Goal: Information Seeking & Learning: Check status

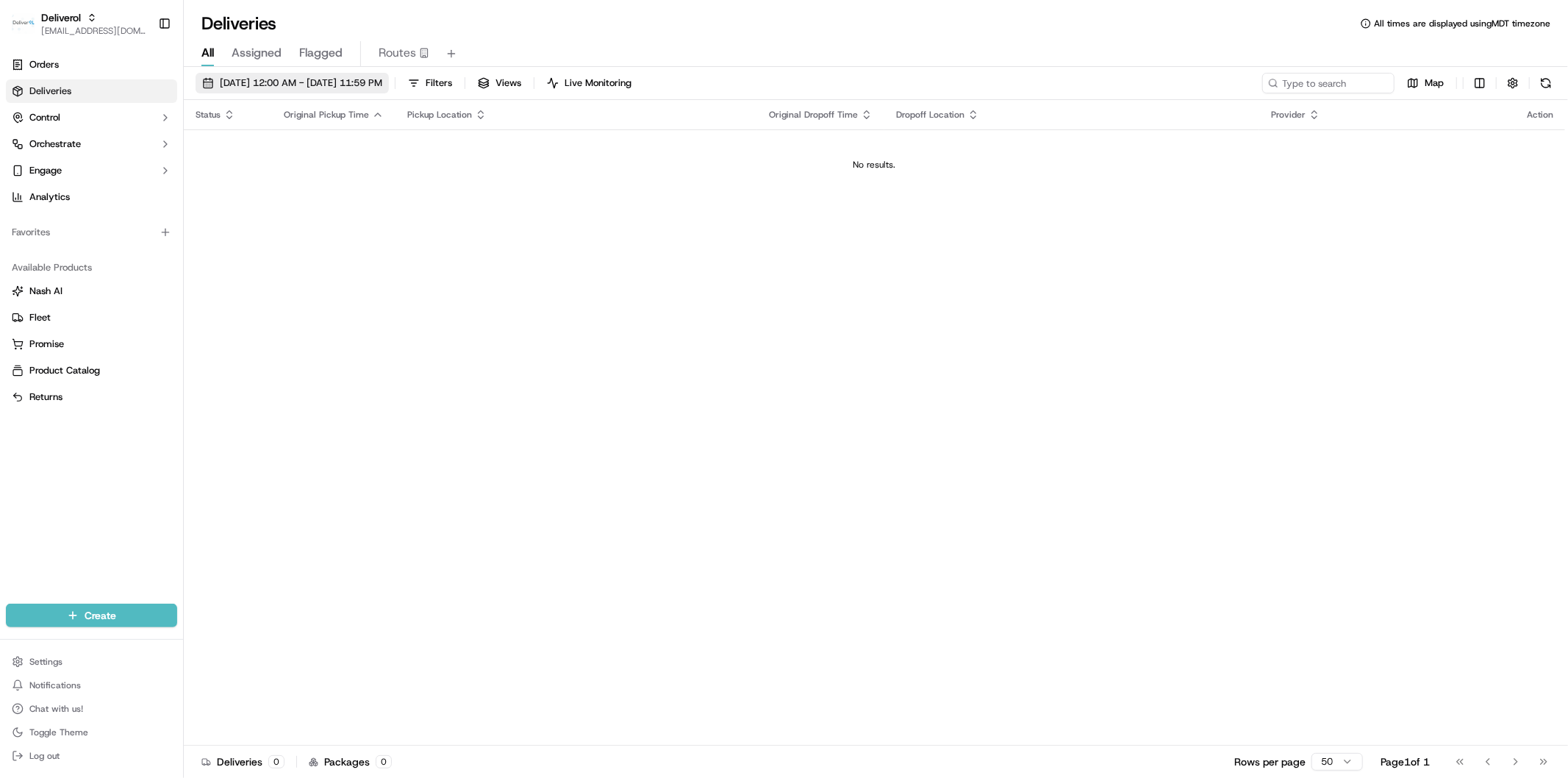
click at [255, 78] on span "09/18/2025 12:00 AM - 09/18/2025 11:59 PM" at bounding box center [302, 83] width 163 height 13
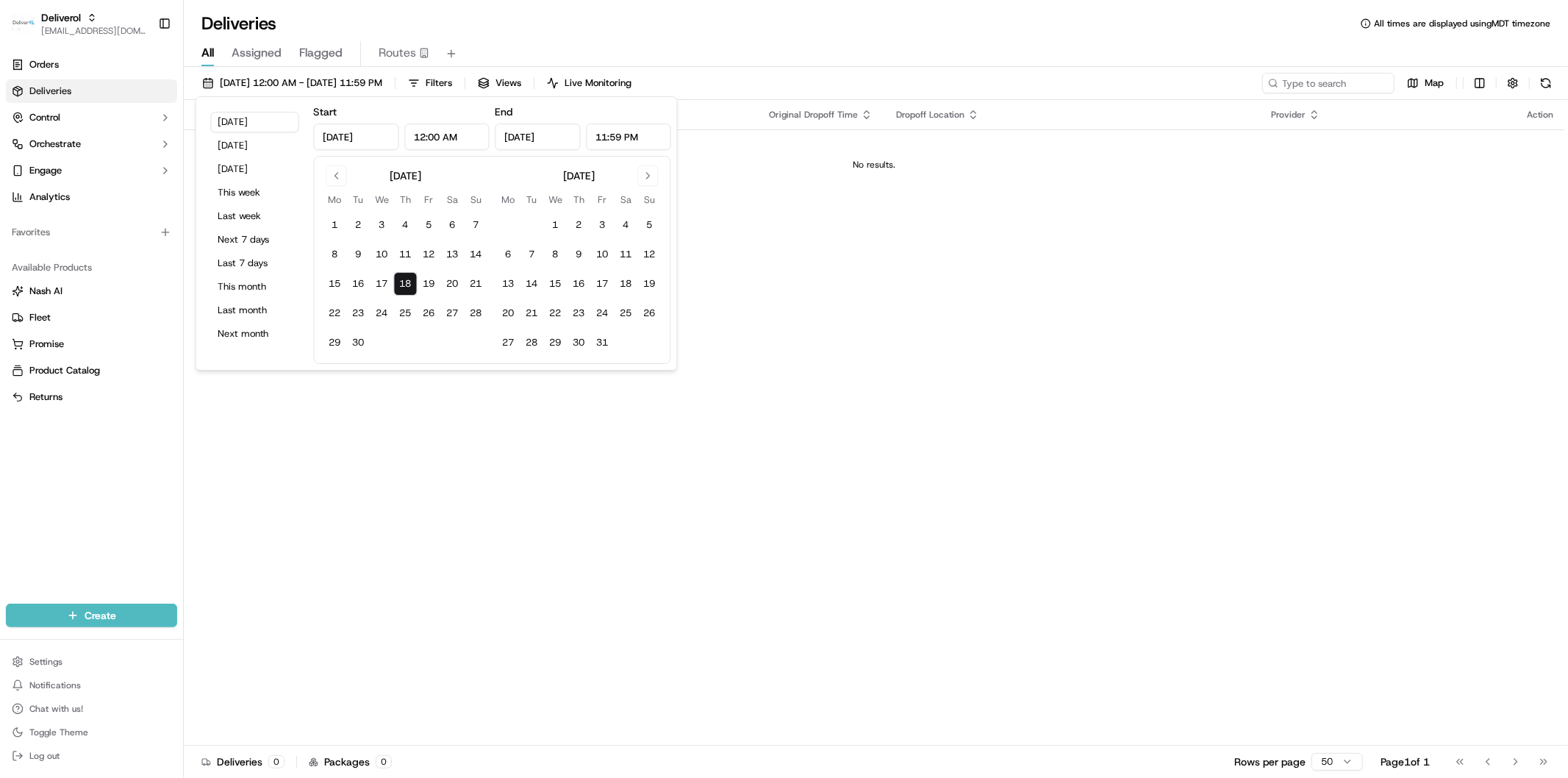
click at [400, 286] on button "18" at bounding box center [405, 284] width 24 height 24
click at [414, 402] on div "Status Original Pickup Time Pickup Location Original Dropoff Time Dropoff Locat…" at bounding box center [873, 423] width 1381 height 646
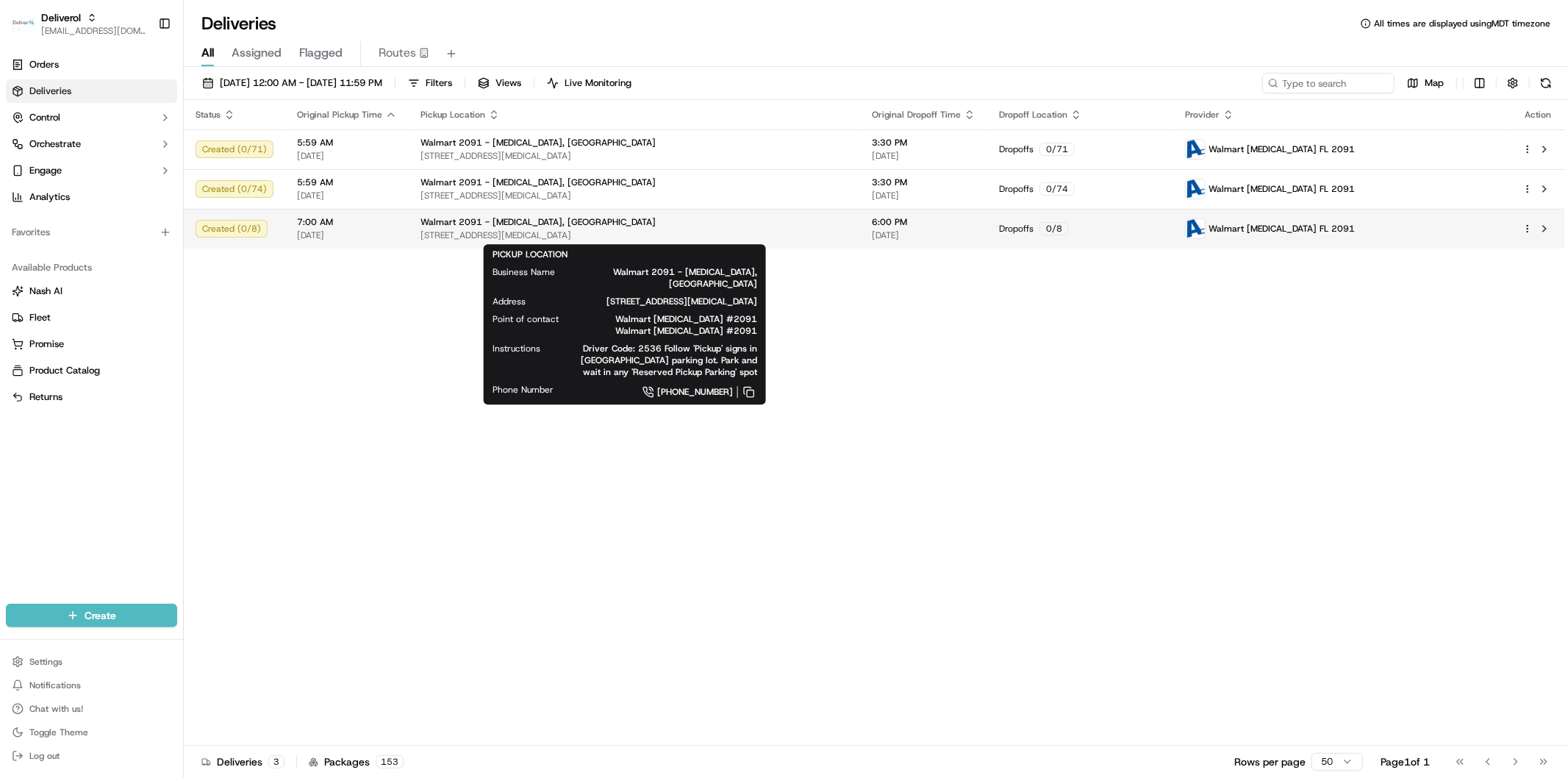
click at [682, 235] on span "8651 NW 13TH TER, DORAL, FL 33126, US" at bounding box center [634, 235] width 428 height 11
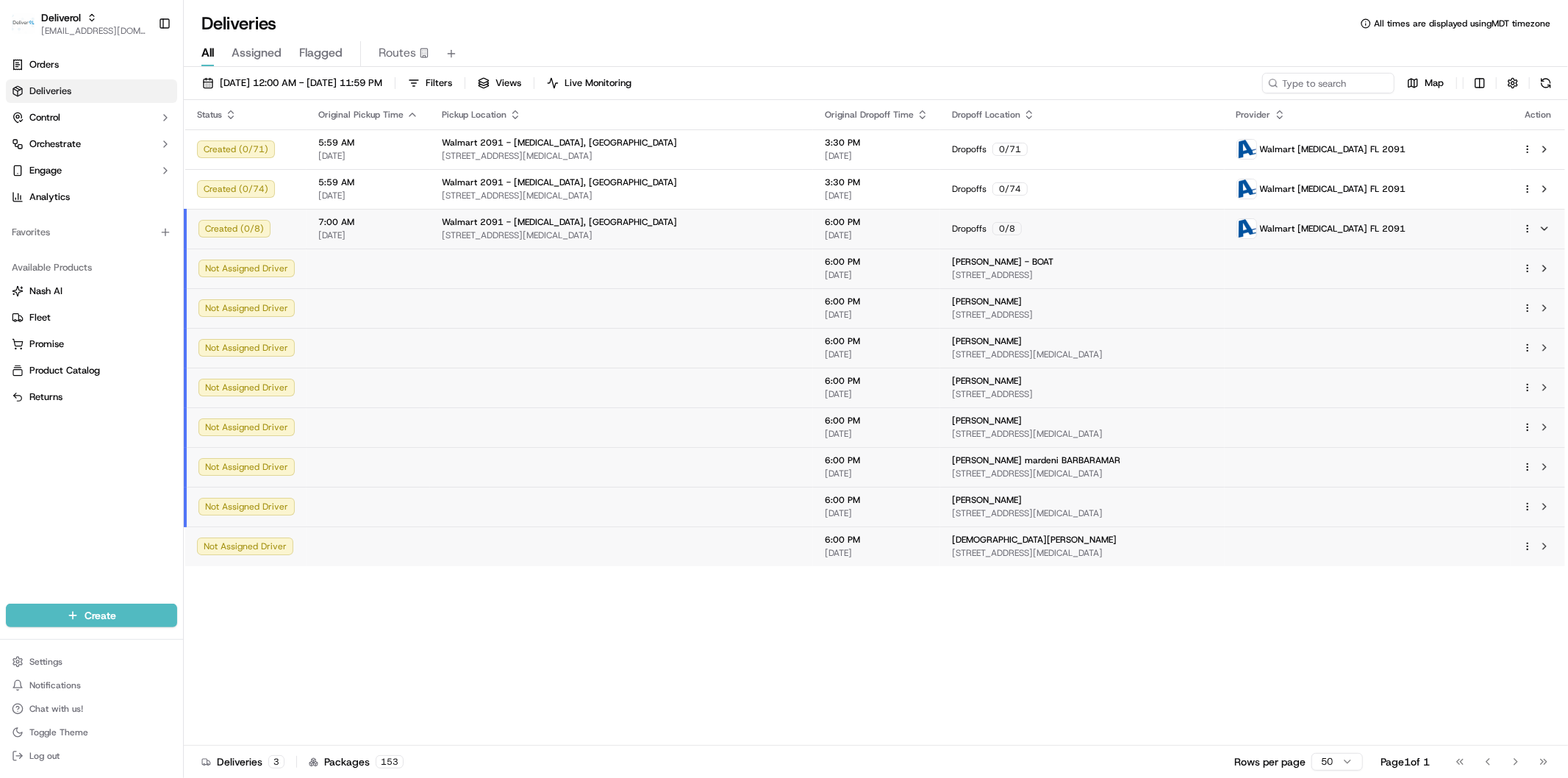
click at [682, 235] on span "8651 NW 13TH TER, DORAL, FL 33126, US" at bounding box center [621, 235] width 359 height 11
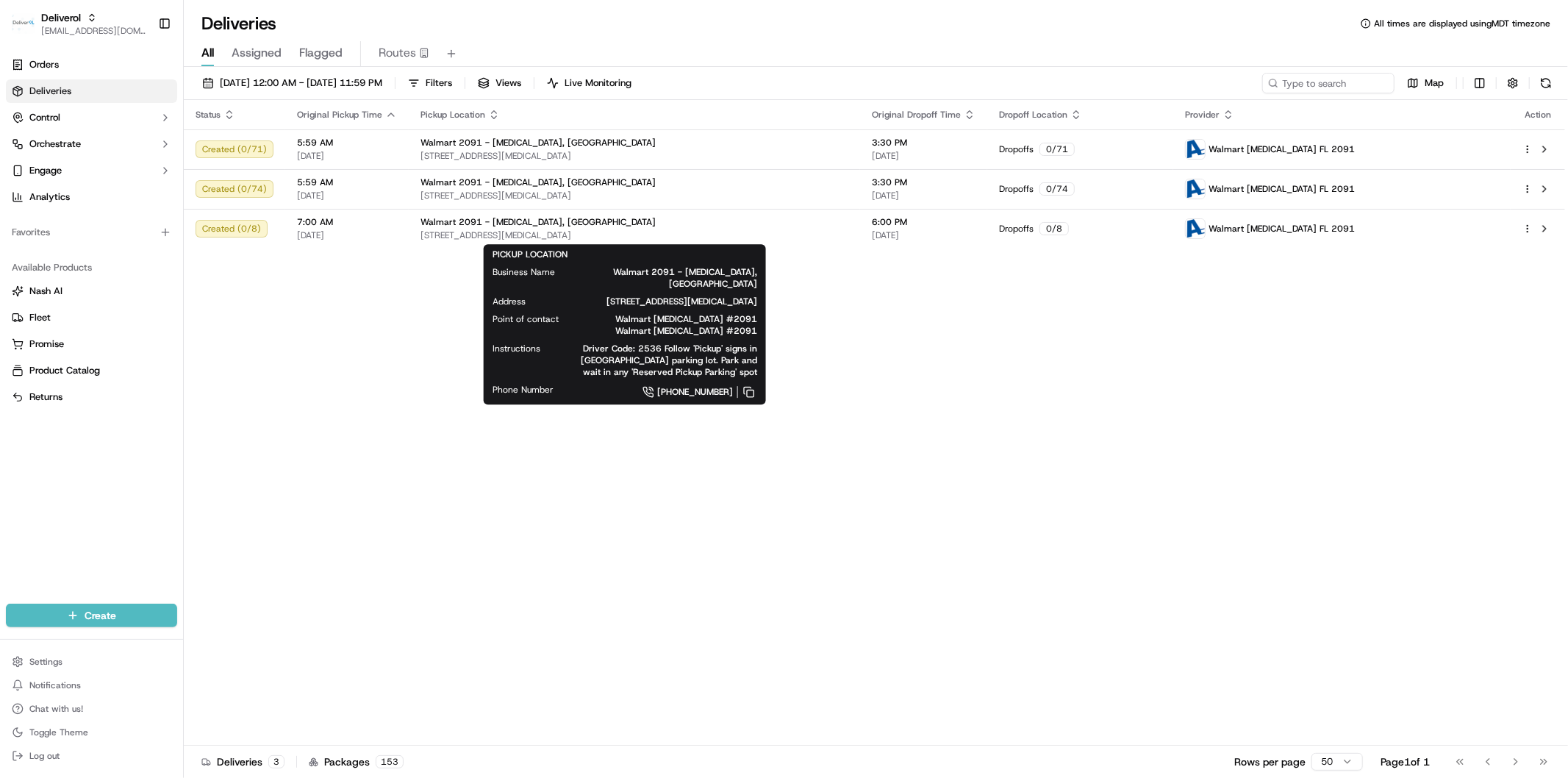
click at [857, 365] on div "Status Original Pickup Time Pickup Location Original Dropoff Time Dropoff Locat…" at bounding box center [873, 423] width 1381 height 646
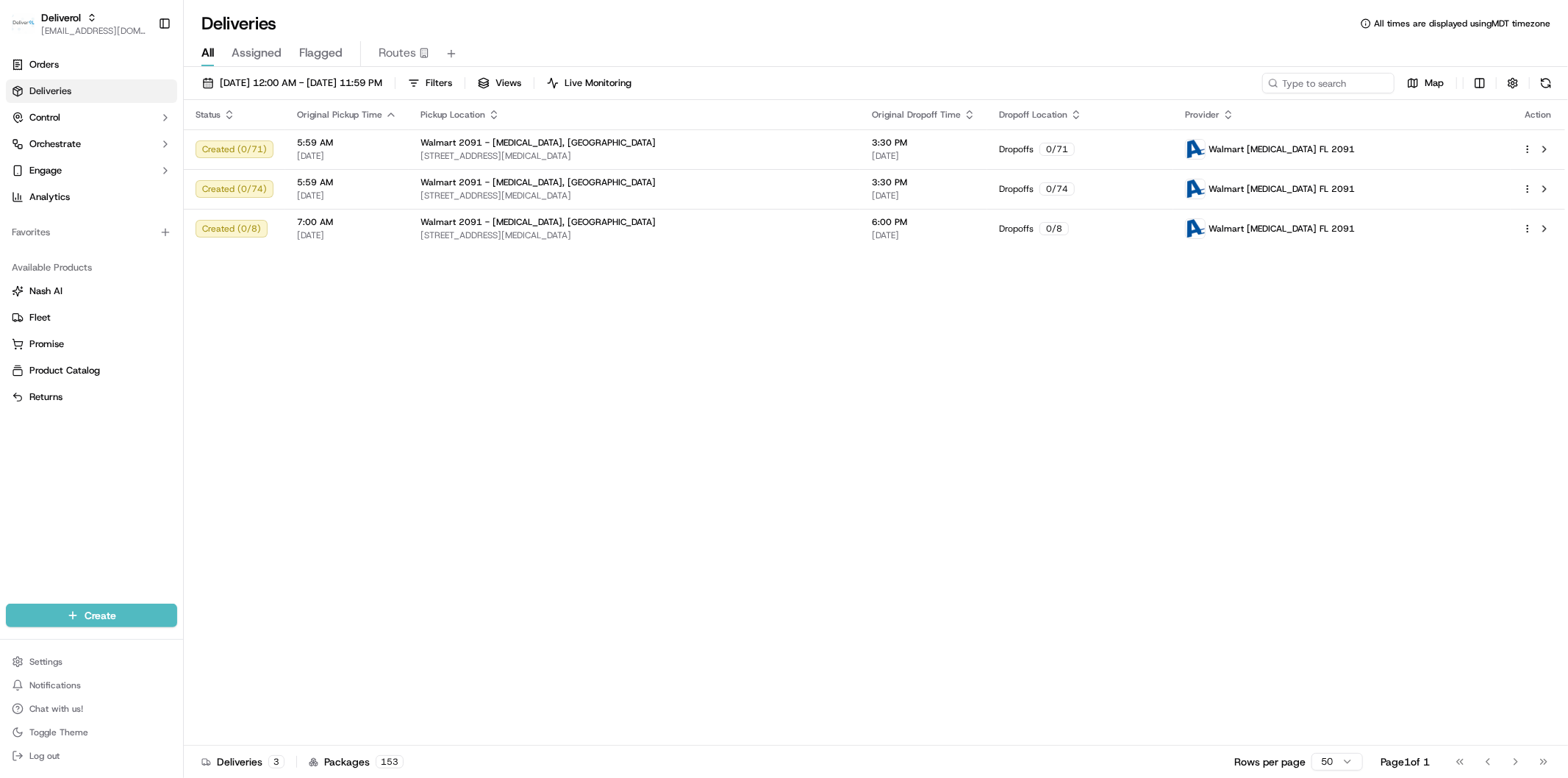
click at [334, 282] on div "Status Original Pickup Time Pickup Location Original Dropoff Time Dropoff Locat…" at bounding box center [873, 423] width 1381 height 646
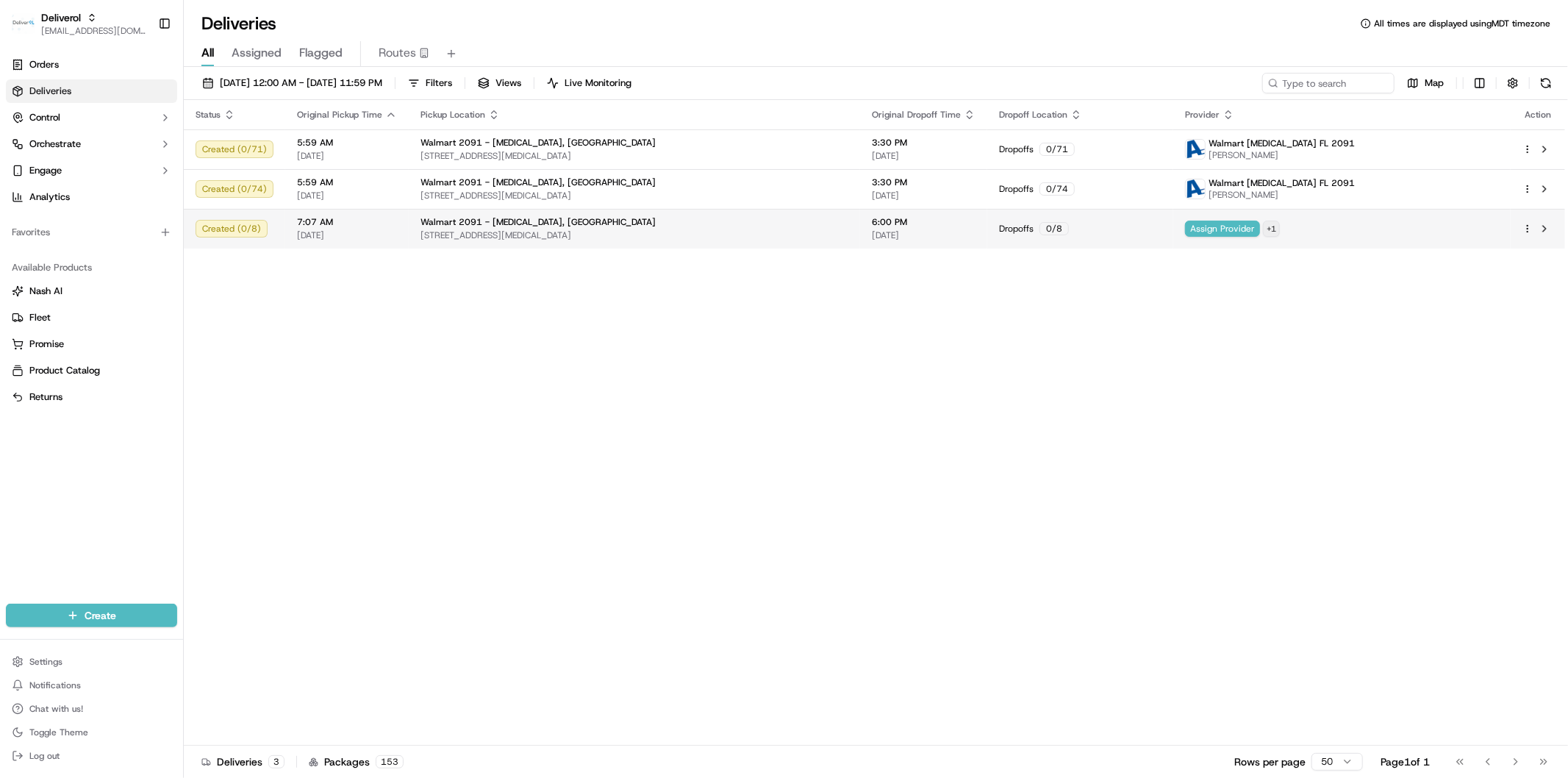
click at [1299, 223] on html "Deliverol faraz@deliverol.com Toggle Sidebar Orders Deliveries Control Orchestr…" at bounding box center [784, 389] width 1568 height 778
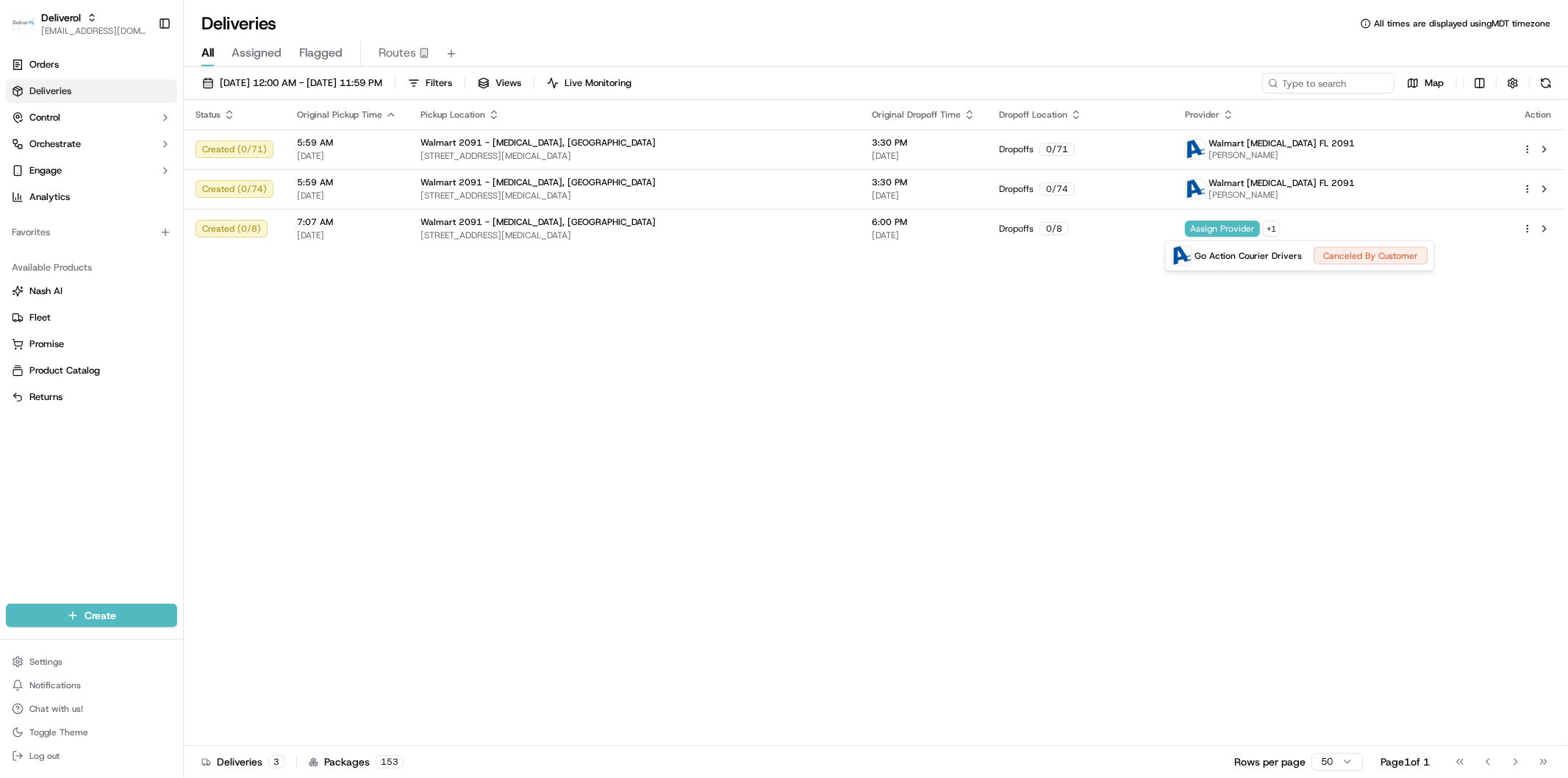
click at [1318, 378] on html "Deliverol faraz@deliverol.com Toggle Sidebar Orders Deliveries Control Orchestr…" at bounding box center [784, 389] width 1568 height 778
click at [628, 78] on span "Live Monitoring" at bounding box center [597, 83] width 67 height 13
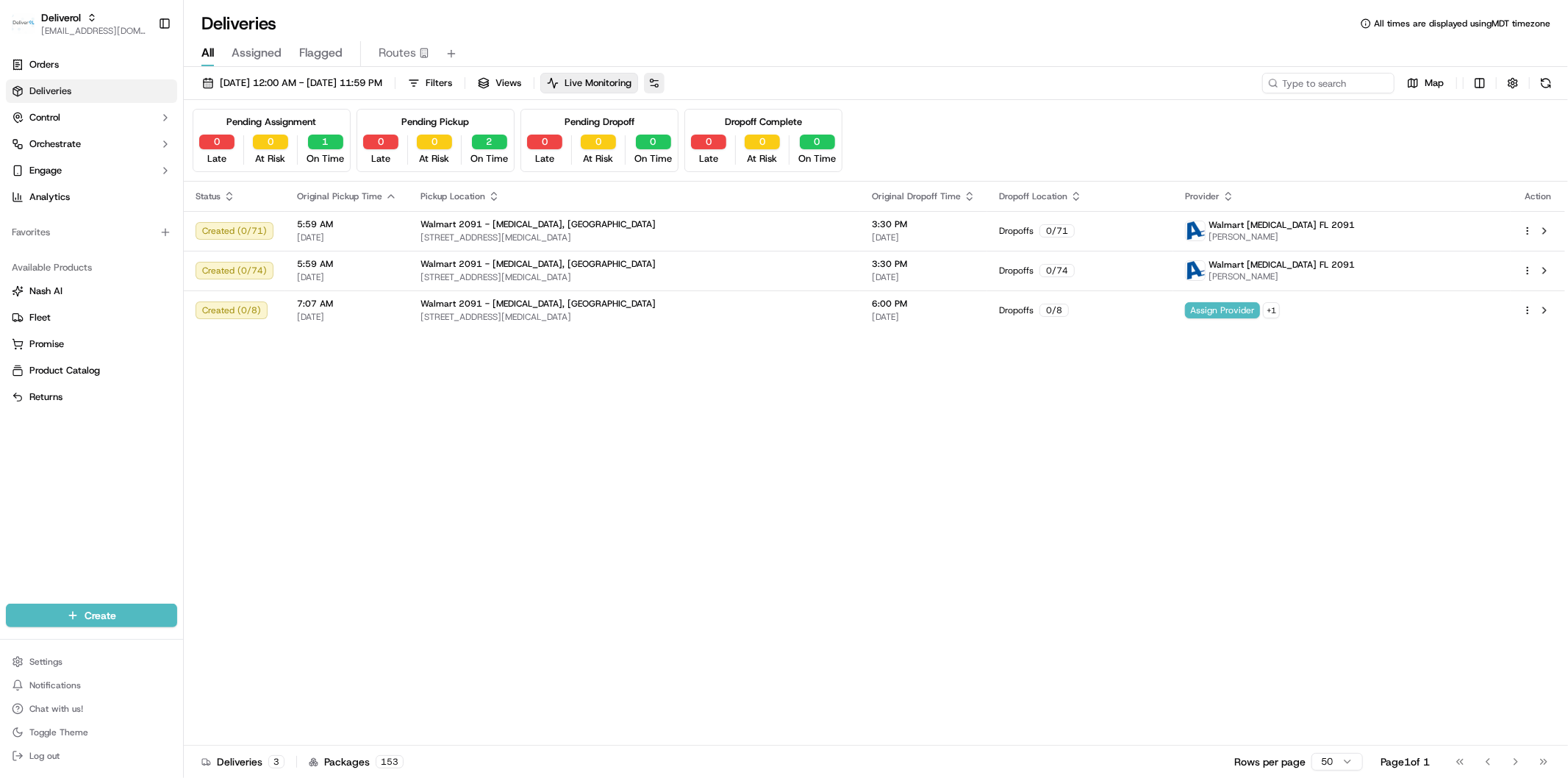
click at [664, 81] on button at bounding box center [654, 83] width 21 height 21
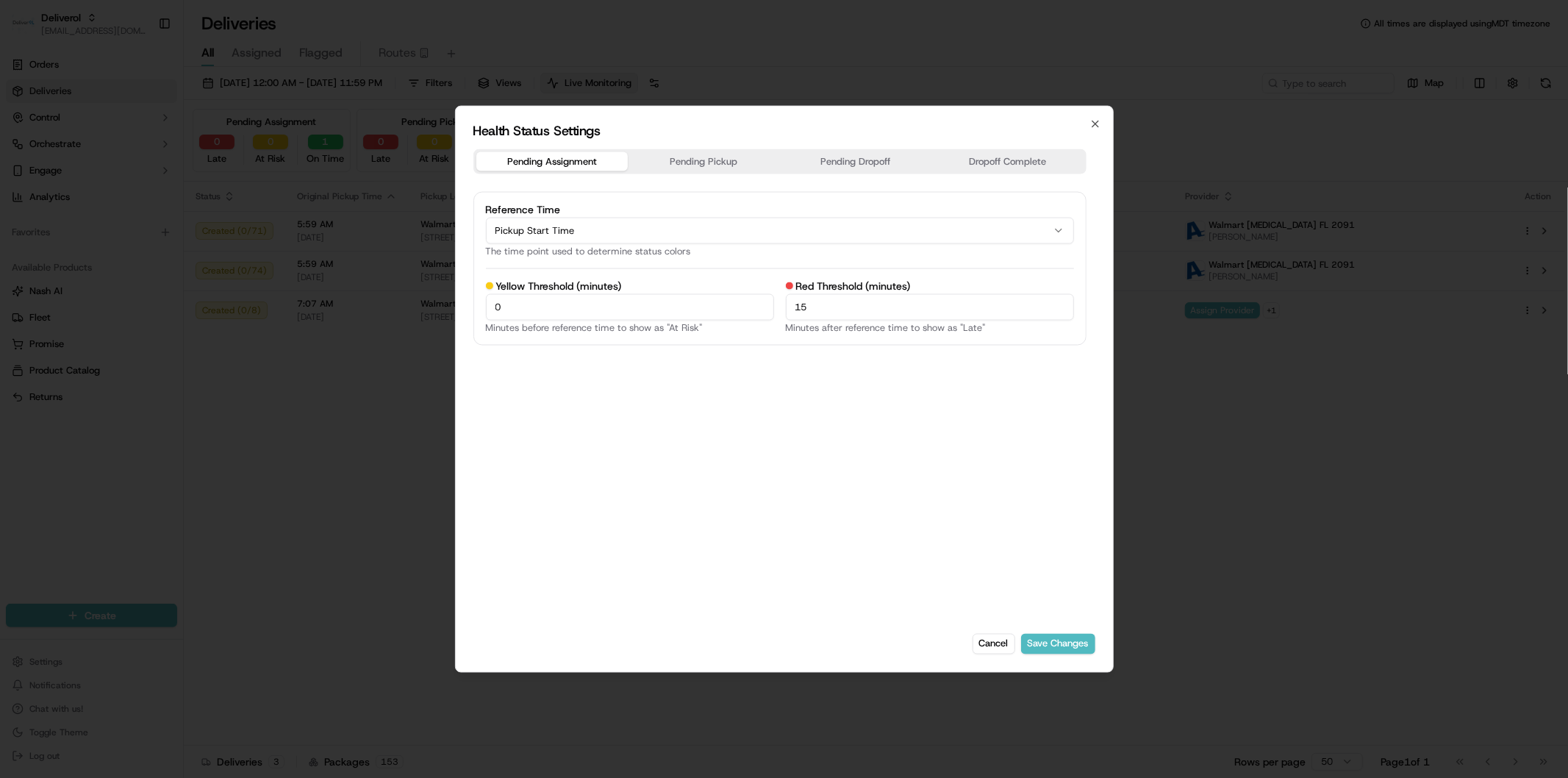
click at [569, 307] on input "0" at bounding box center [629, 306] width 288 height 26
drag, startPoint x: 518, startPoint y: 305, endPoint x: 463, endPoint y: 311, distance: 55.3
click at [463, 311] on div "Health Status Settings Pending Assignment Pending Pickup Pending Dropoff Dropof…" at bounding box center [784, 389] width 659 height 567
drag, startPoint x: 890, startPoint y: 318, endPoint x: 735, endPoint y: 320, distance: 155.0
click at [735, 320] on div "Yellow Threshold (minutes) 0 Minutes before reference time to show as "At Risk"…" at bounding box center [780, 305] width 588 height 52
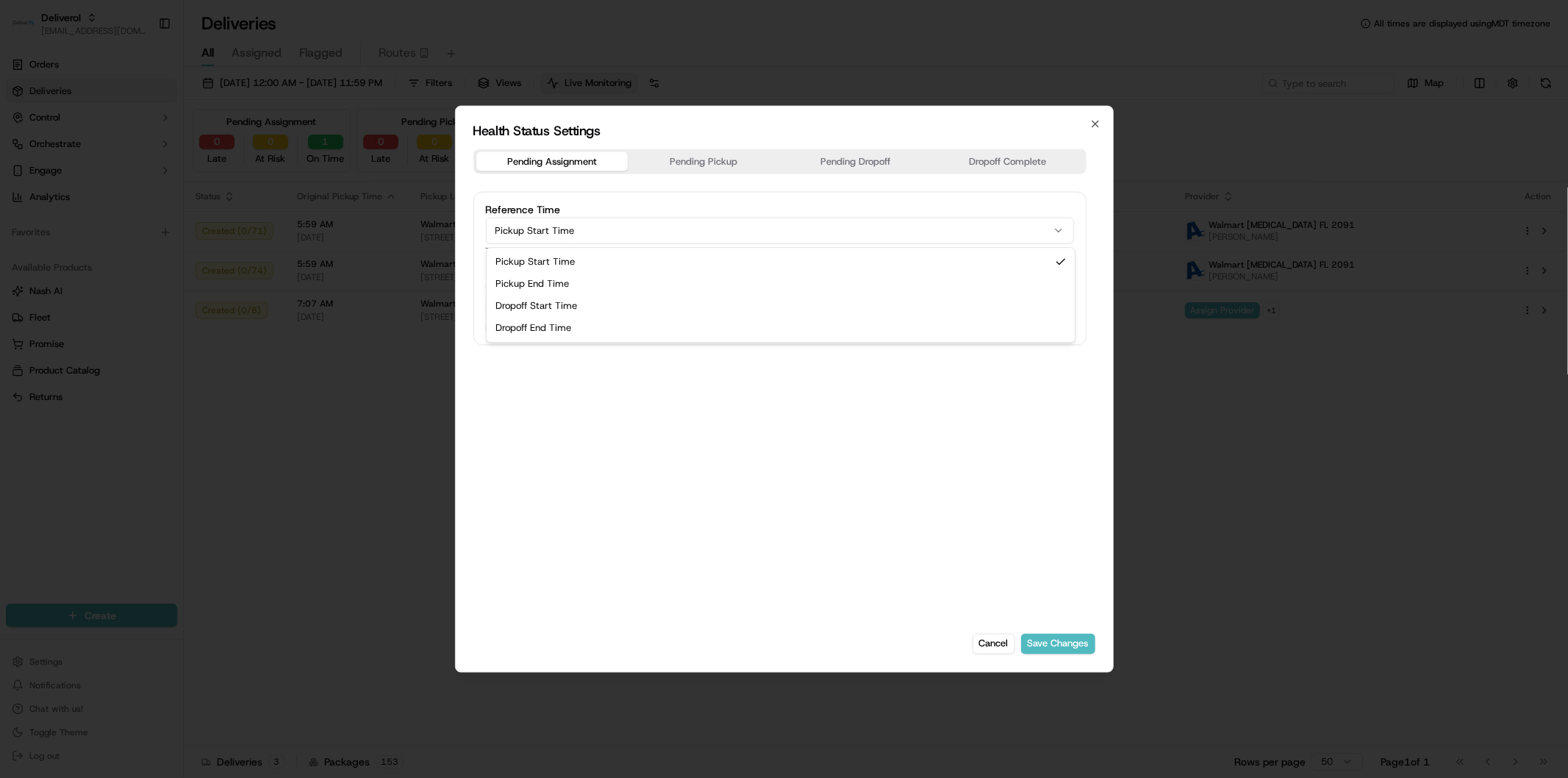
click at [567, 227] on button "Pickup Start Time" at bounding box center [780, 231] width 588 height 26
click at [609, 395] on div "Pending Assignment Pending Pickup Pending Dropoff Dropoff Complete Reference Ti…" at bounding box center [780, 383] width 613 height 467
click at [657, 236] on button "Pickup Start Time" at bounding box center [780, 231] width 588 height 26
click at [699, 479] on div "Pending Assignment Pending Pickup Pending Dropoff Dropoff Complete Reference Ti…" at bounding box center [780, 383] width 613 height 467
click at [1093, 130] on icon "button" at bounding box center [1094, 124] width 11 height 11
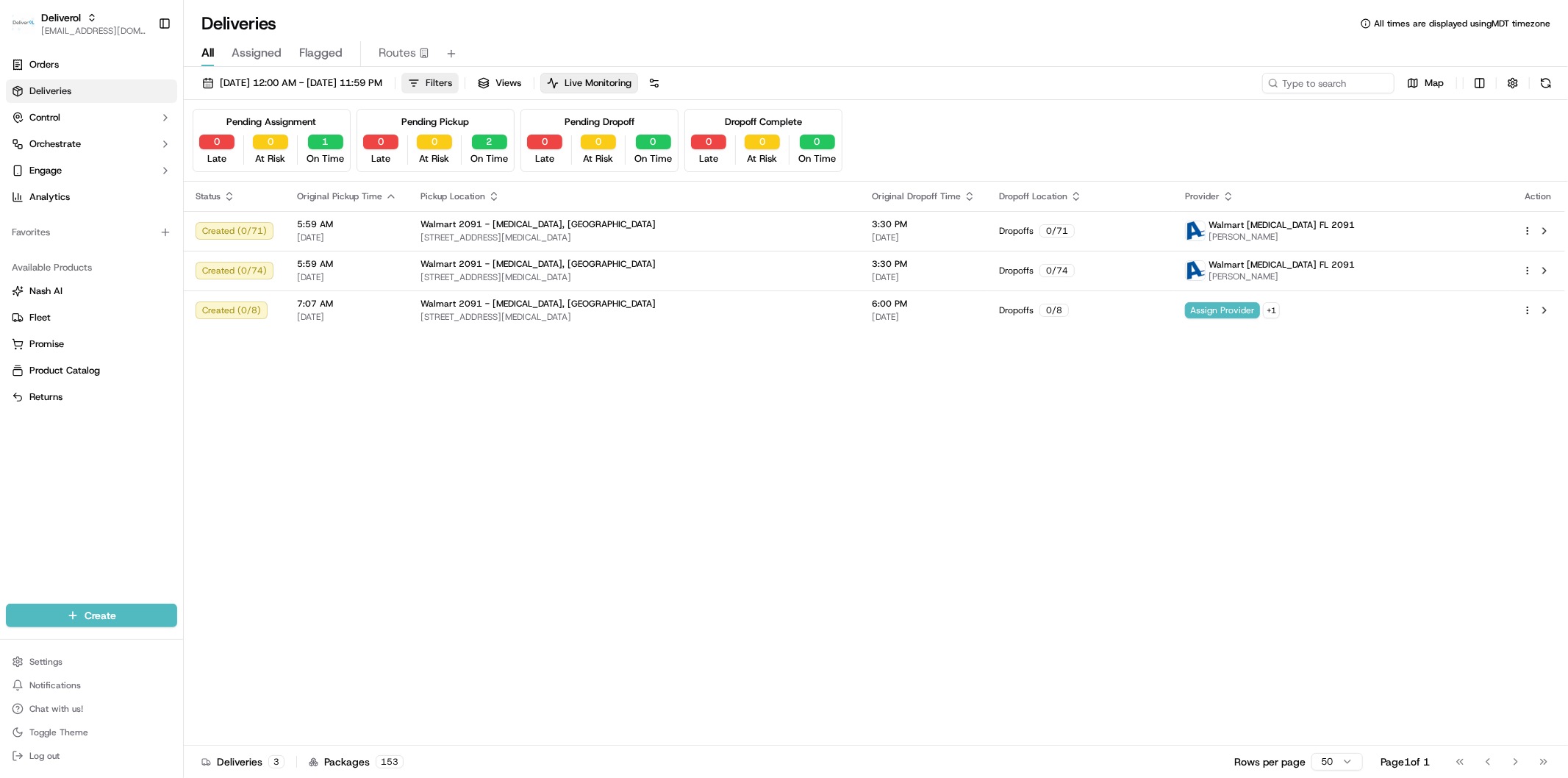
click at [452, 88] on span "Filters" at bounding box center [439, 83] width 26 height 13
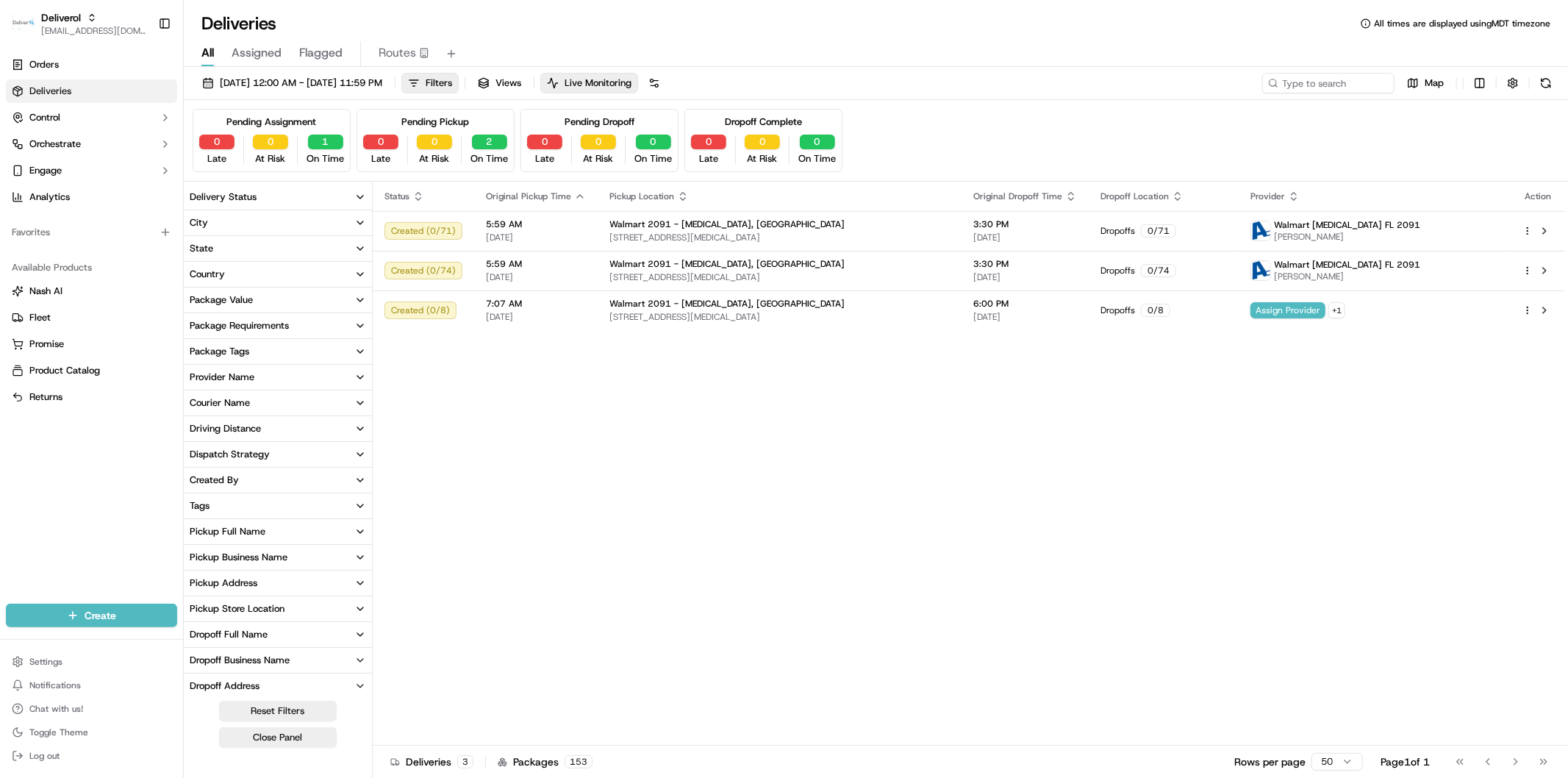
click at [247, 296] on div "Package Value" at bounding box center [221, 300] width 63 height 13
type input "100"
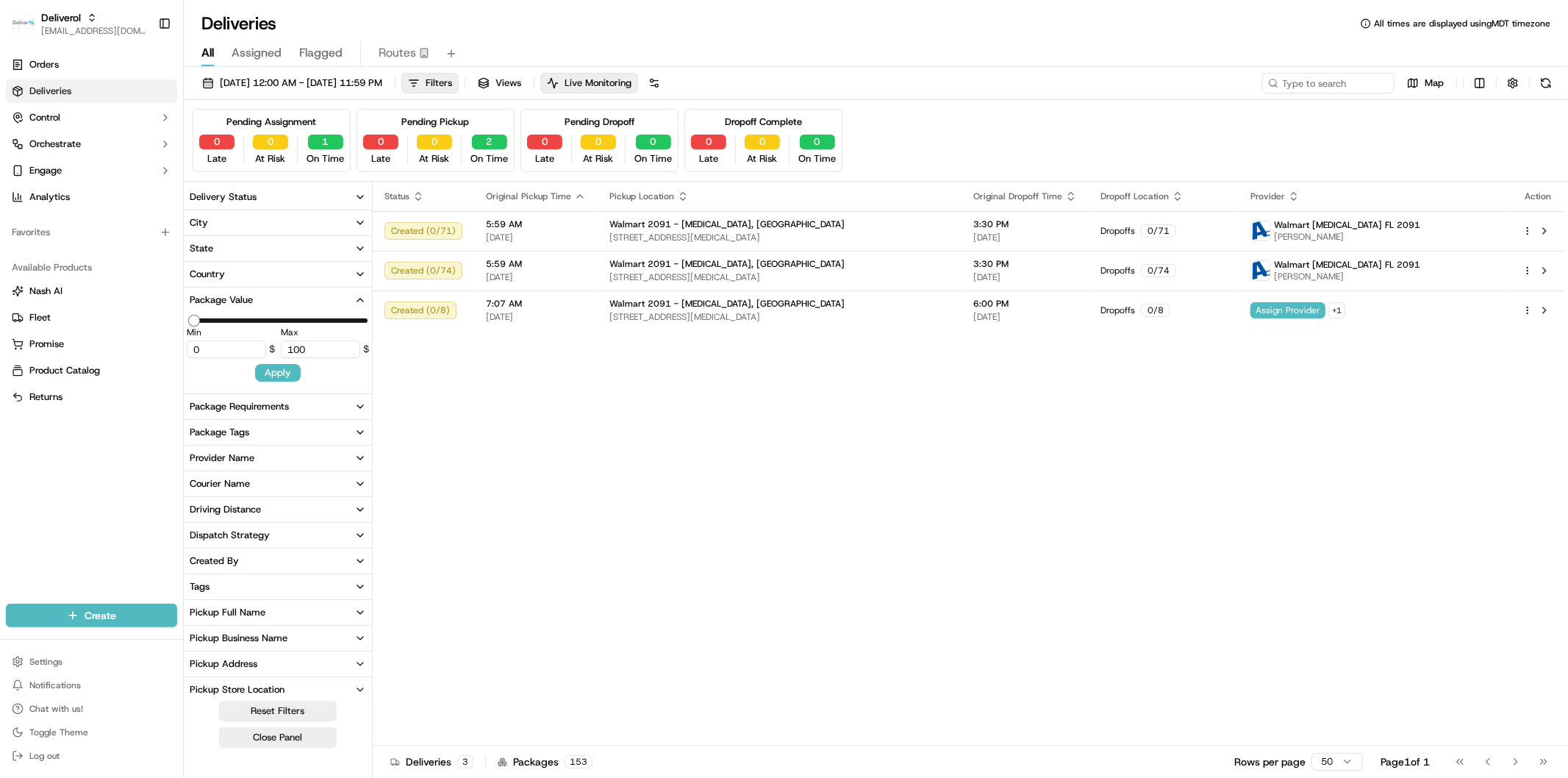
click at [259, 309] on button "Package Value" at bounding box center [277, 300] width 188 height 25
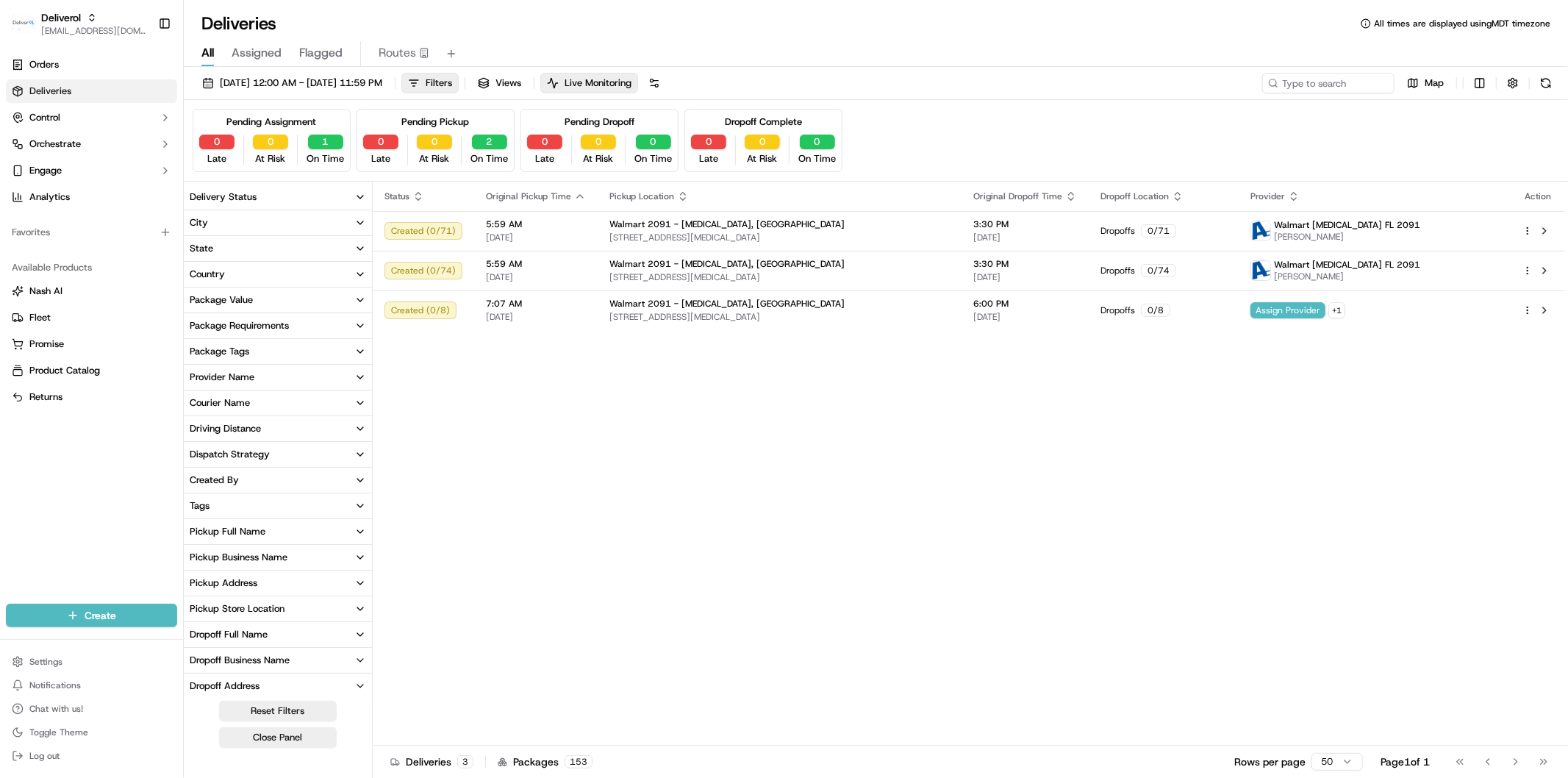
click at [267, 382] on button "Provider Name" at bounding box center [277, 377] width 188 height 25
click at [258, 402] on button "Courier Name" at bounding box center [277, 403] width 188 height 25
click at [257, 418] on button "Driving Distance" at bounding box center [277, 428] width 188 height 25
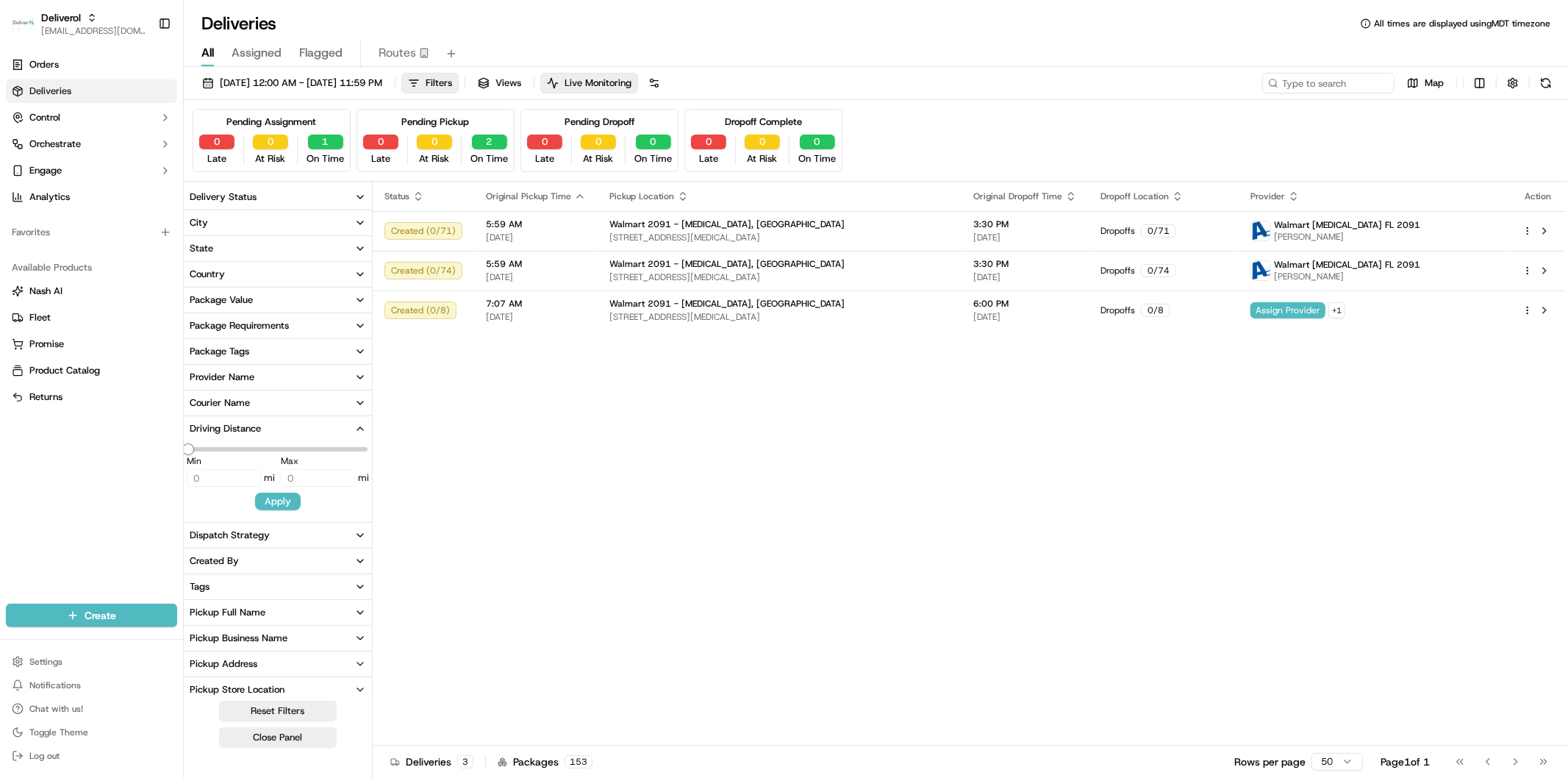
type input "11.45"
click at [247, 530] on div "Dispatch Strategy" at bounding box center [230, 535] width 80 height 13
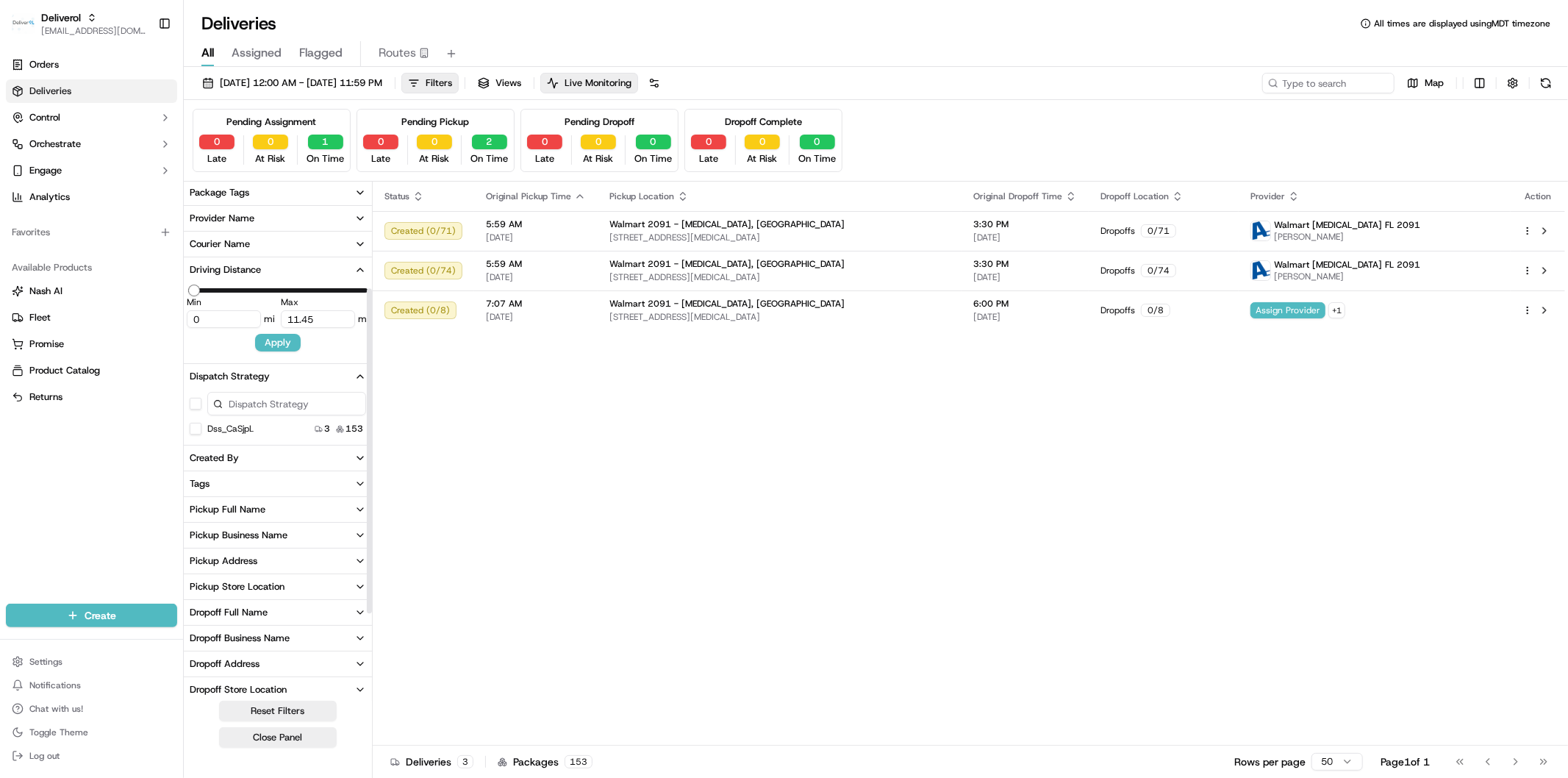
scroll to position [164, 0]
click at [258, 510] on div "Pickup Full Name" at bounding box center [228, 505] width 76 height 13
click at [270, 583] on div "Pickup Business Name" at bounding box center [238, 587] width 97 height 13
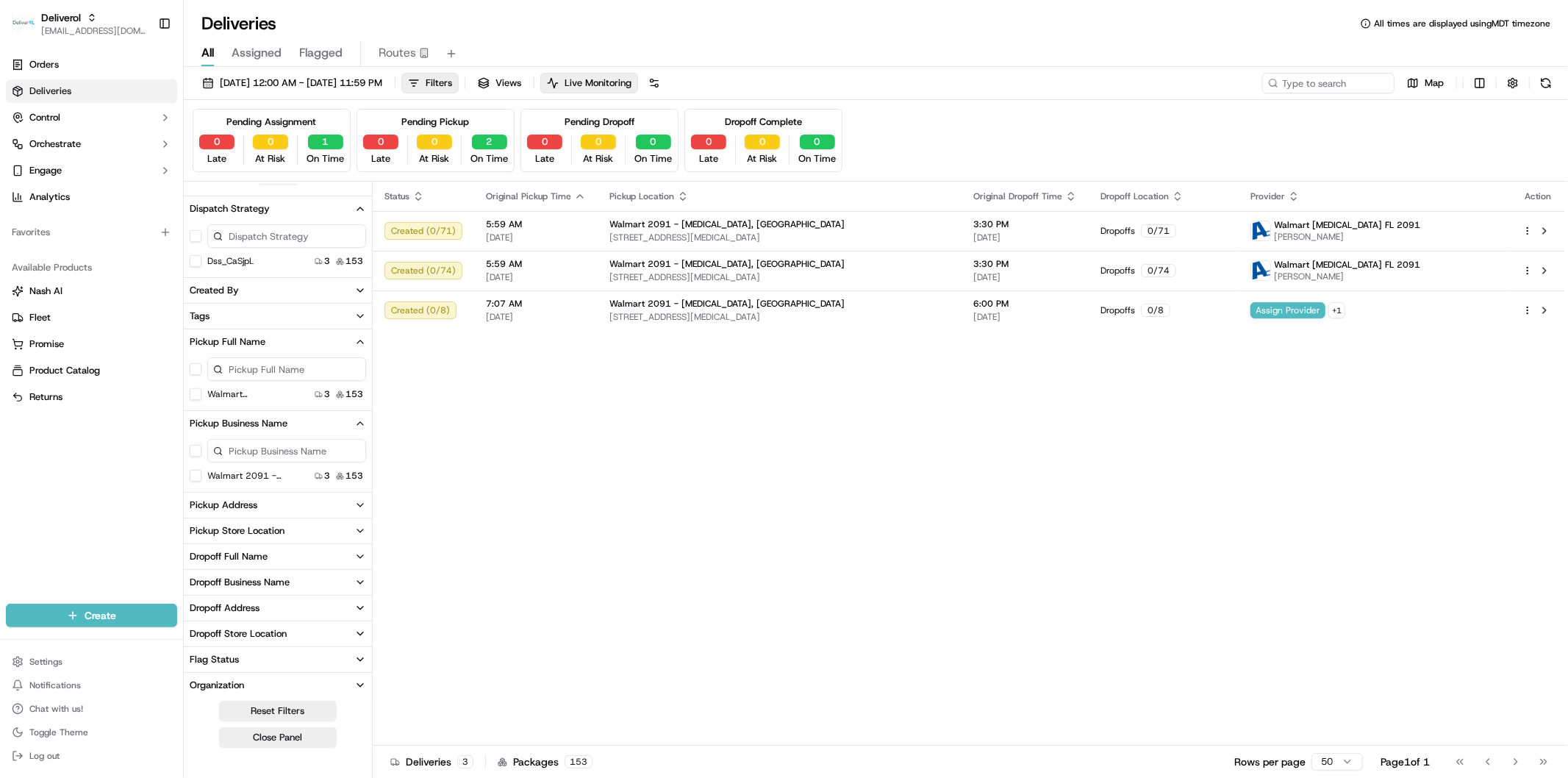
click at [362, 428] on button "Pickup Business Name" at bounding box center [277, 424] width 188 height 25
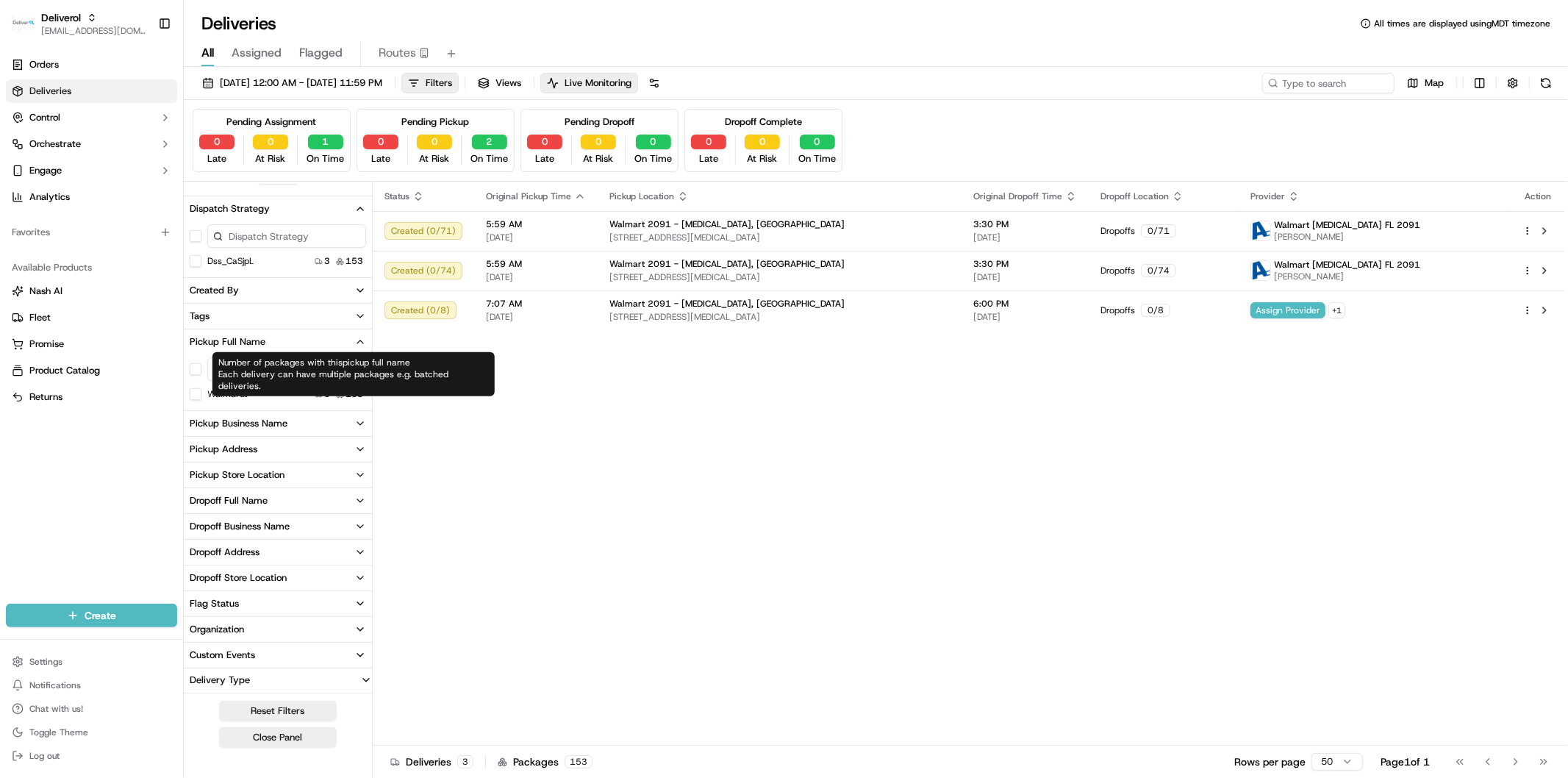
click at [360, 347] on icon "button" at bounding box center [360, 341] width 11 height 11
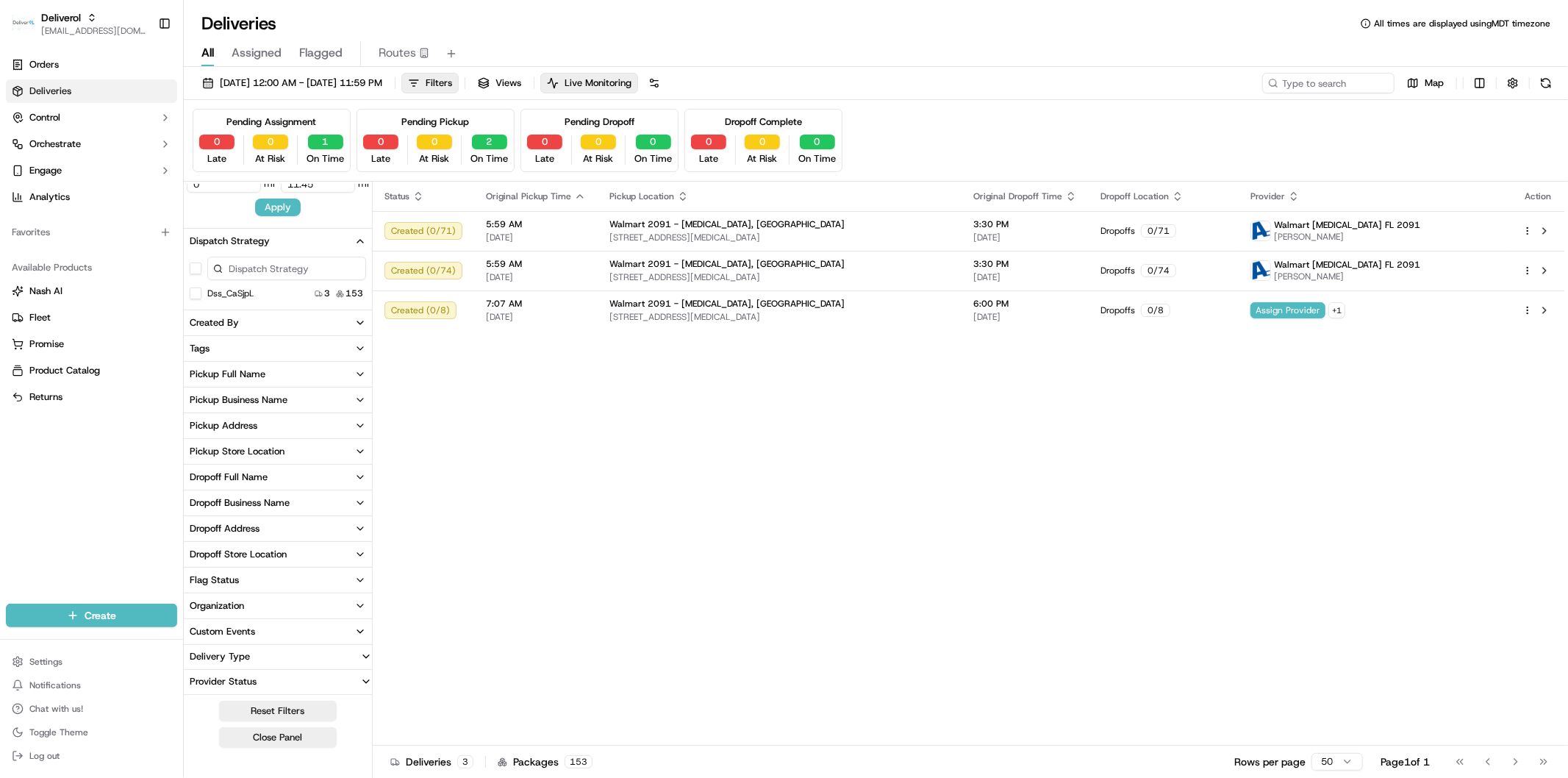
scroll to position [293, 0]
click at [358, 243] on icon "button" at bounding box center [360, 242] width 11 height 11
click at [357, 189] on icon "button" at bounding box center [360, 191] width 11 height 11
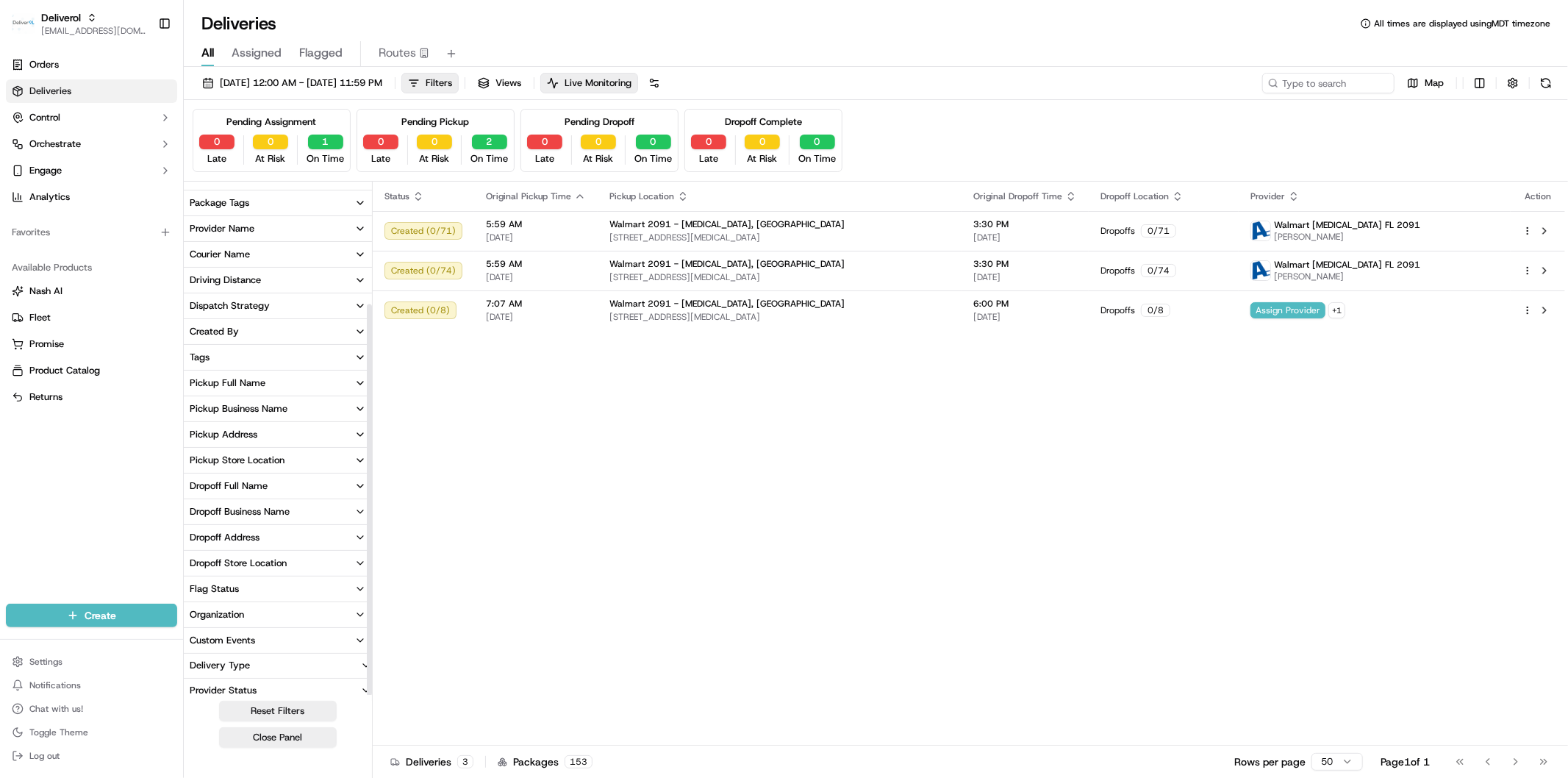
scroll to position [156, 0]
click at [664, 88] on button at bounding box center [654, 83] width 21 height 21
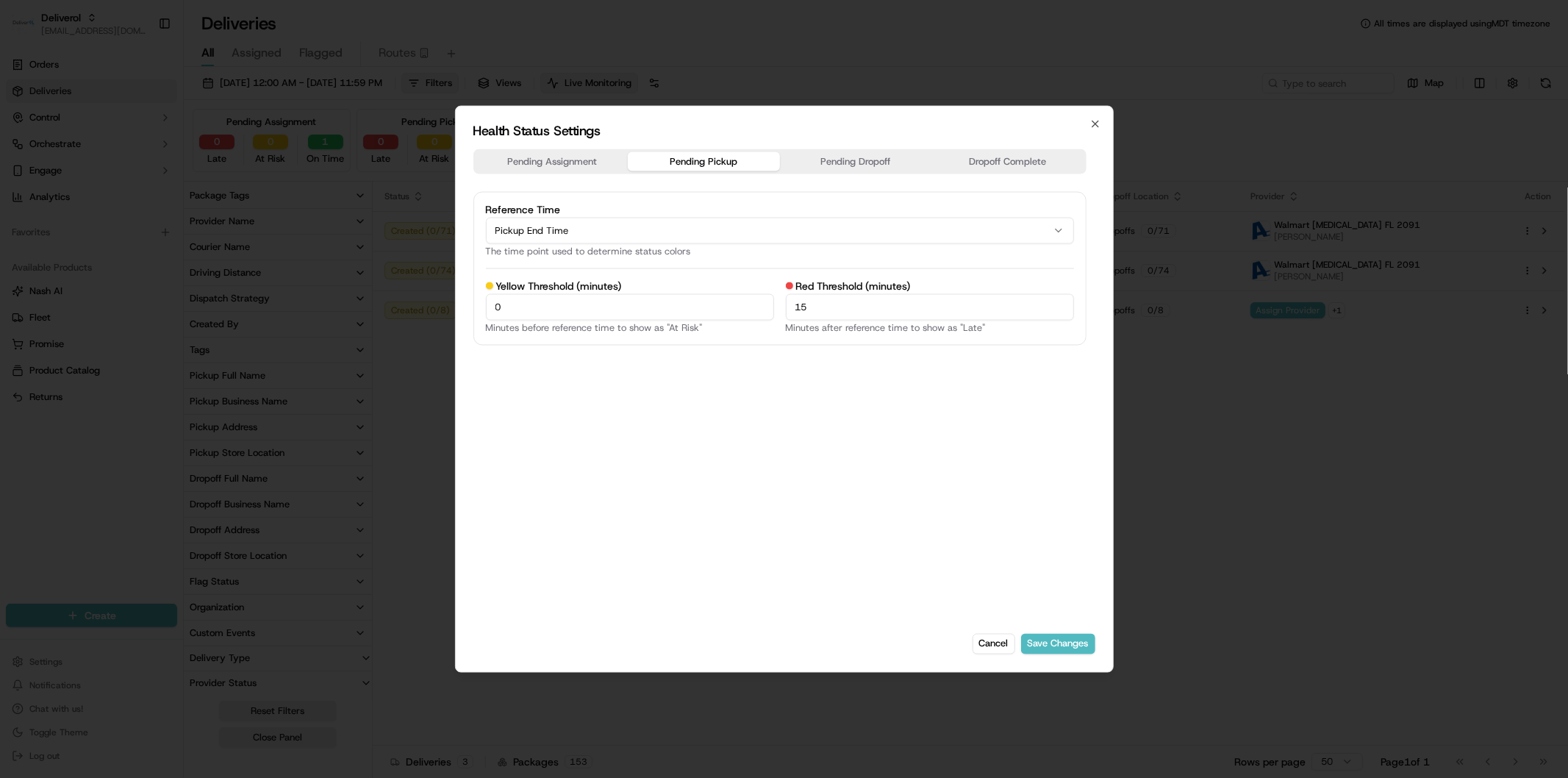
click at [681, 163] on button "Pending Pickup" at bounding box center [703, 162] width 152 height 19
click at [832, 150] on div "Pending Assignment Pending Pickup Pending Dropoff Dropoff Complete" at bounding box center [780, 162] width 613 height 25
click at [882, 162] on button "Pending Dropoff" at bounding box center [855, 162] width 152 height 19
click at [1014, 165] on button "Dropoff Complete" at bounding box center [1007, 162] width 152 height 19
click at [733, 239] on button "Dropoff End Time" at bounding box center [780, 231] width 588 height 26
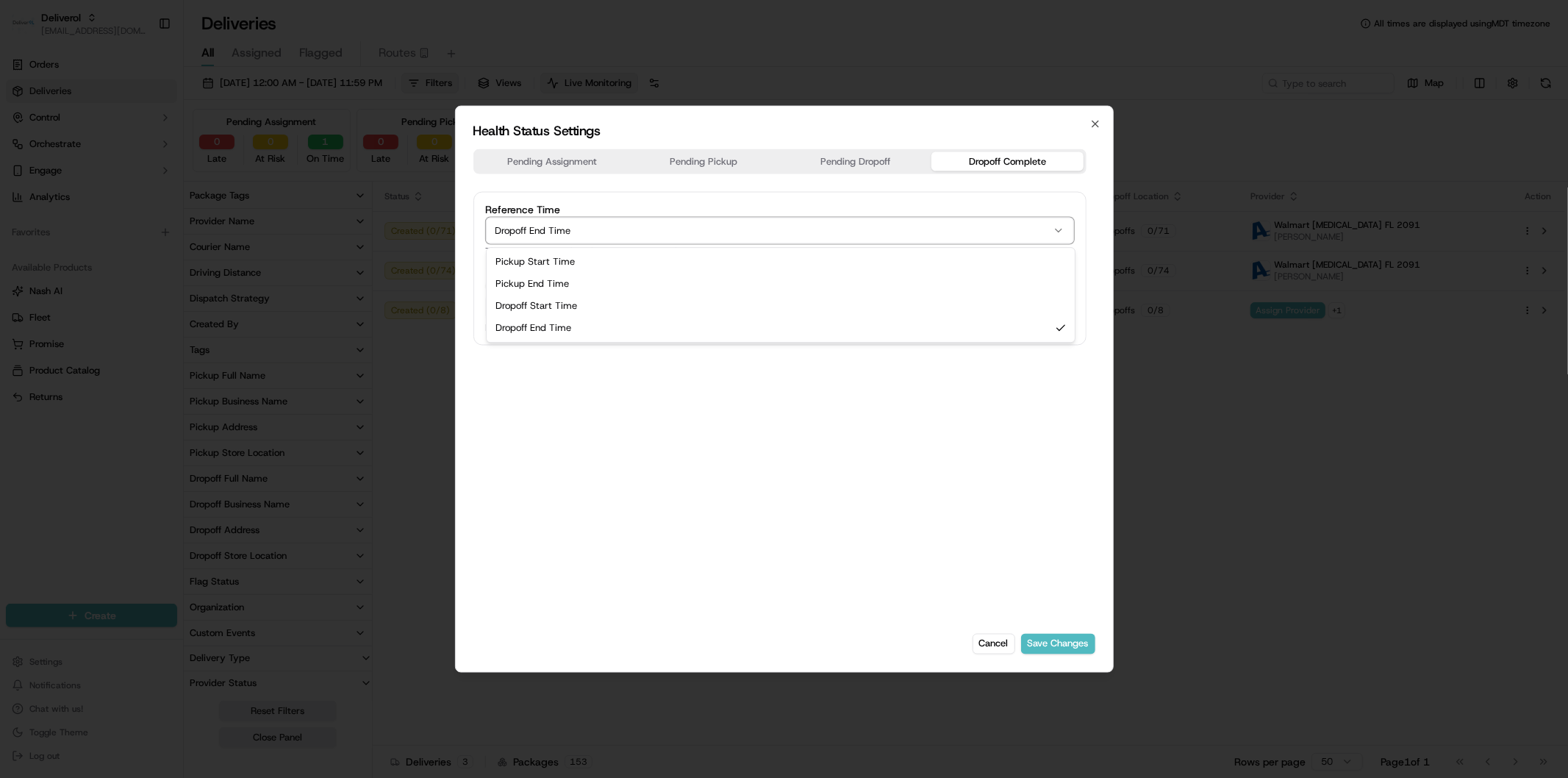
click at [677, 438] on div "Pending Assignment Pending Pickup Pending Dropoff Dropoff Complete Reference Ti…" at bounding box center [780, 383] width 613 height 467
click at [1095, 122] on icon "button" at bounding box center [1095, 124] width 6 height 6
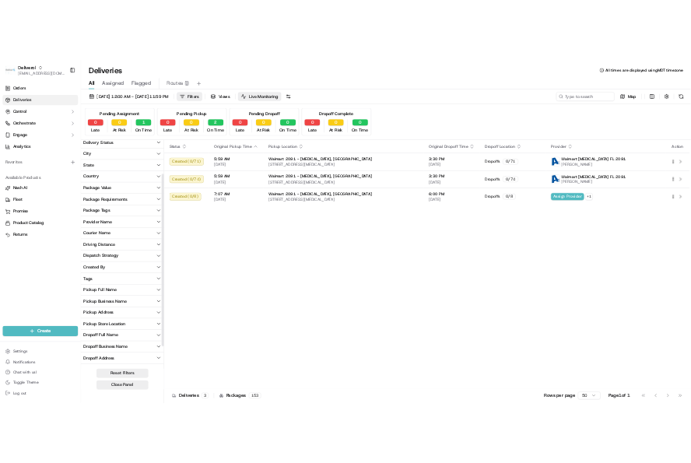
scroll to position [0, 0]
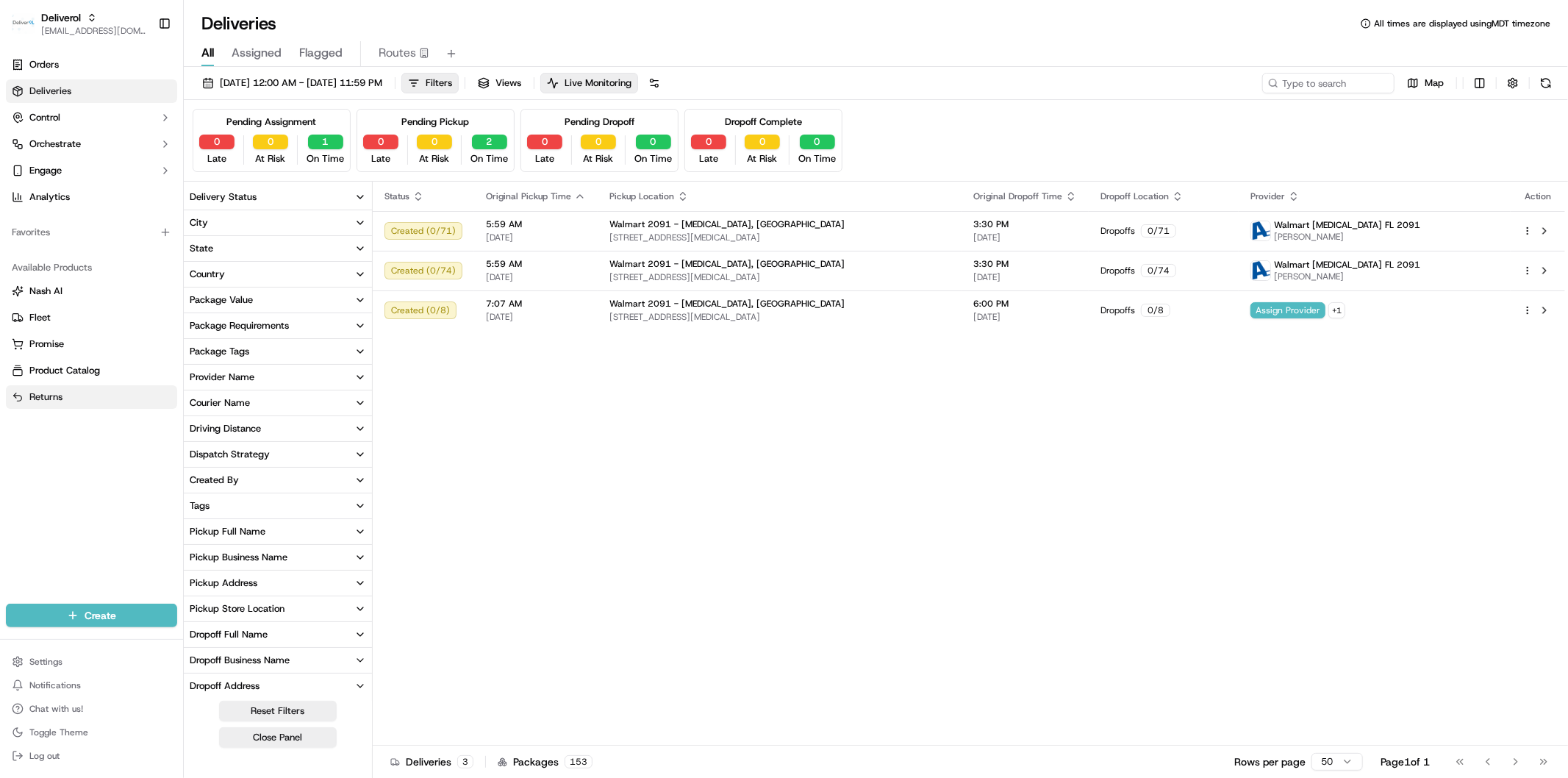
click at [33, 402] on span "Returns" at bounding box center [45, 397] width 33 height 13
click at [43, 61] on span "Orders" at bounding box center [43, 64] width 29 height 13
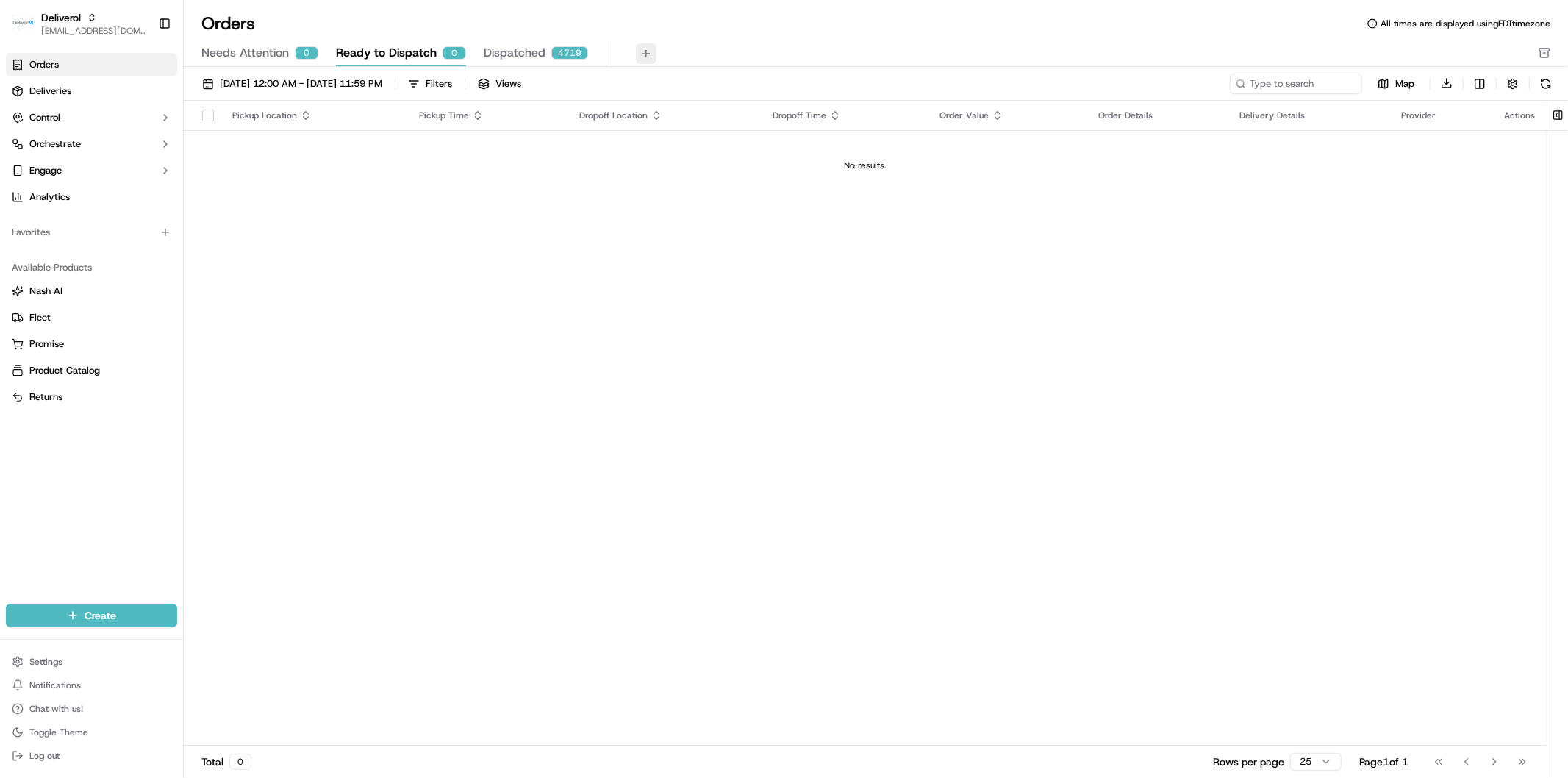
click at [643, 58] on button at bounding box center [646, 54] width 21 height 21
click at [342, 127] on button "button" at bounding box center [344, 128] width 18 height 18
click at [98, 164] on button "Engage" at bounding box center [91, 170] width 171 height 24
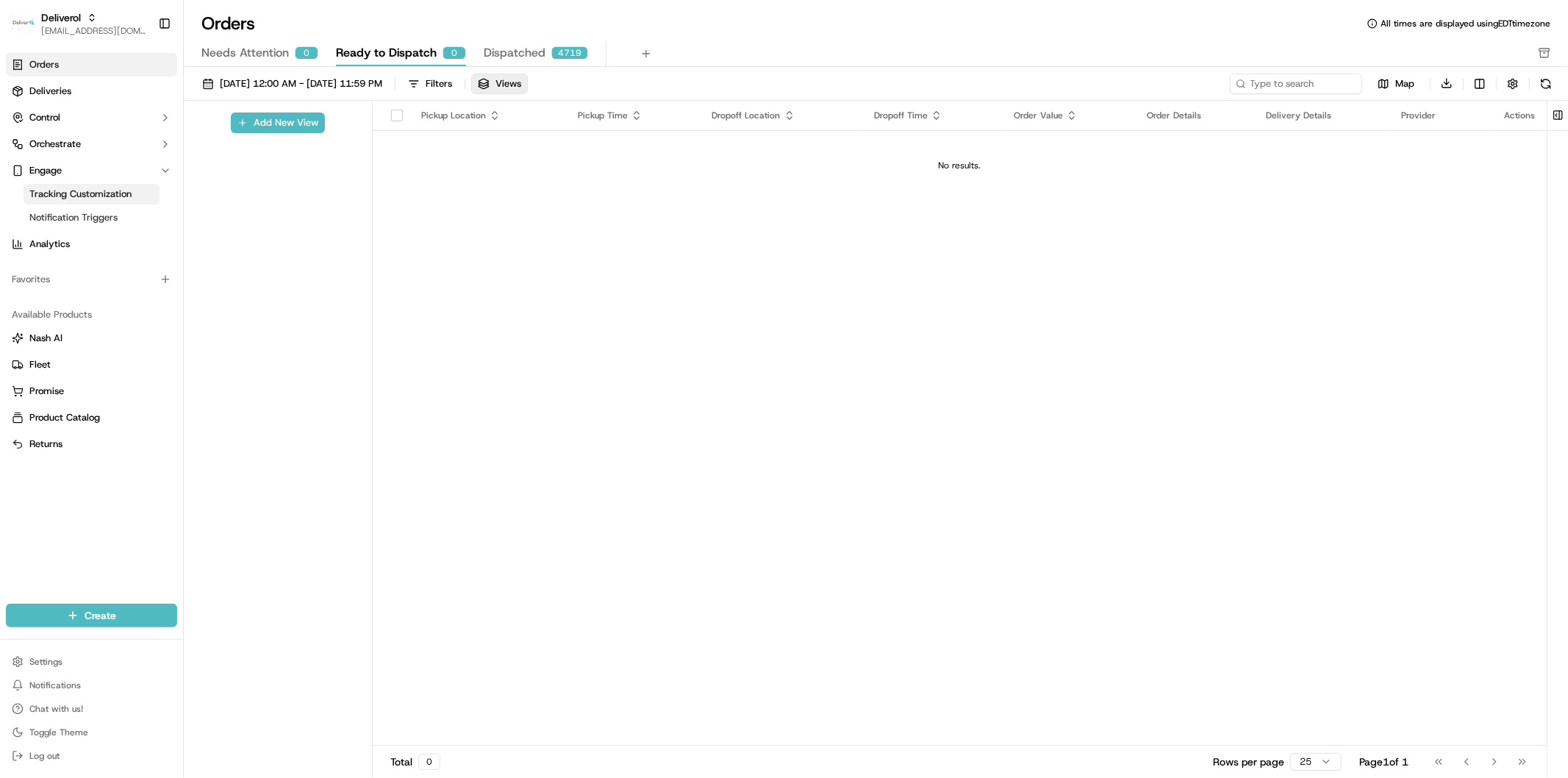
click at [112, 196] on span "Tracking Customization" at bounding box center [80, 194] width 102 height 13
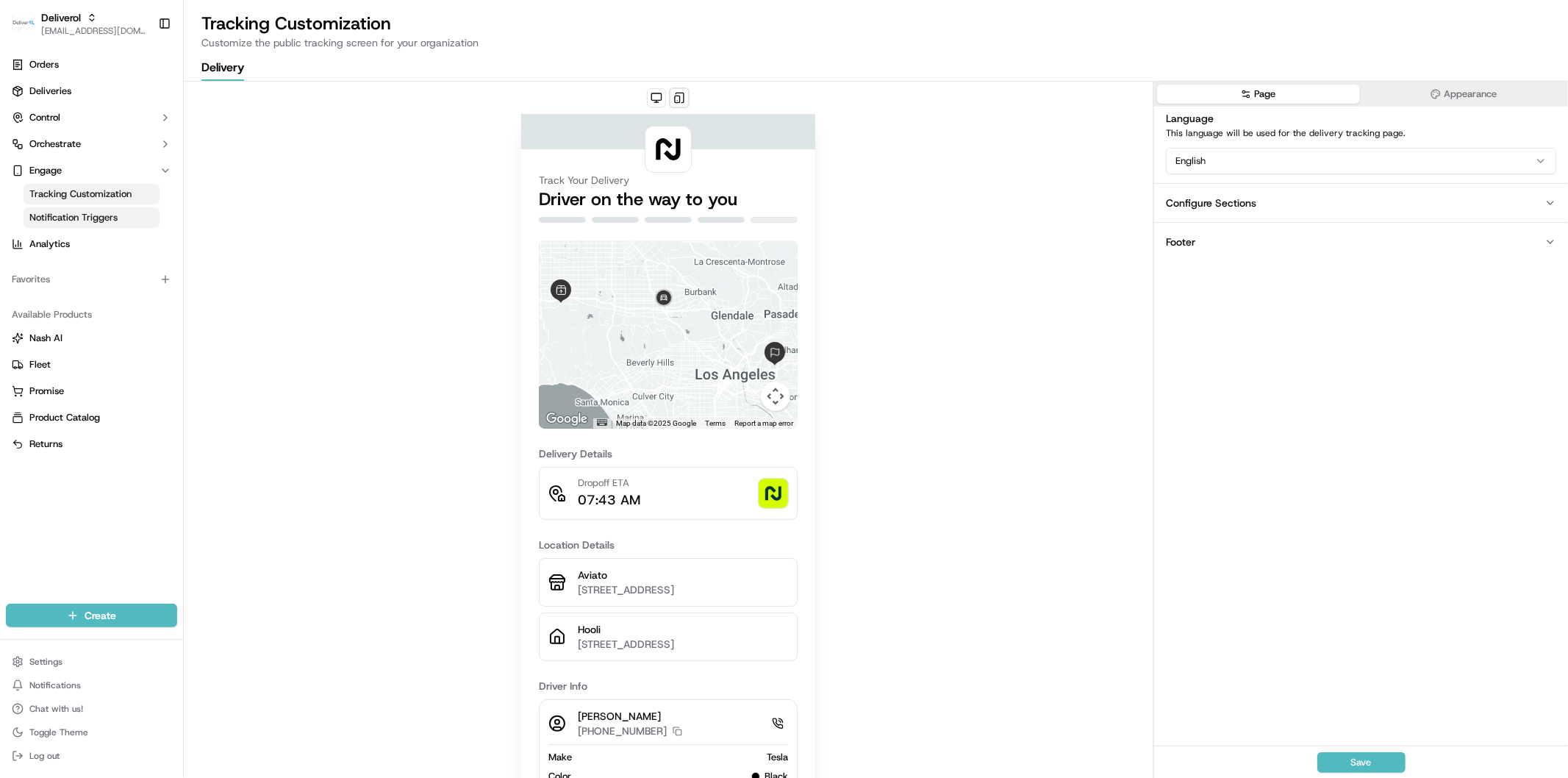
click at [99, 215] on span "Notification Triggers" at bounding box center [73, 217] width 88 height 13
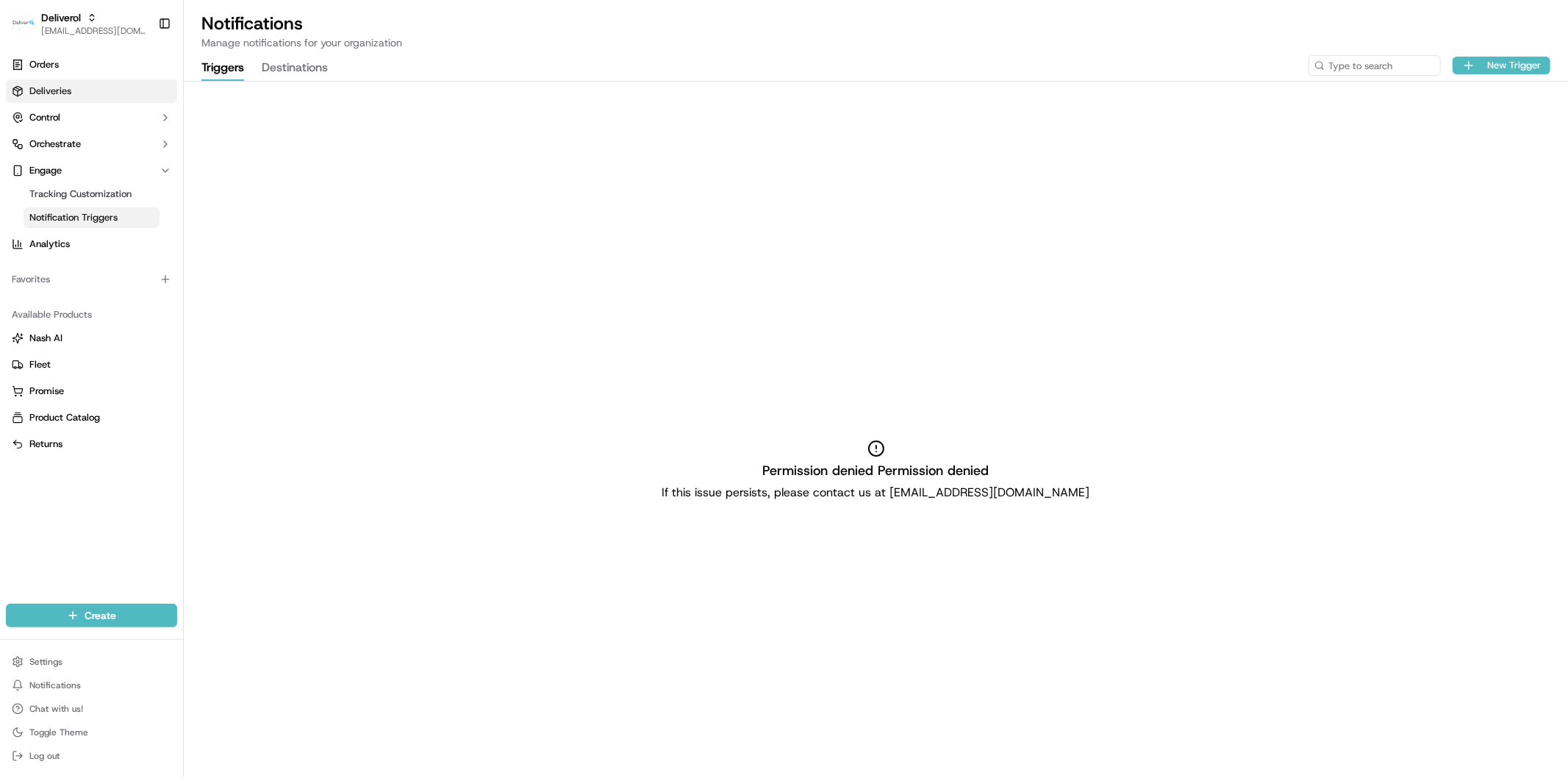
click at [51, 94] on span "Deliveries" at bounding box center [50, 91] width 42 height 13
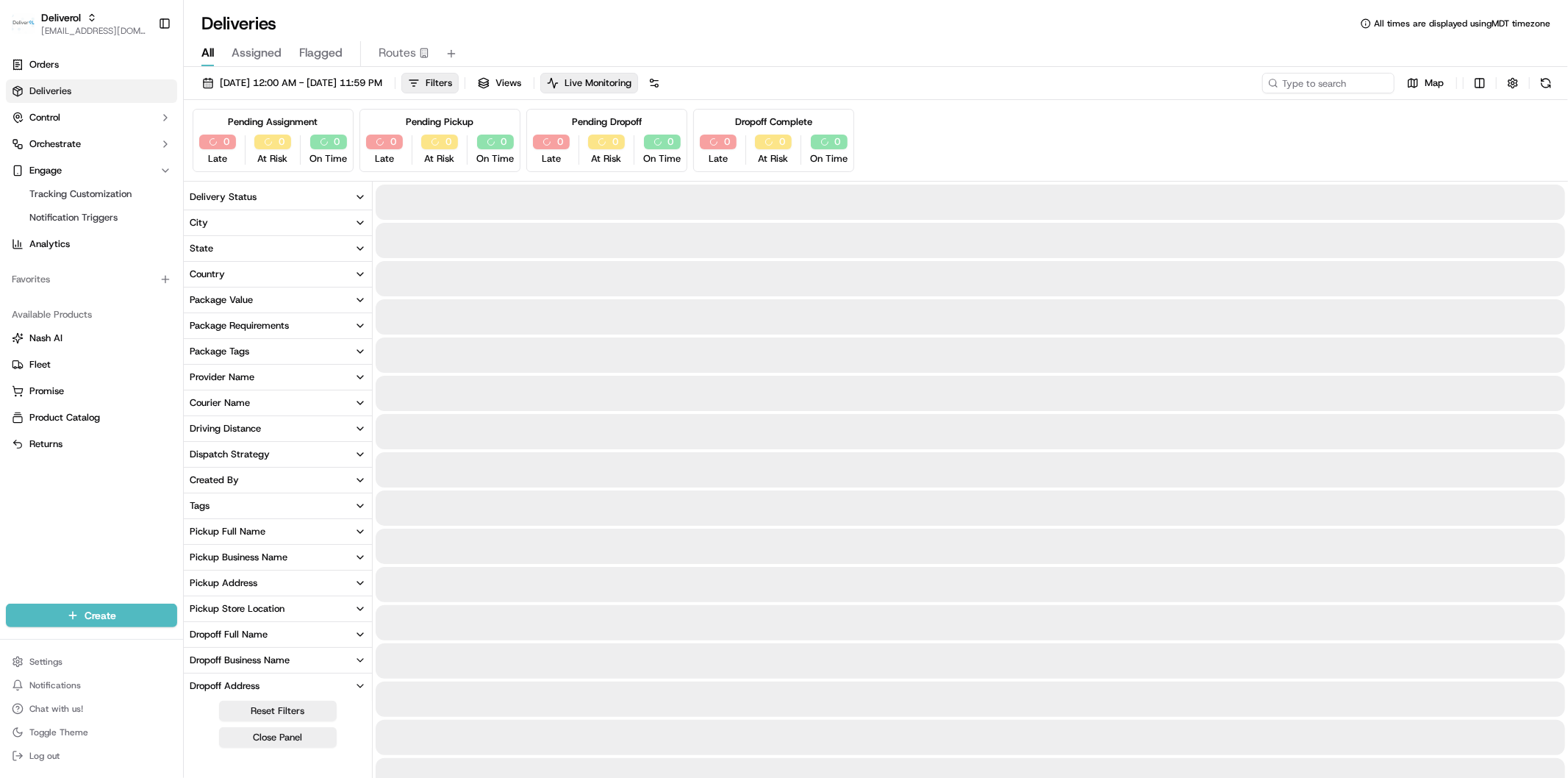
click at [326, 55] on span "Flagged" at bounding box center [321, 53] width 43 height 18
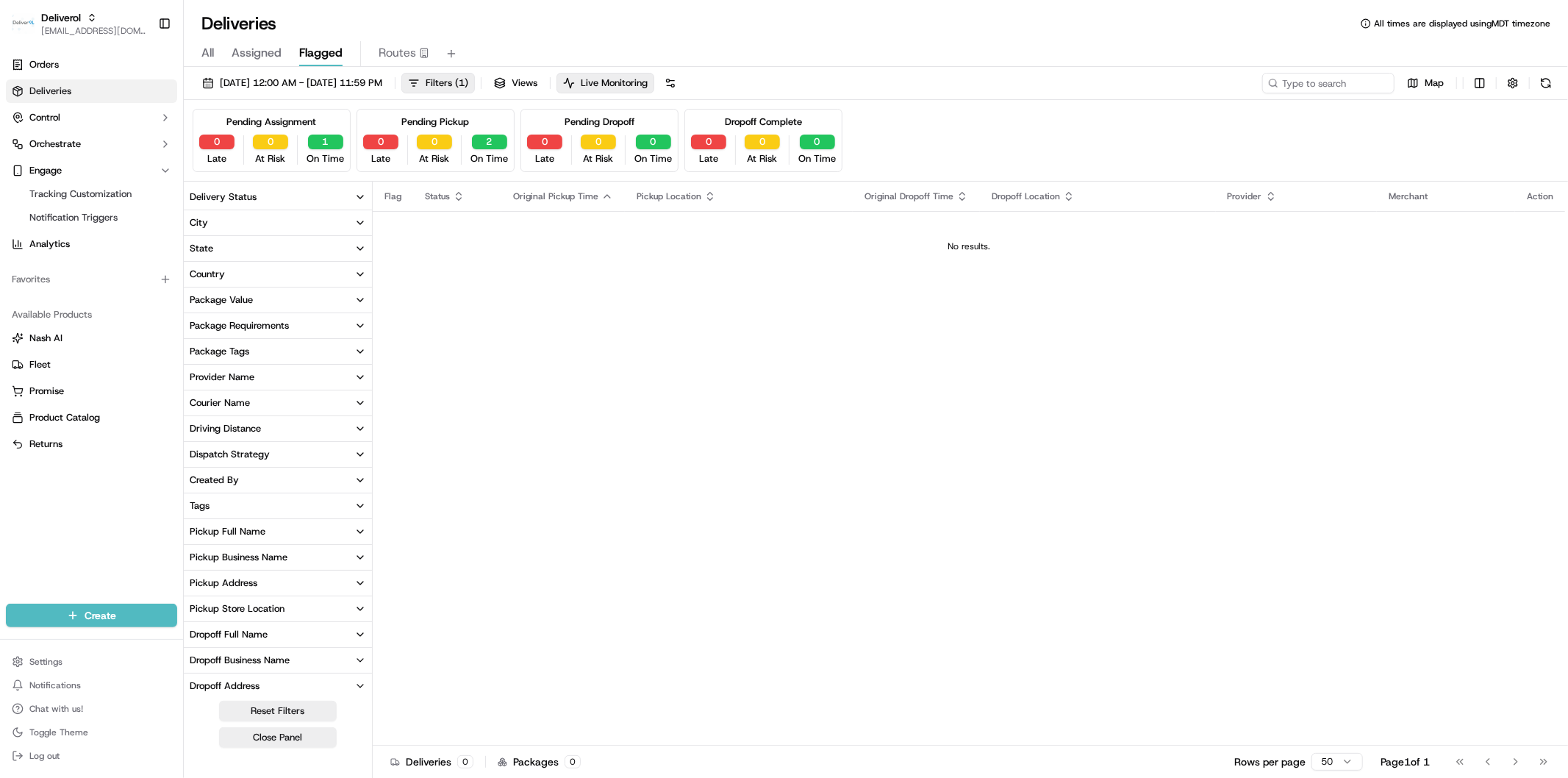
click at [326, 55] on span "Flagged" at bounding box center [321, 53] width 43 height 18
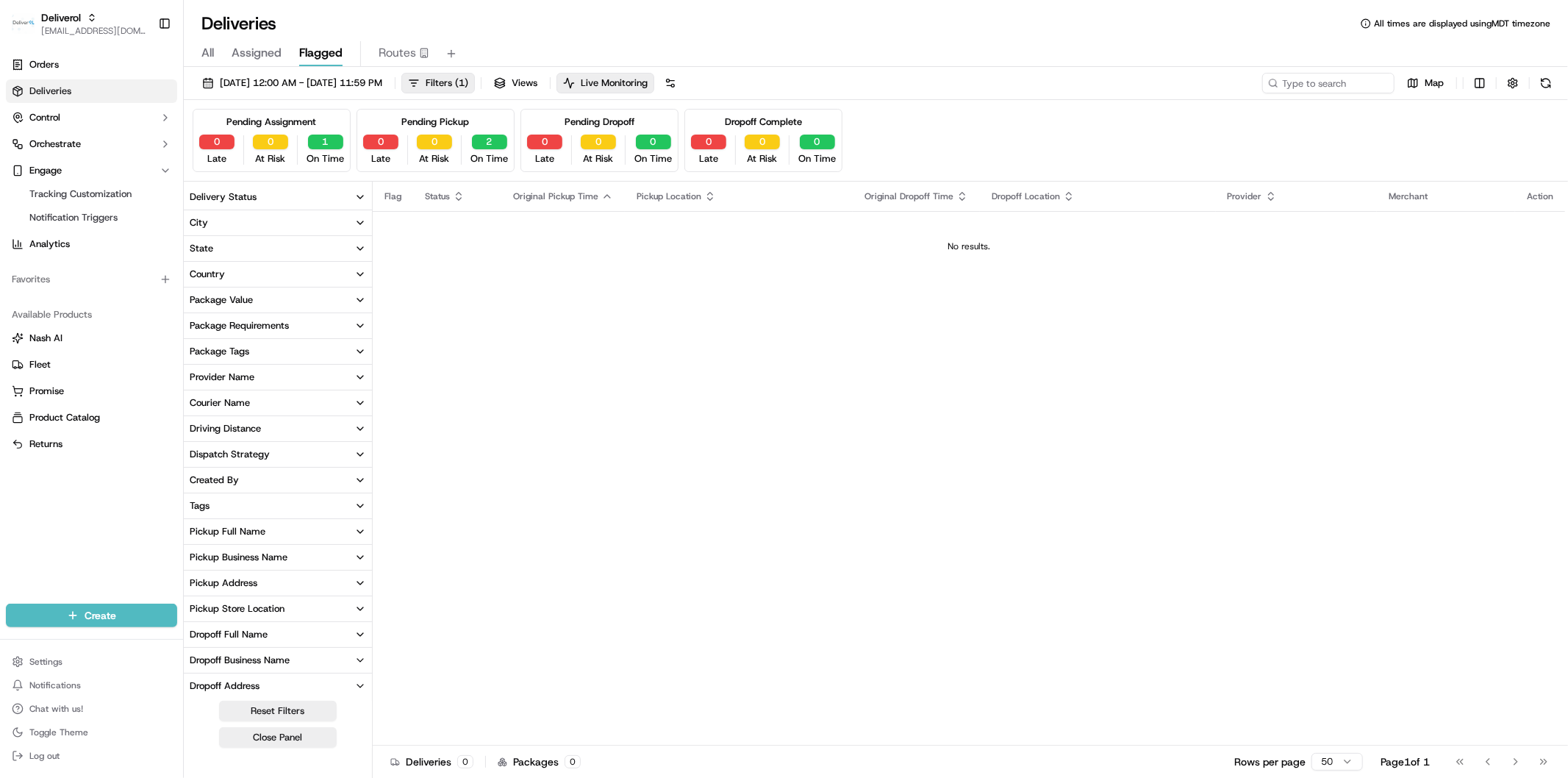
click at [326, 55] on span "Flagged" at bounding box center [321, 53] width 43 height 18
click at [228, 44] on div "All Assigned Flagged Routes" at bounding box center [875, 54] width 1384 height 26
click at [281, 60] on span "Assigned" at bounding box center [256, 53] width 50 height 18
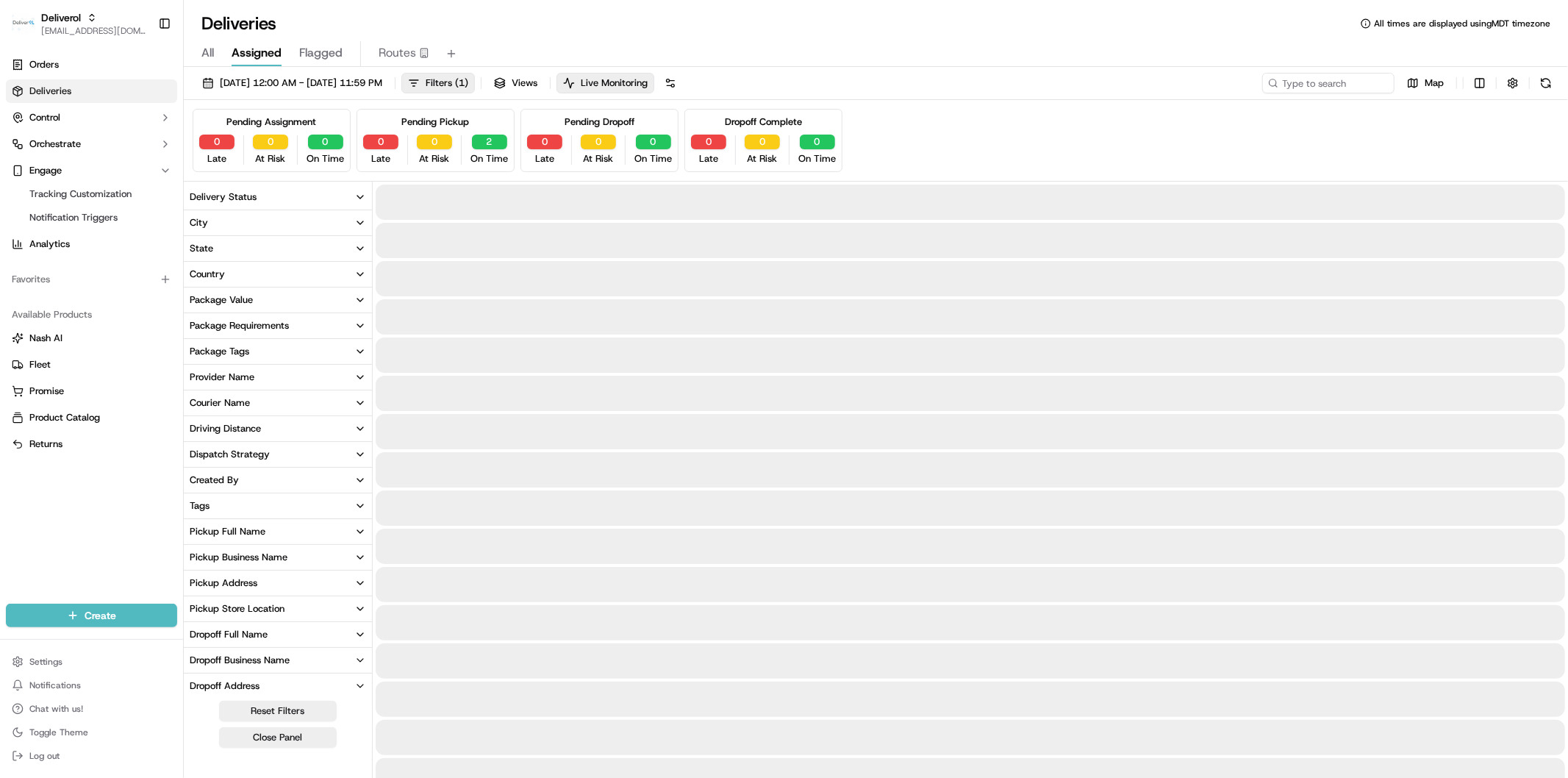
click at [339, 62] on button "Flagged" at bounding box center [321, 54] width 43 height 25
click at [326, 62] on button "Flagged" at bounding box center [321, 54] width 43 height 25
click at [289, 58] on div "All Assigned Flagged Routes" at bounding box center [875, 54] width 1384 height 26
click at [319, 51] on span "Flagged" at bounding box center [321, 53] width 43 height 18
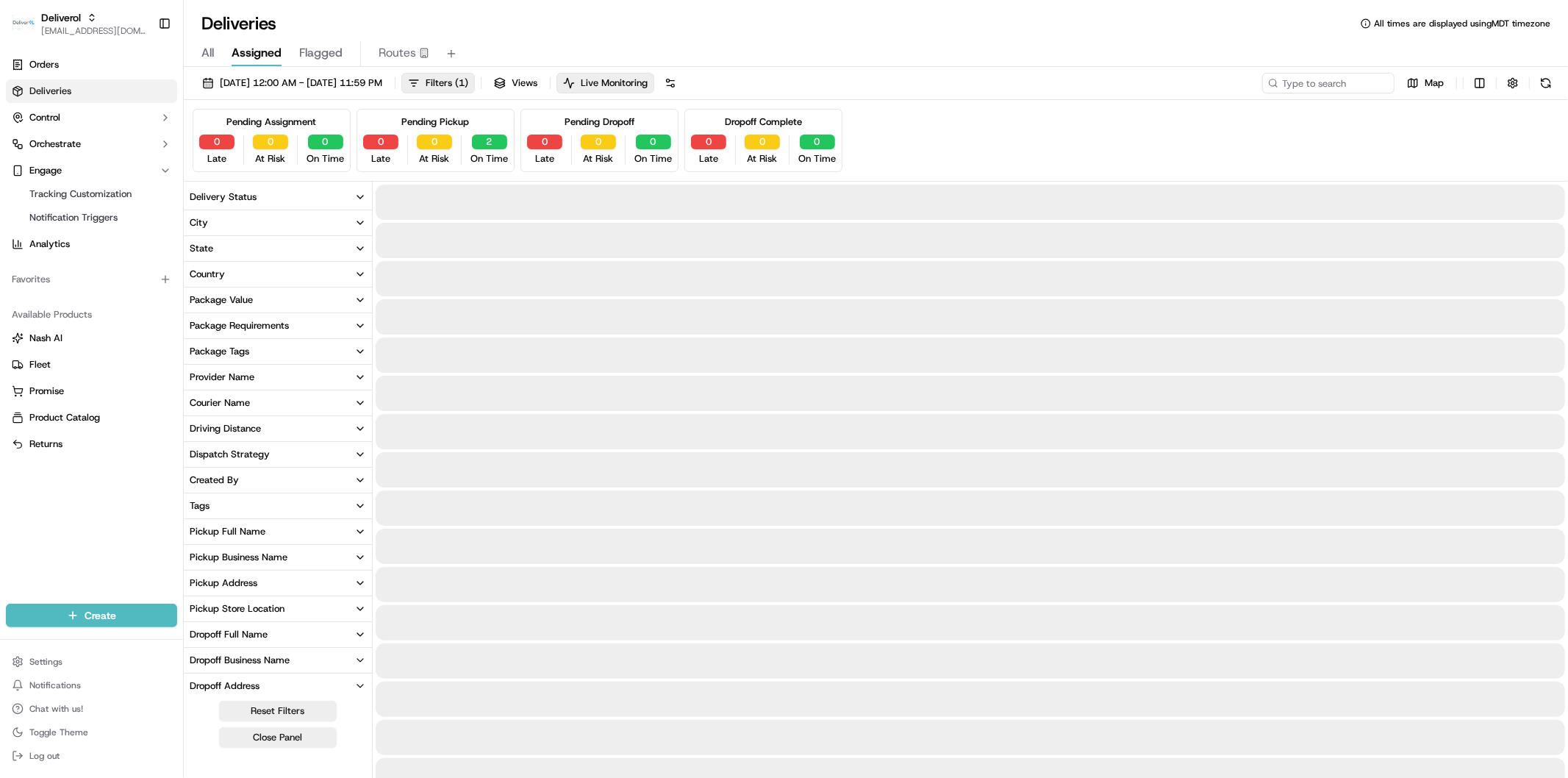
click at [319, 51] on span "Flagged" at bounding box center [321, 53] width 43 height 18
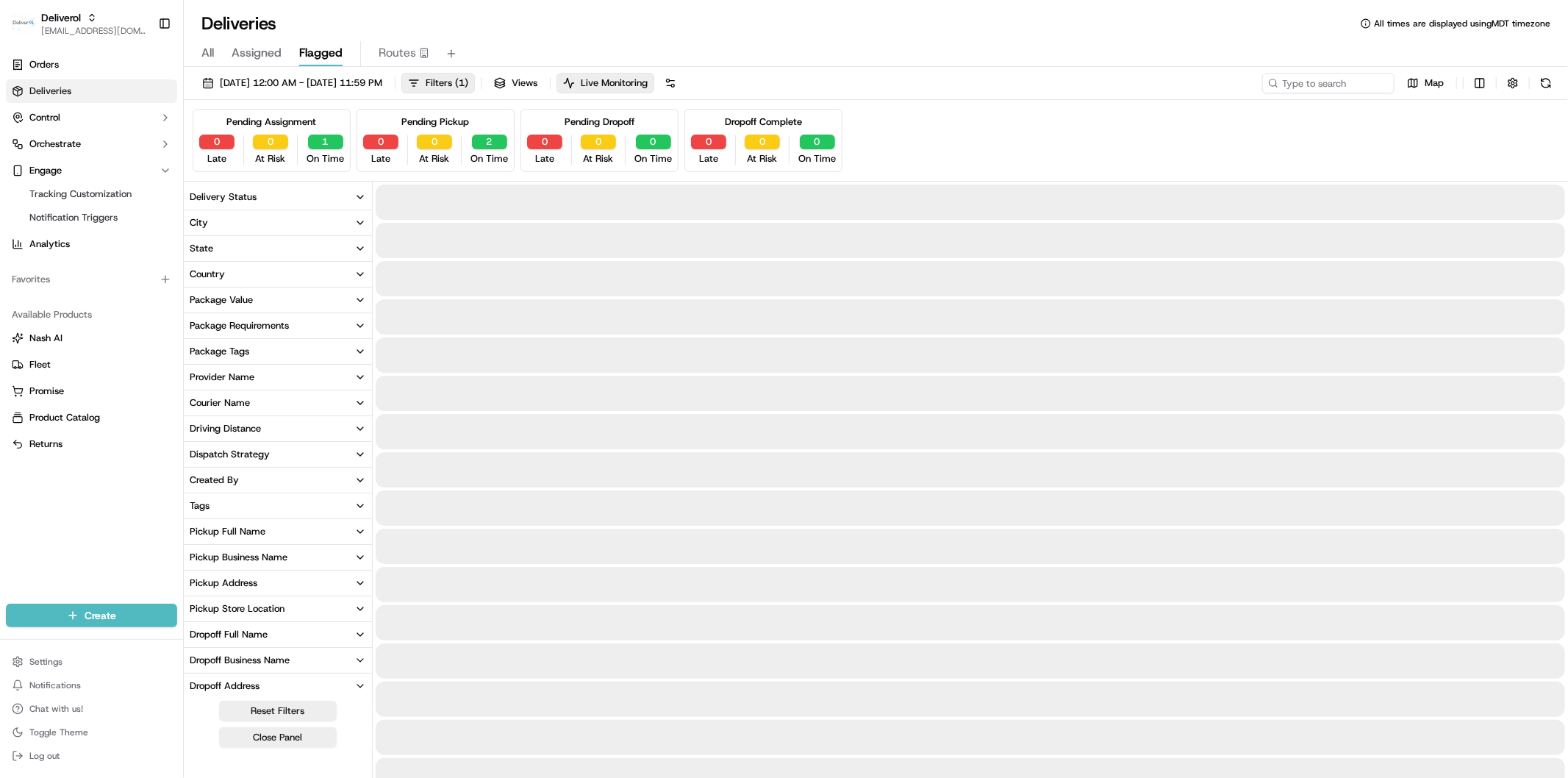
click at [319, 51] on span "Flagged" at bounding box center [321, 53] width 43 height 18
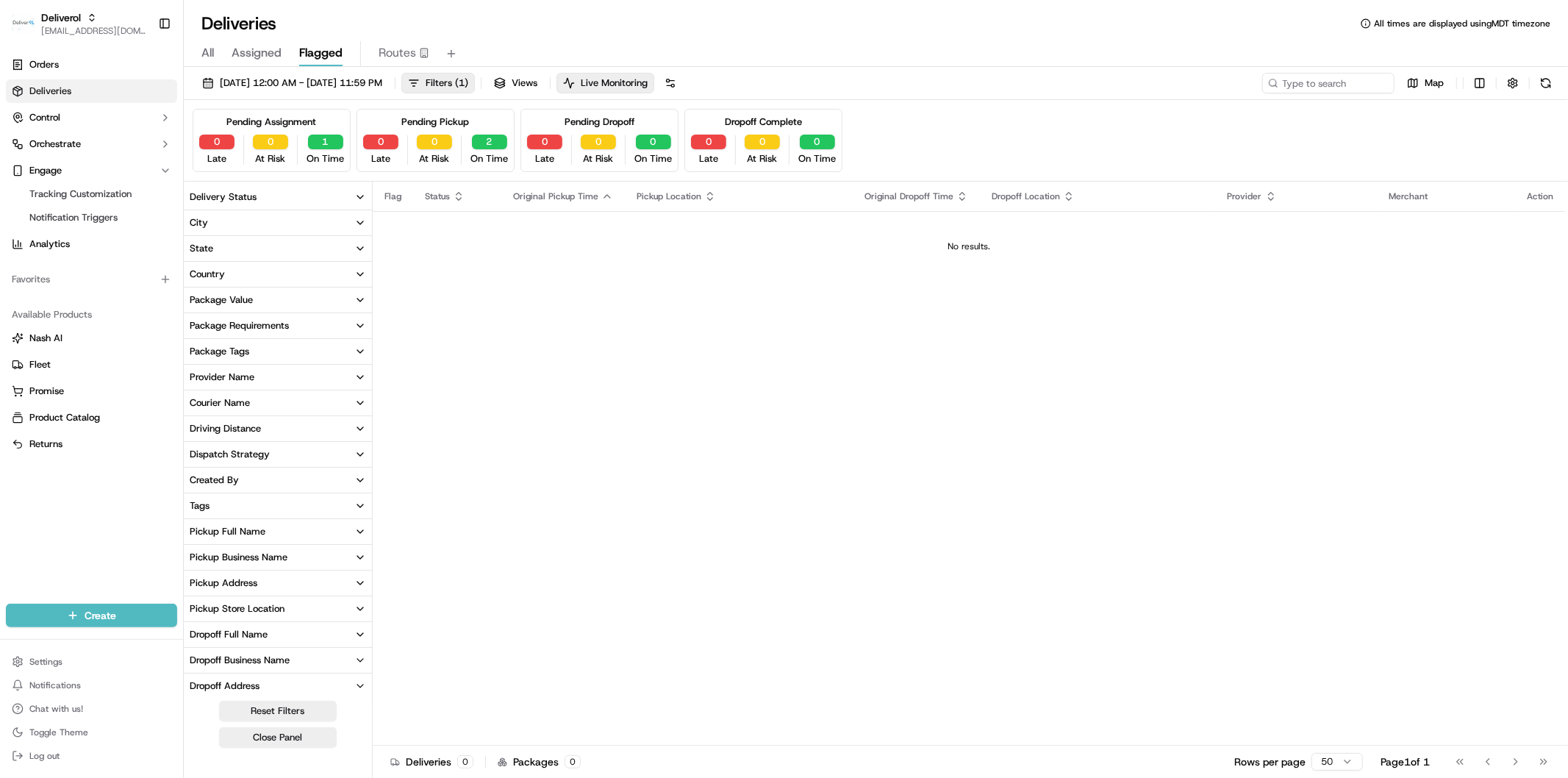
click at [417, 61] on button "Routes" at bounding box center [404, 54] width 51 height 25
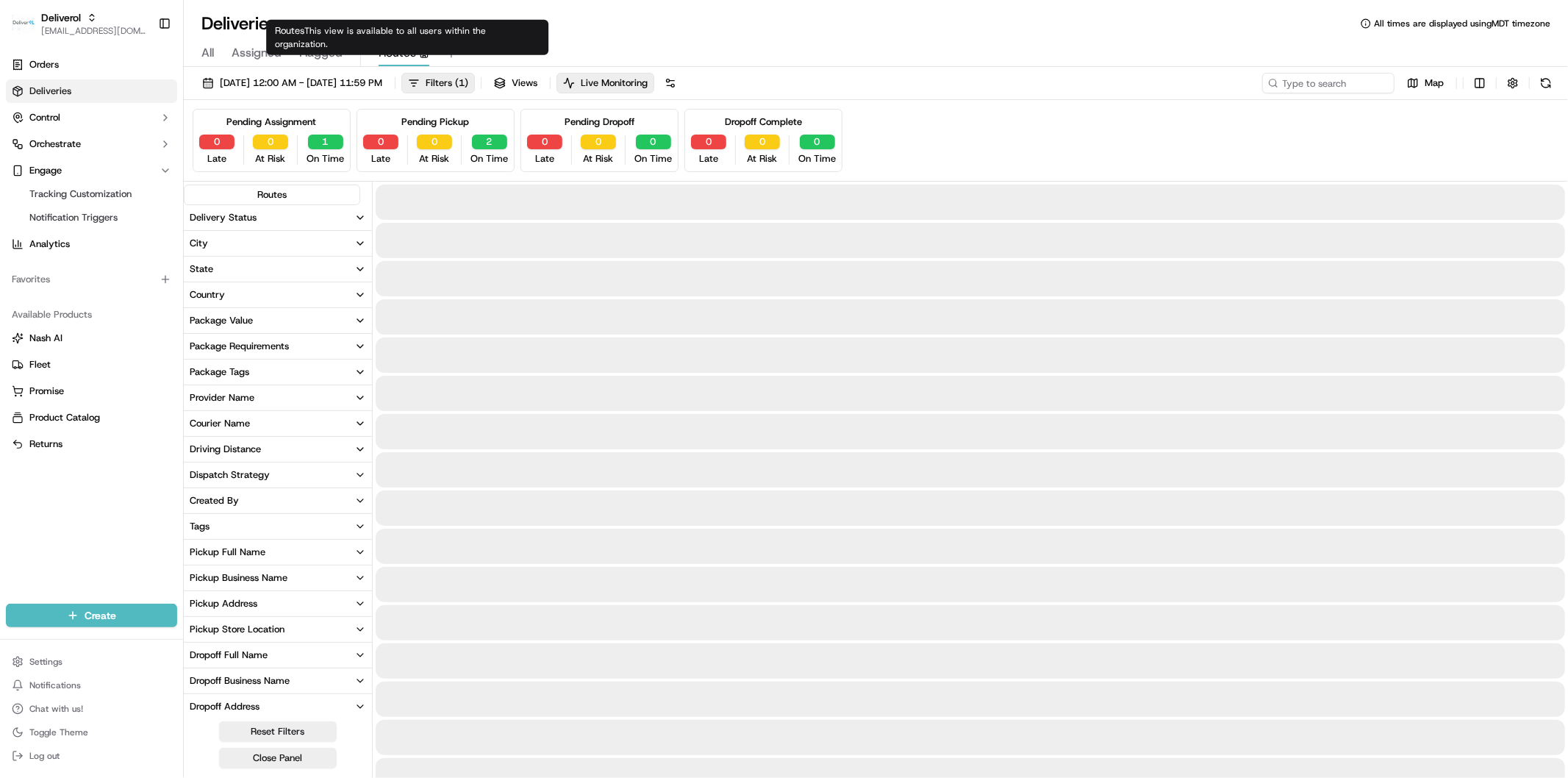
click at [381, 55] on span "Routes" at bounding box center [397, 53] width 38 height 18
click at [426, 59] on div "Routes" at bounding box center [404, 53] width 51 height 18
click at [415, 46] on div "Routes" at bounding box center [404, 53] width 51 height 18
click at [419, 50] on icon "button" at bounding box center [423, 53] width 10 height 10
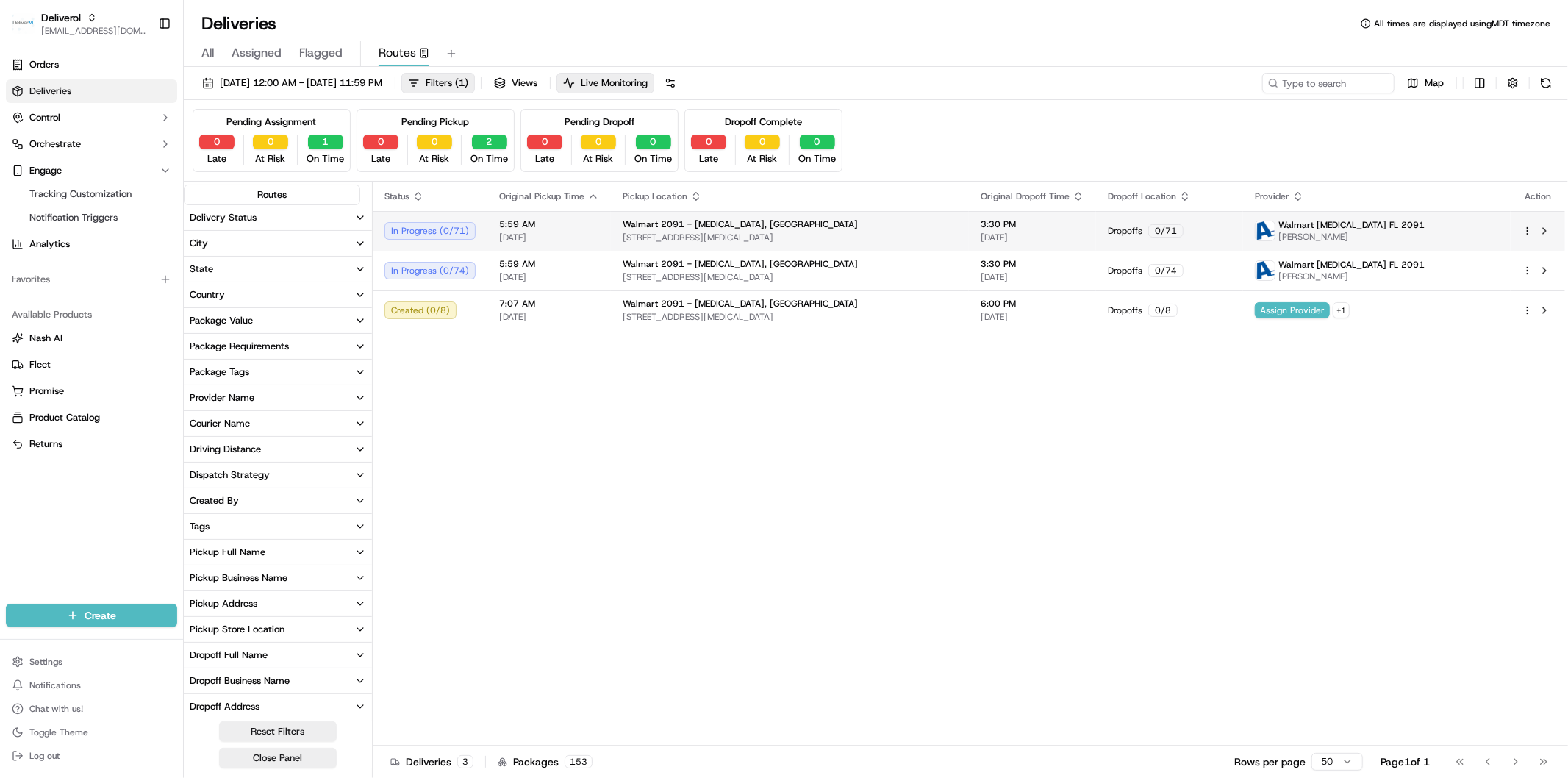
click at [1526, 233] on html "Deliverol faraz@deliverol.com Toggle Sidebar Orders Deliveries Control Orchestr…" at bounding box center [784, 389] width 1568 height 778
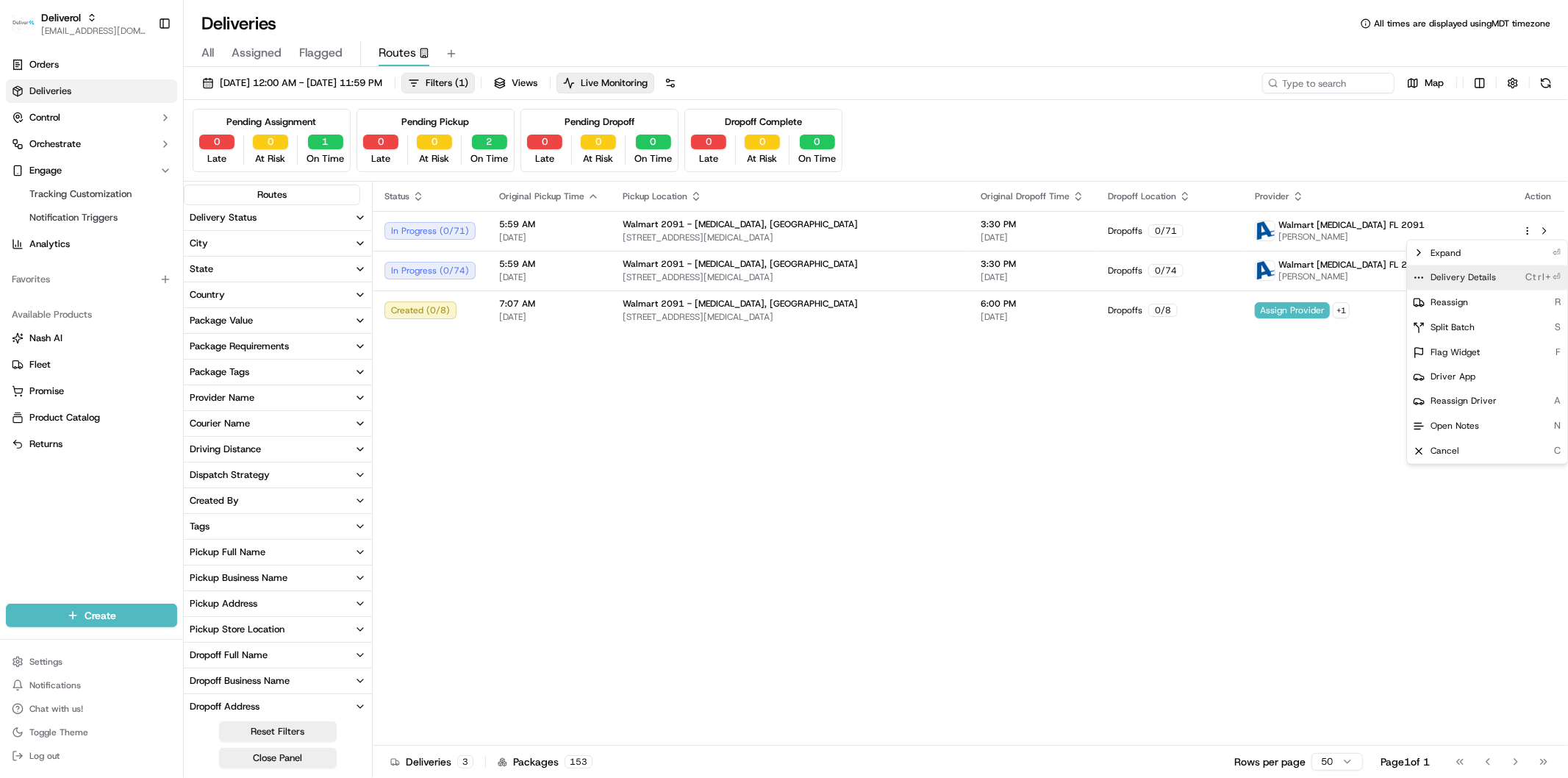
click at [1466, 274] on span "Delivery Details" at bounding box center [1462, 278] width 65 height 11
click at [1053, 636] on html "Deliverol faraz@deliverol.com Toggle Sidebar Orders Deliveries Control Orchestr…" at bounding box center [784, 389] width 1568 height 778
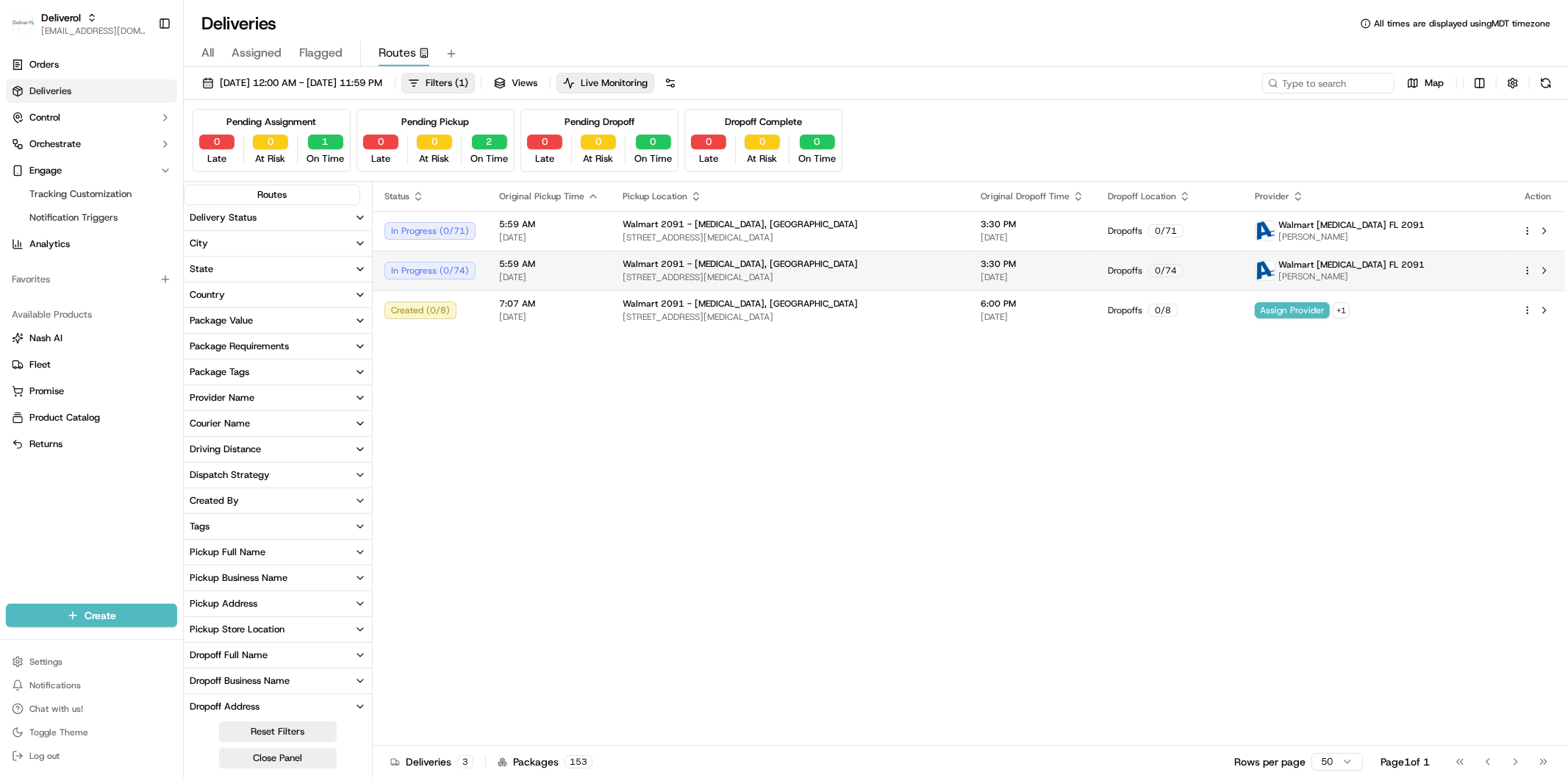
click at [1530, 263] on div at bounding box center [1538, 270] width 31 height 18
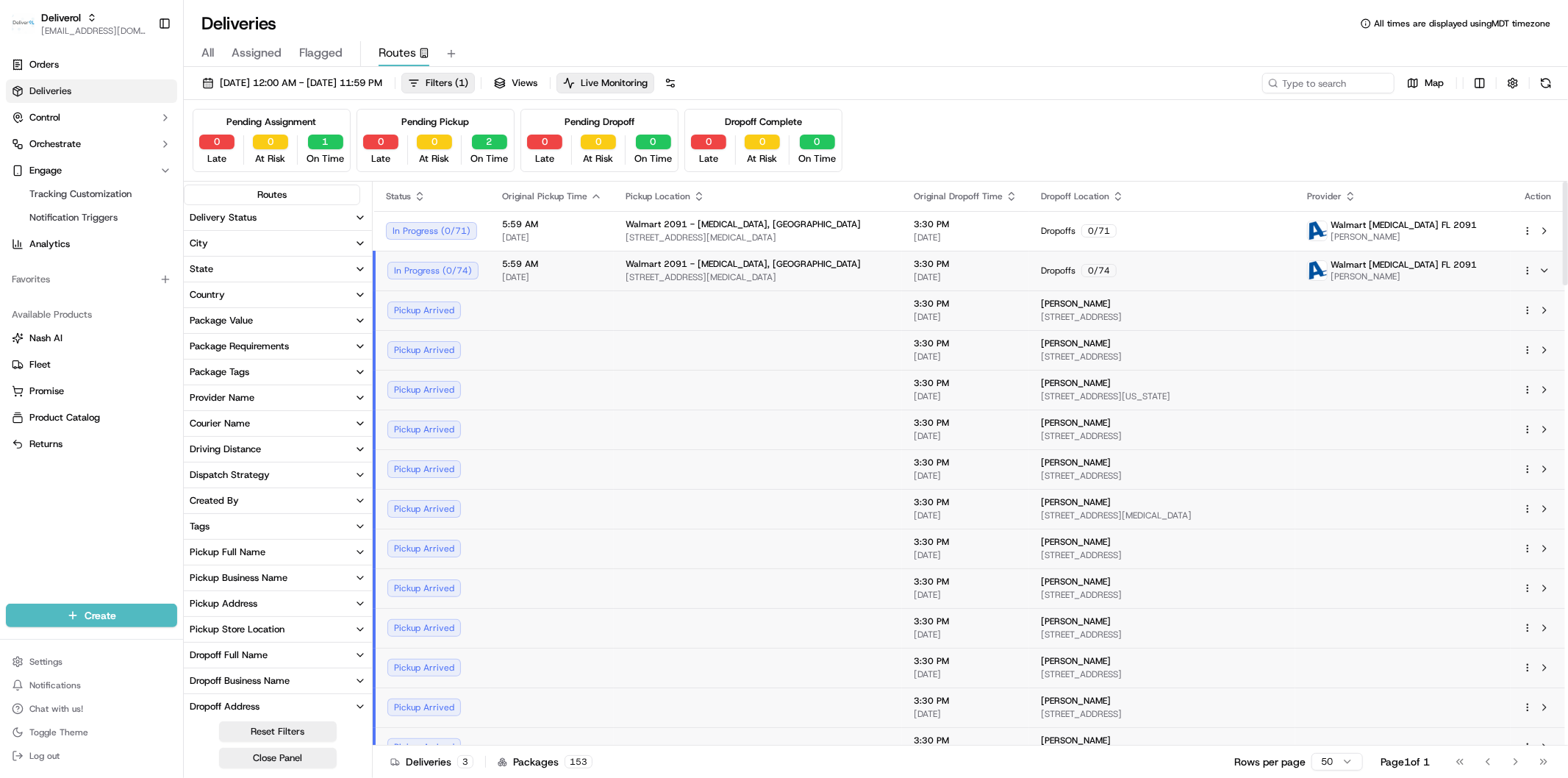
click at [1508, 272] on td "Walmart Doral FL 2091 Jennifer Gonzalez" at bounding box center [1403, 270] width 215 height 40
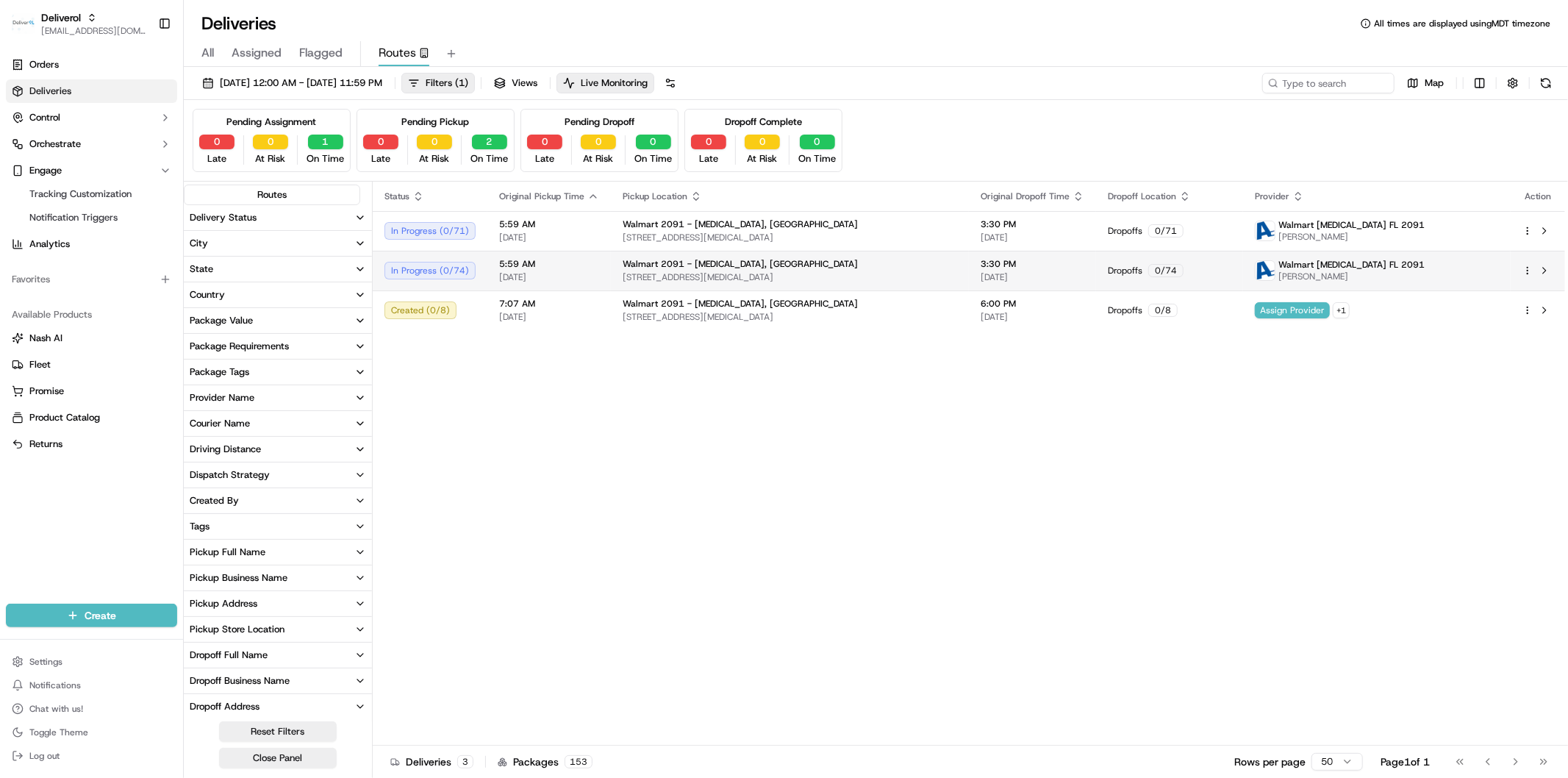
click at [1529, 272] on html "Deliverol faraz@deliverol.com Toggle Sidebar Orders Deliveries Control Orchestr…" at bounding box center [784, 389] width 1568 height 778
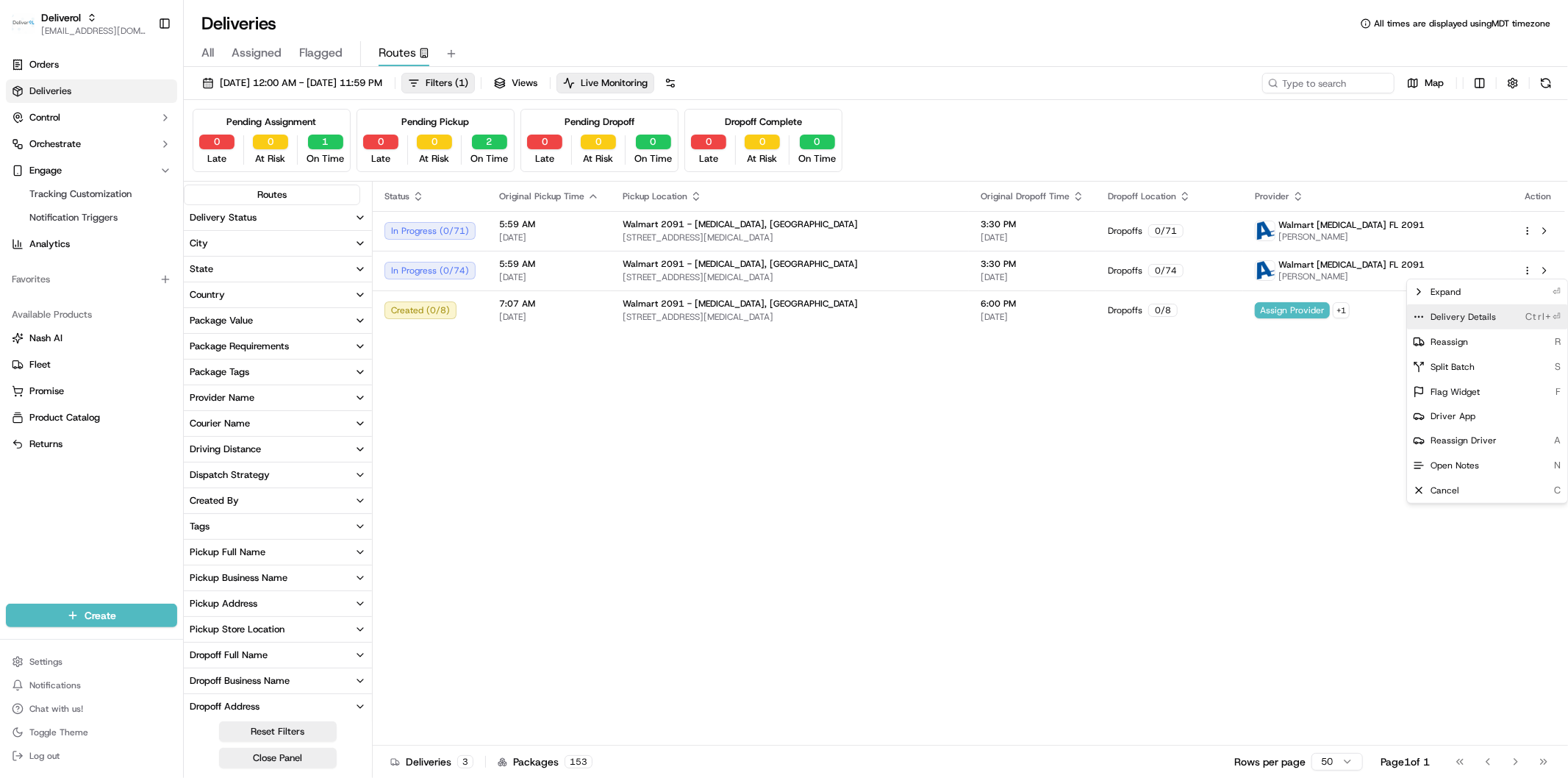
click at [1483, 326] on div "Delivery Details Ctrl+⏎" at bounding box center [1487, 317] width 161 height 25
click at [741, 393] on html "Deliverol faraz@deliverol.com Toggle Sidebar Orders Deliveries Control Orchestr…" at bounding box center [784, 389] width 1568 height 778
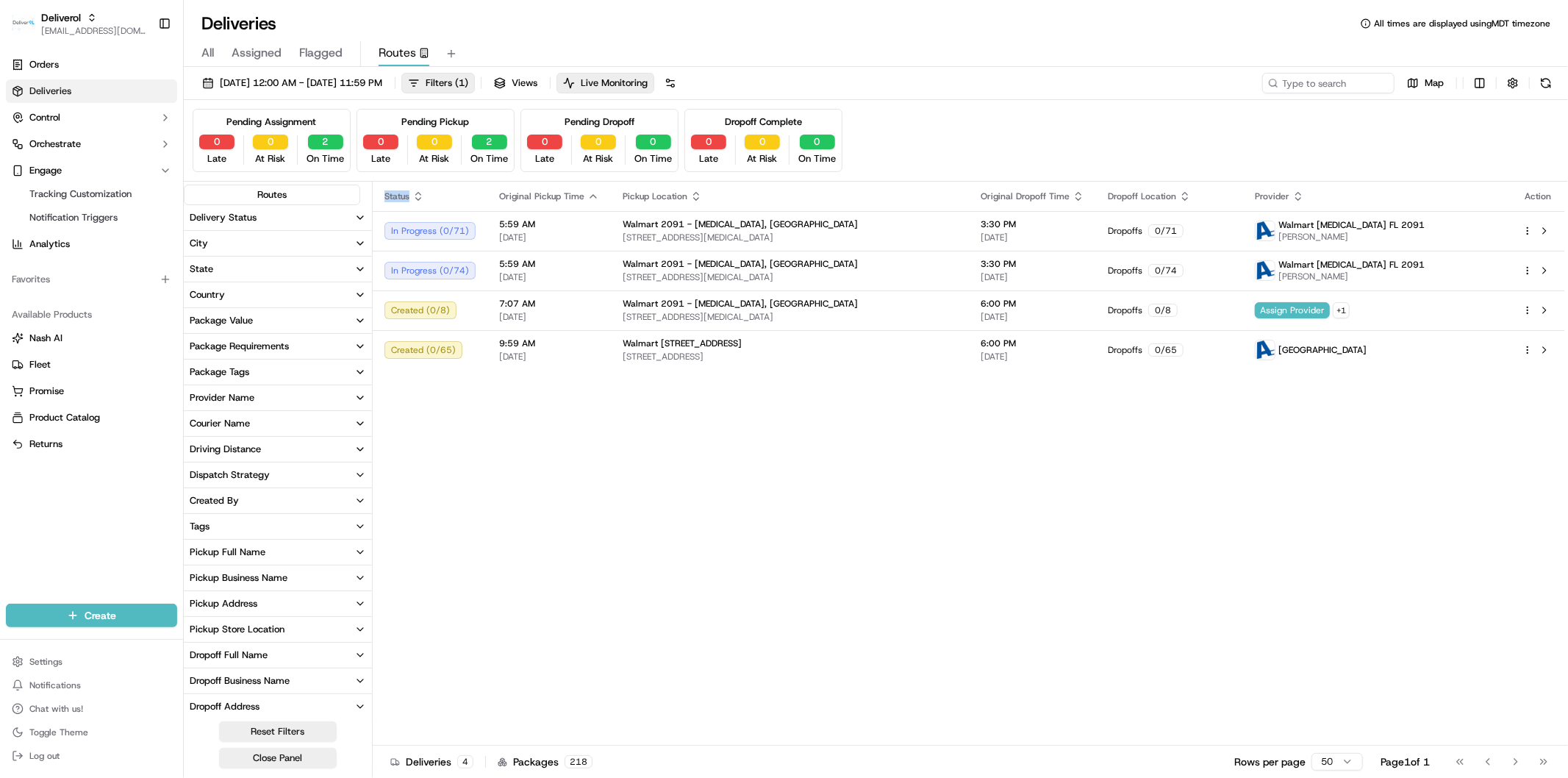
click at [741, 393] on div "Status Original Pickup Time Pickup Location Original Dropoff Time Dropoff Locat…" at bounding box center [968, 463] width 1192 height 563
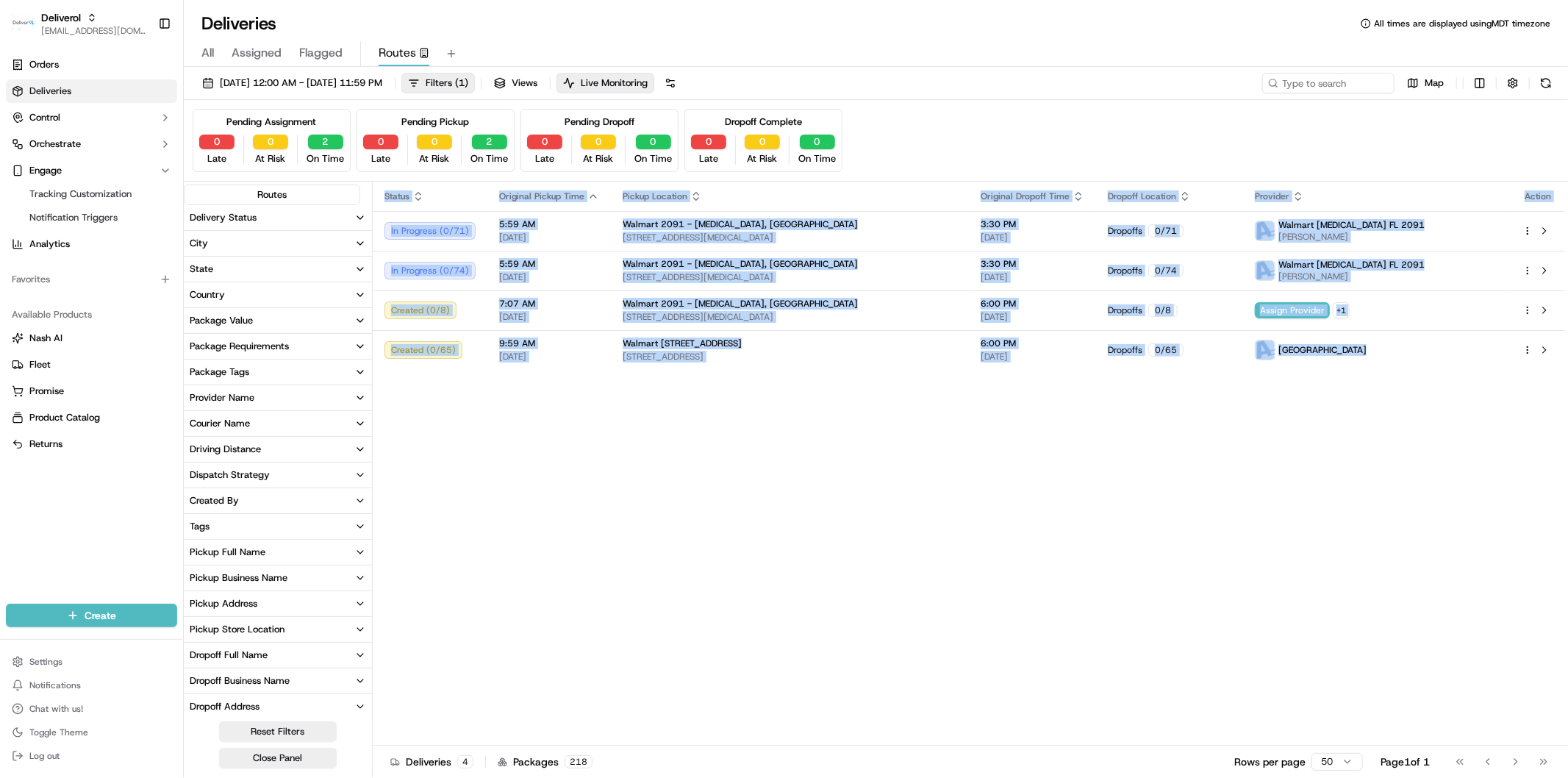
click at [741, 393] on div "Status Original Pickup Time Pickup Location Original Dropoff Time Dropoff Locat…" at bounding box center [968, 463] width 1192 height 563
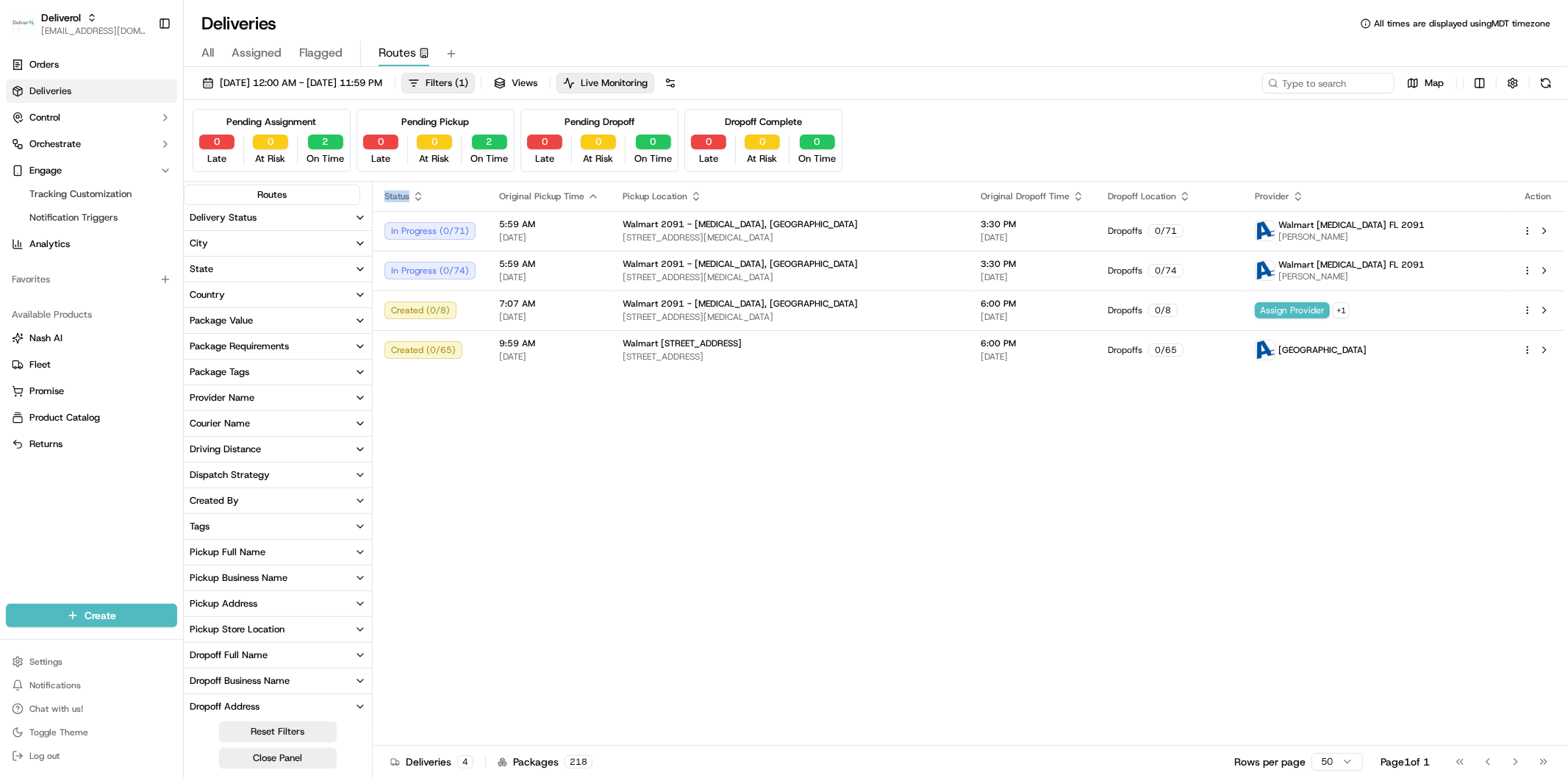
click at [741, 393] on div "Status Original Pickup Time Pickup Location Original Dropoff Time Dropoff Locat…" at bounding box center [968, 463] width 1192 height 563
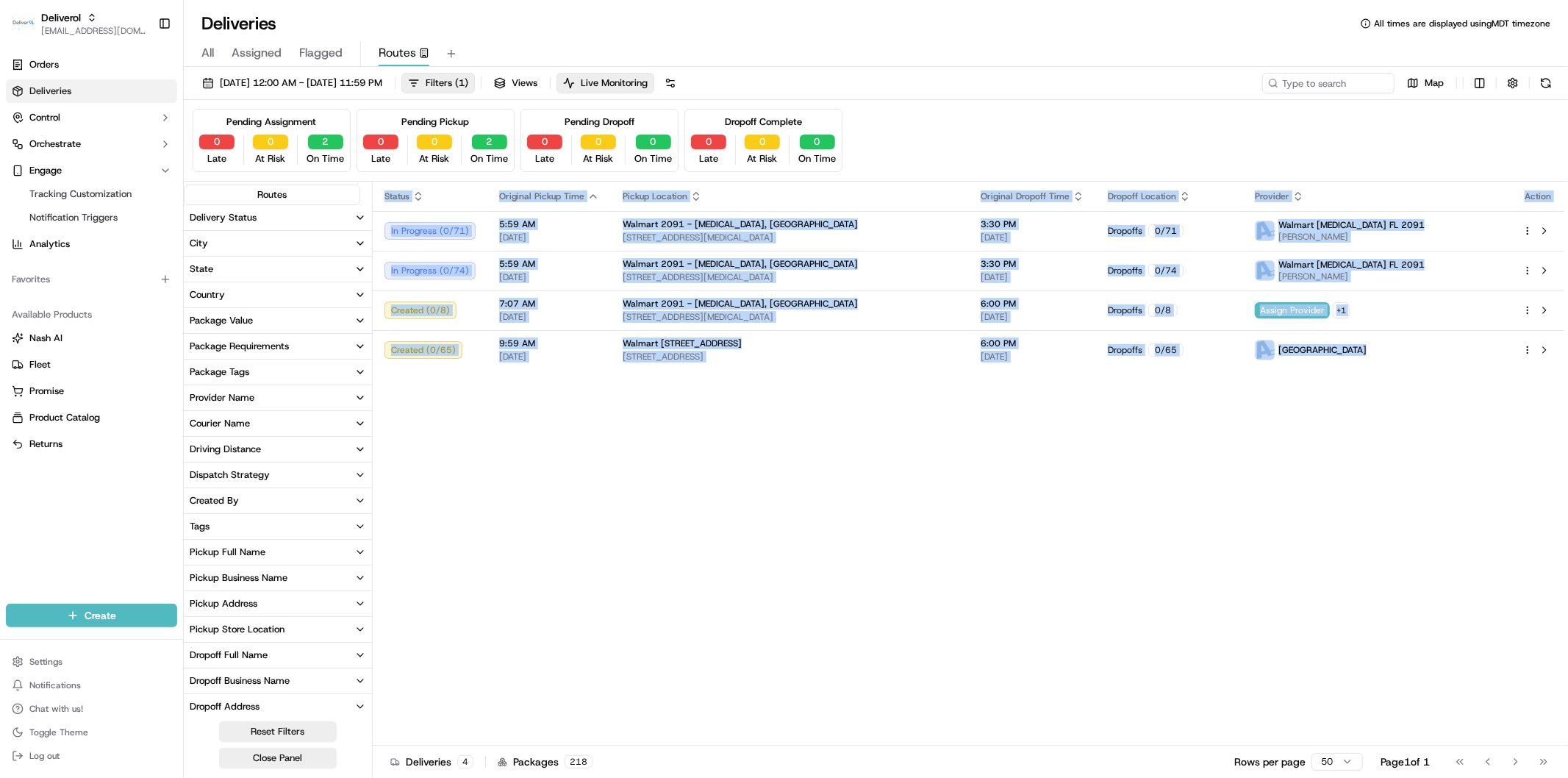
click at [741, 393] on div "Status Original Pickup Time Pickup Location Original Dropoff Time Dropoff Locat…" at bounding box center [968, 463] width 1192 height 563
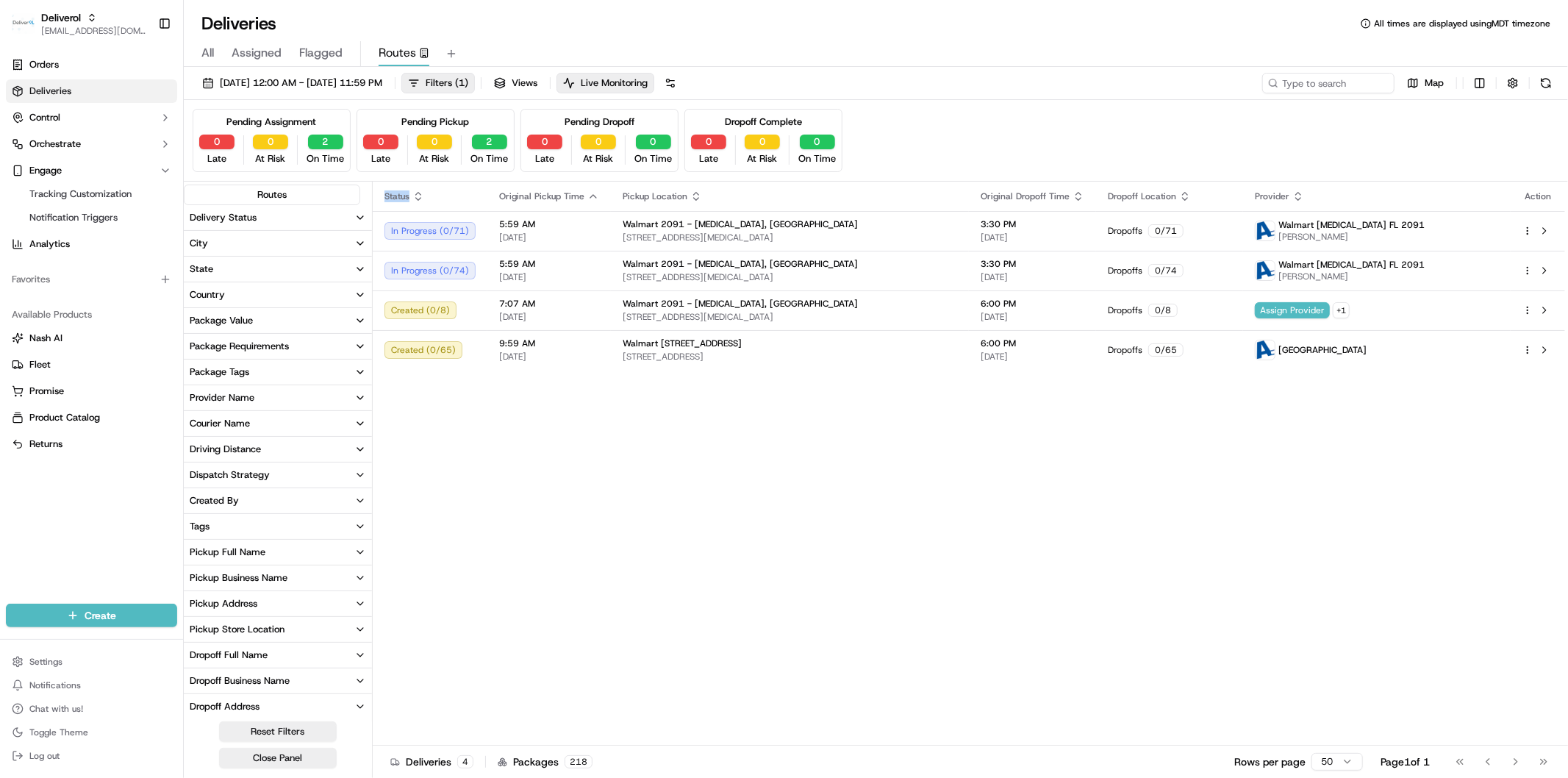
click at [741, 393] on div "Status Original Pickup Time Pickup Location Original Dropoff Time Dropoff Locat…" at bounding box center [968, 463] width 1192 height 563
click at [743, 379] on div "Status Original Pickup Time Pickup Location Original Dropoff Time Dropoff Locat…" at bounding box center [968, 463] width 1192 height 563
click at [647, 81] on span "Live Monitoring" at bounding box center [613, 83] width 67 height 13
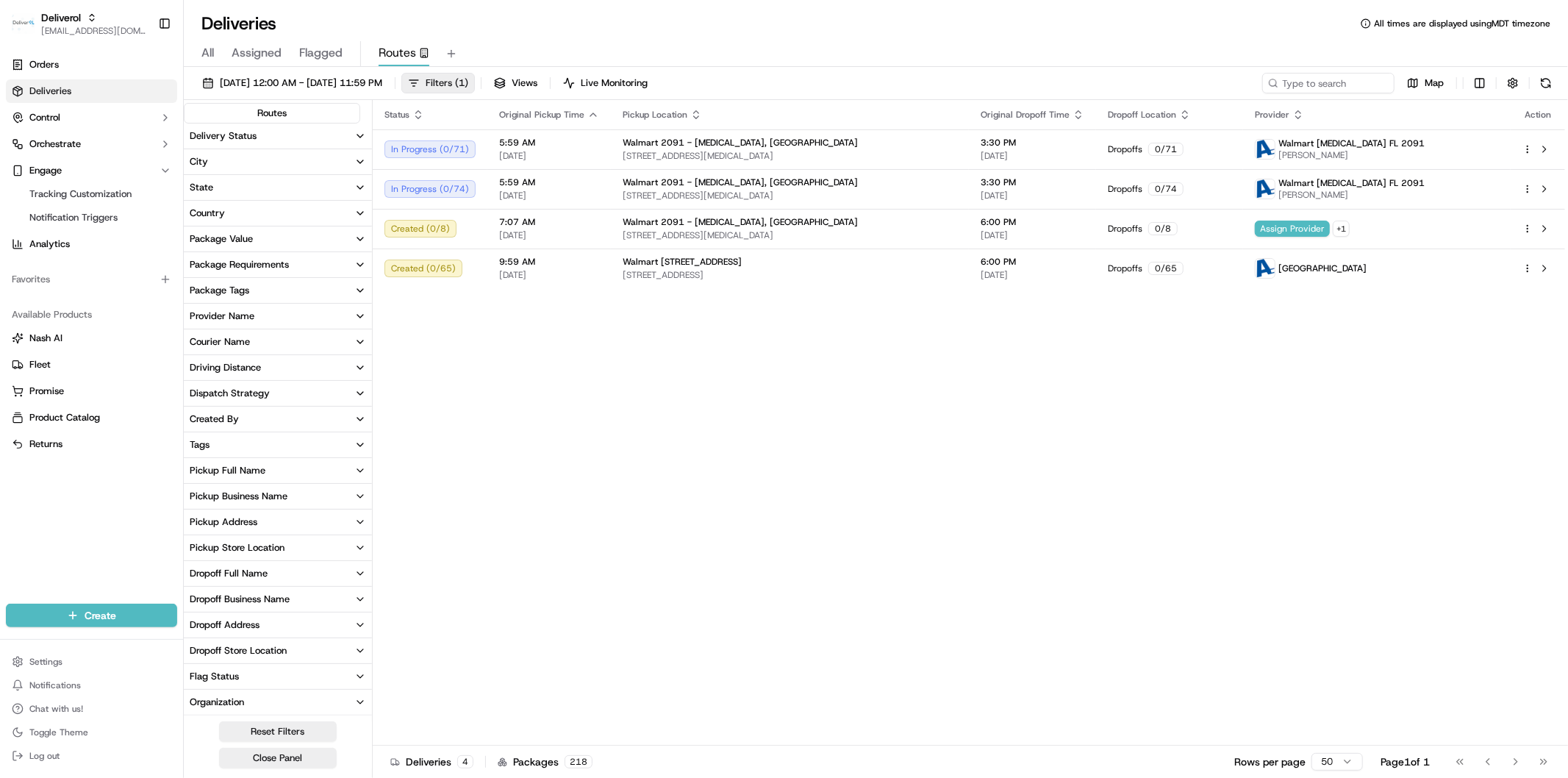
click at [468, 88] on span "( 1 )" at bounding box center [461, 83] width 13 height 13
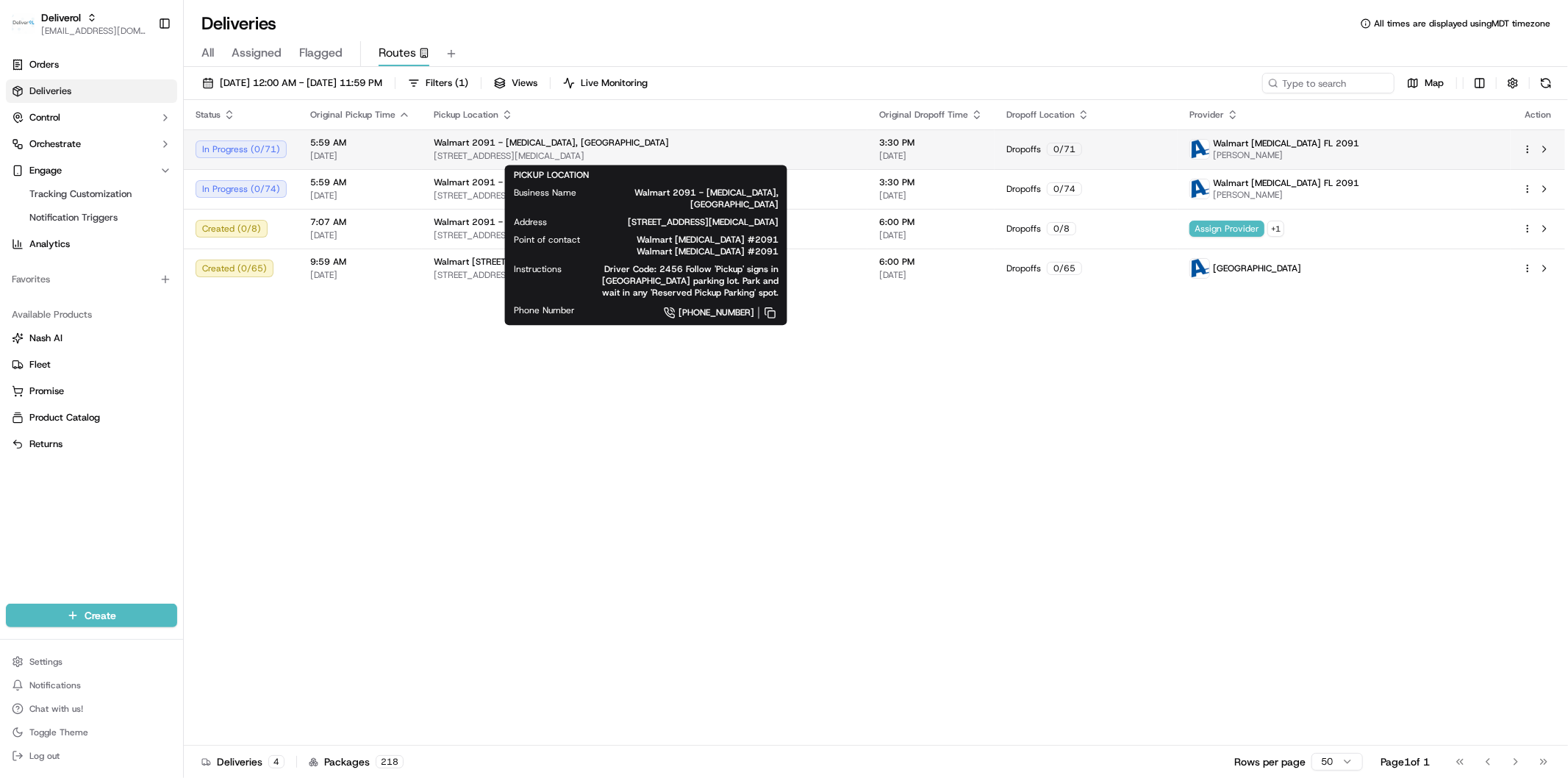
click at [843, 147] on div "Walmart 2091 - Doral, FL" at bounding box center [645, 143] width 422 height 11
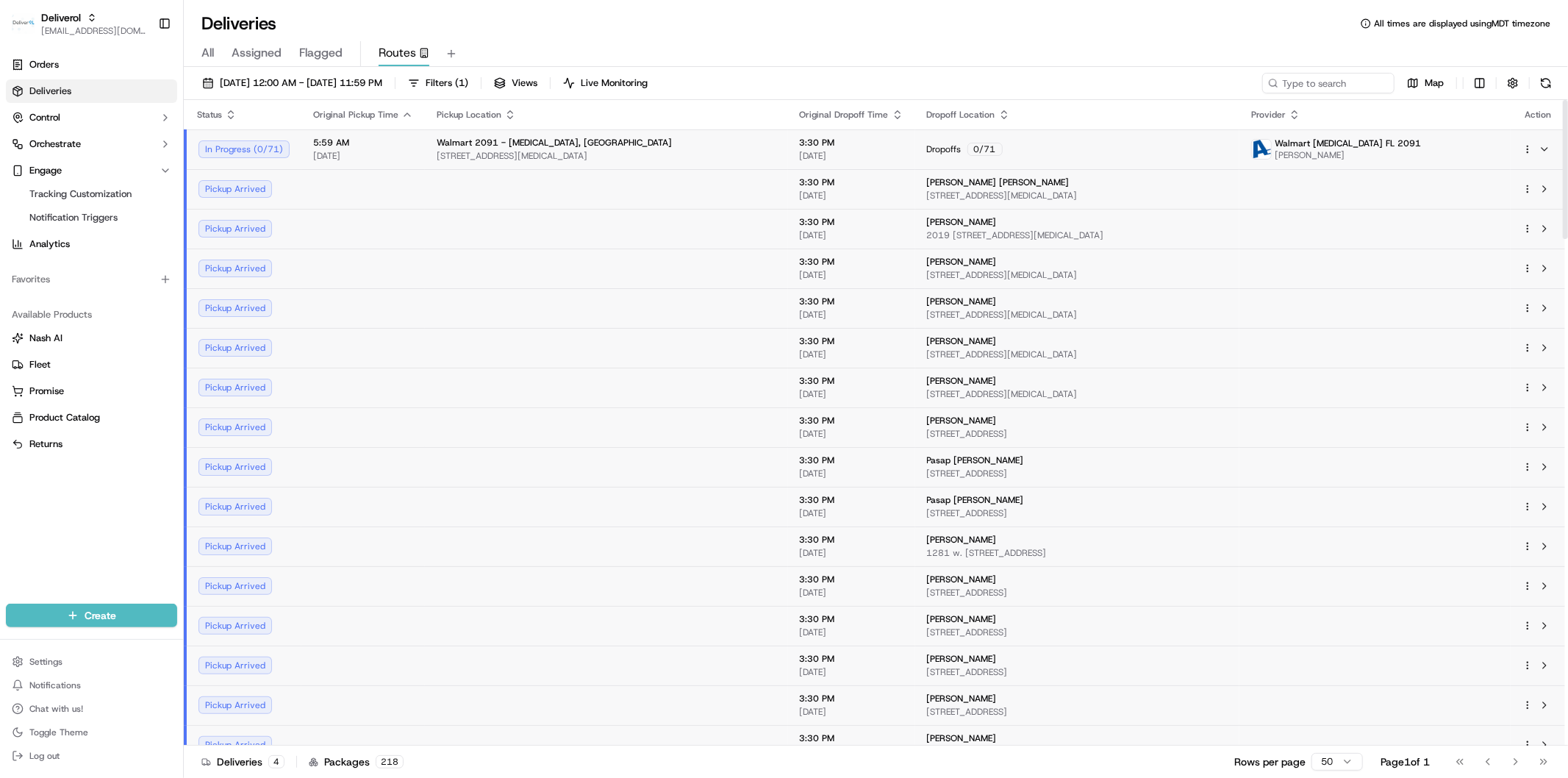
click at [677, 148] on div "Walmart 2091 - Doral, FL 8651 NW 13TH TER, DORAL, FL 33126, US" at bounding box center [606, 149] width 339 height 25
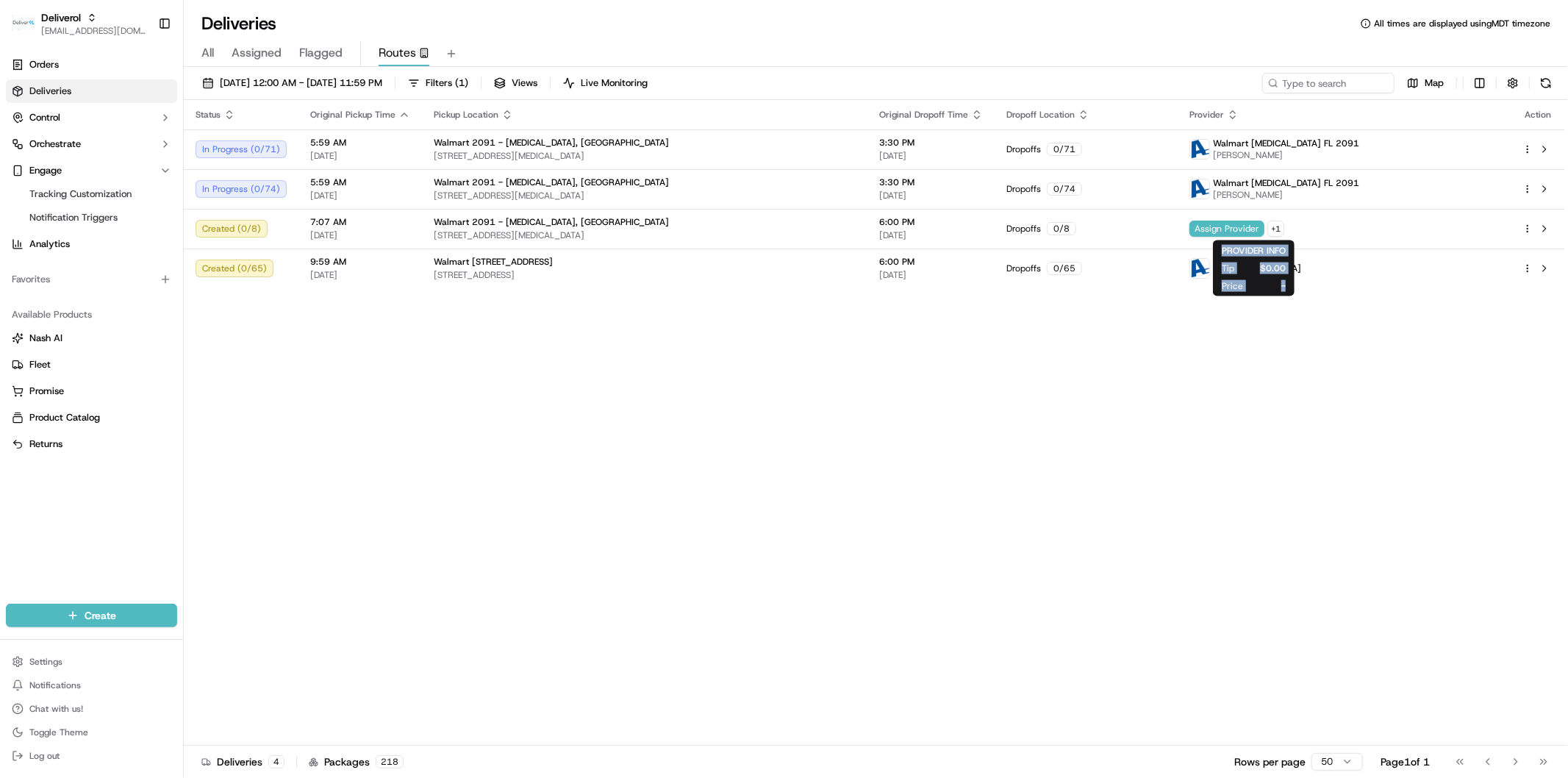
drag, startPoint x: 1284, startPoint y: 283, endPoint x: 1215, endPoint y: 251, distance: 76.1
click at [1215, 251] on div "PROVIDER INFO Tip $0.00 Price - PROVIDER INFO Tip $0.00 Price -" at bounding box center [1253, 268] width 81 height 56
copy div "PROVIDER INFO Tip $0.00 Price -"
click at [1419, 81] on button "Map" at bounding box center [1424, 83] width 50 height 21
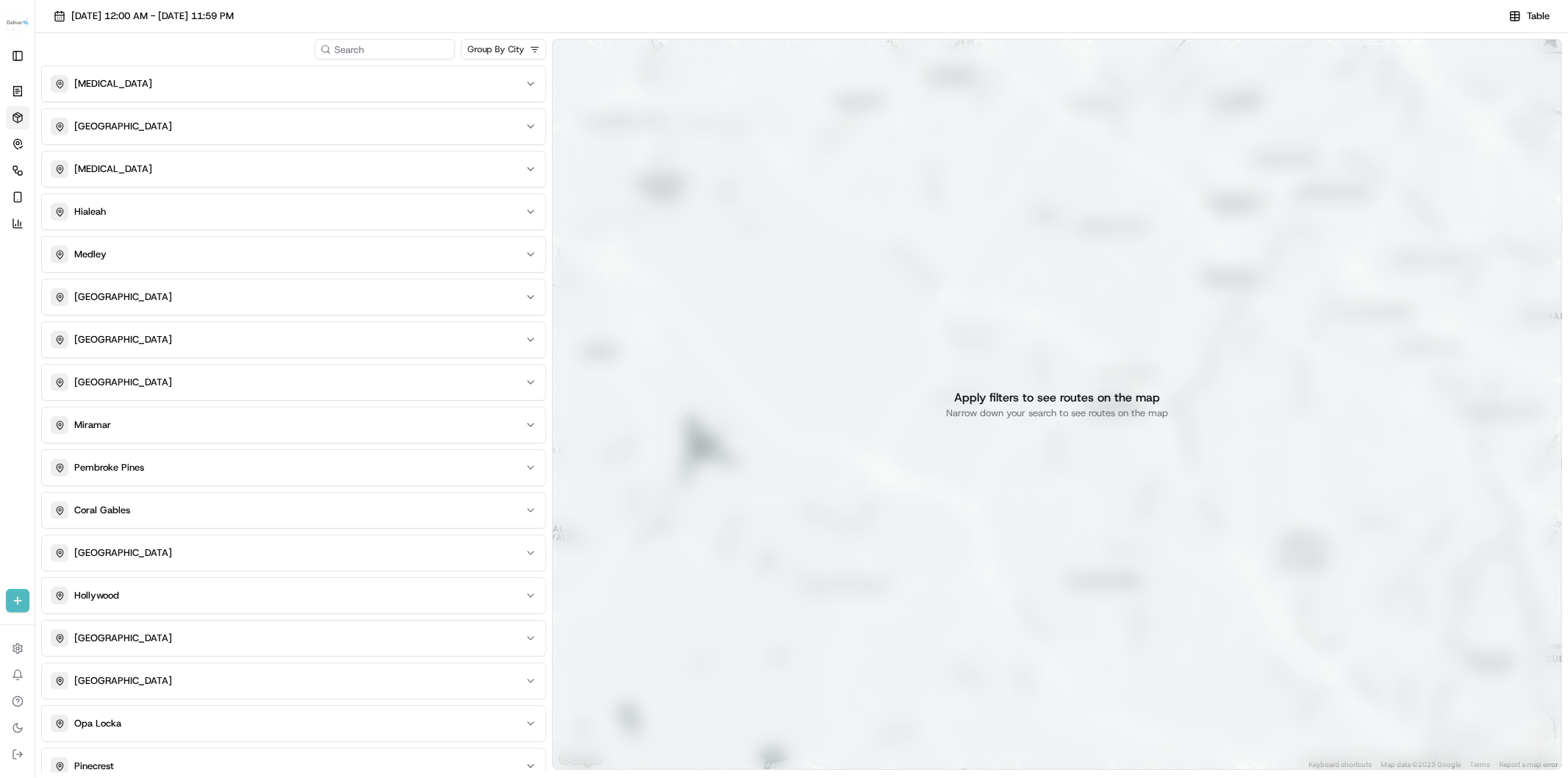
click at [486, 45] on html "Deliverol faraz@deliverol.com Toggle Sidebar Orders Deliveries Control Orchestr…" at bounding box center [784, 389] width 1568 height 778
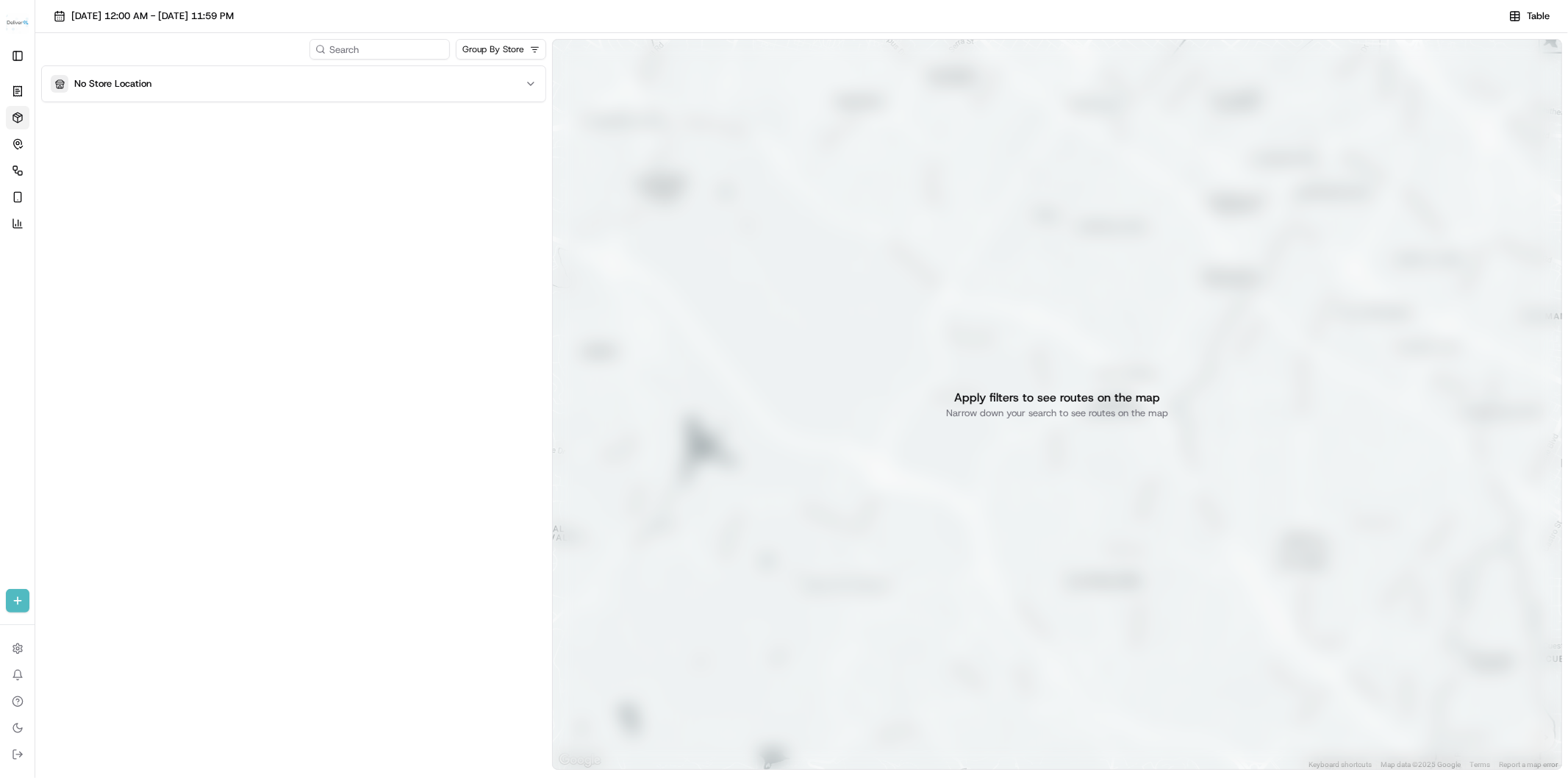
click at [488, 75] on div "No Store Location" at bounding box center [284, 83] width 468 height 18
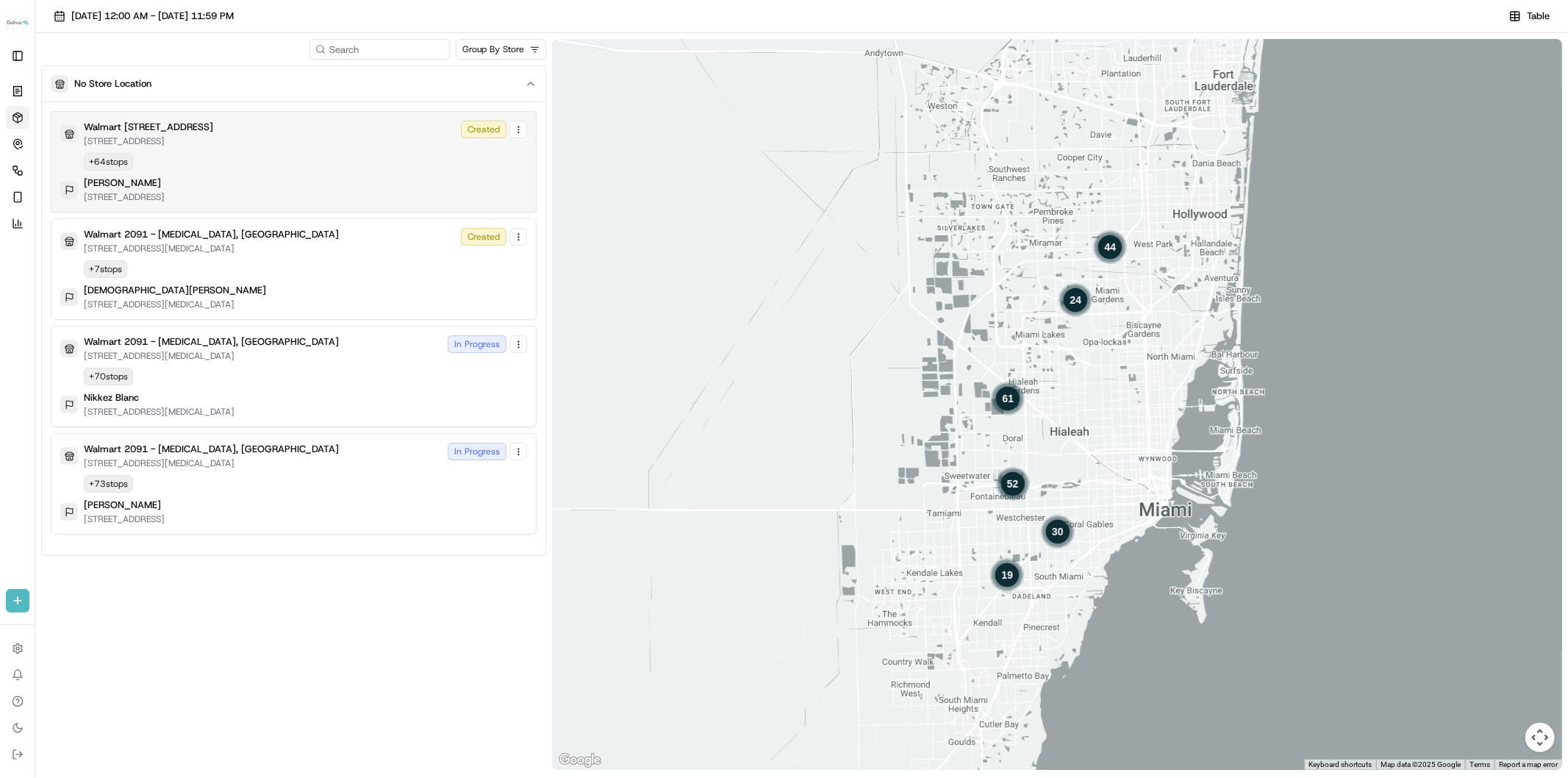
click at [336, 165] on div "Walmart 3311 - Miami Gardens, FL 19501 NW 27TH AVE, MIAMI GARDENS, FL 33056, US…" at bounding box center [294, 162] width 467 height 82
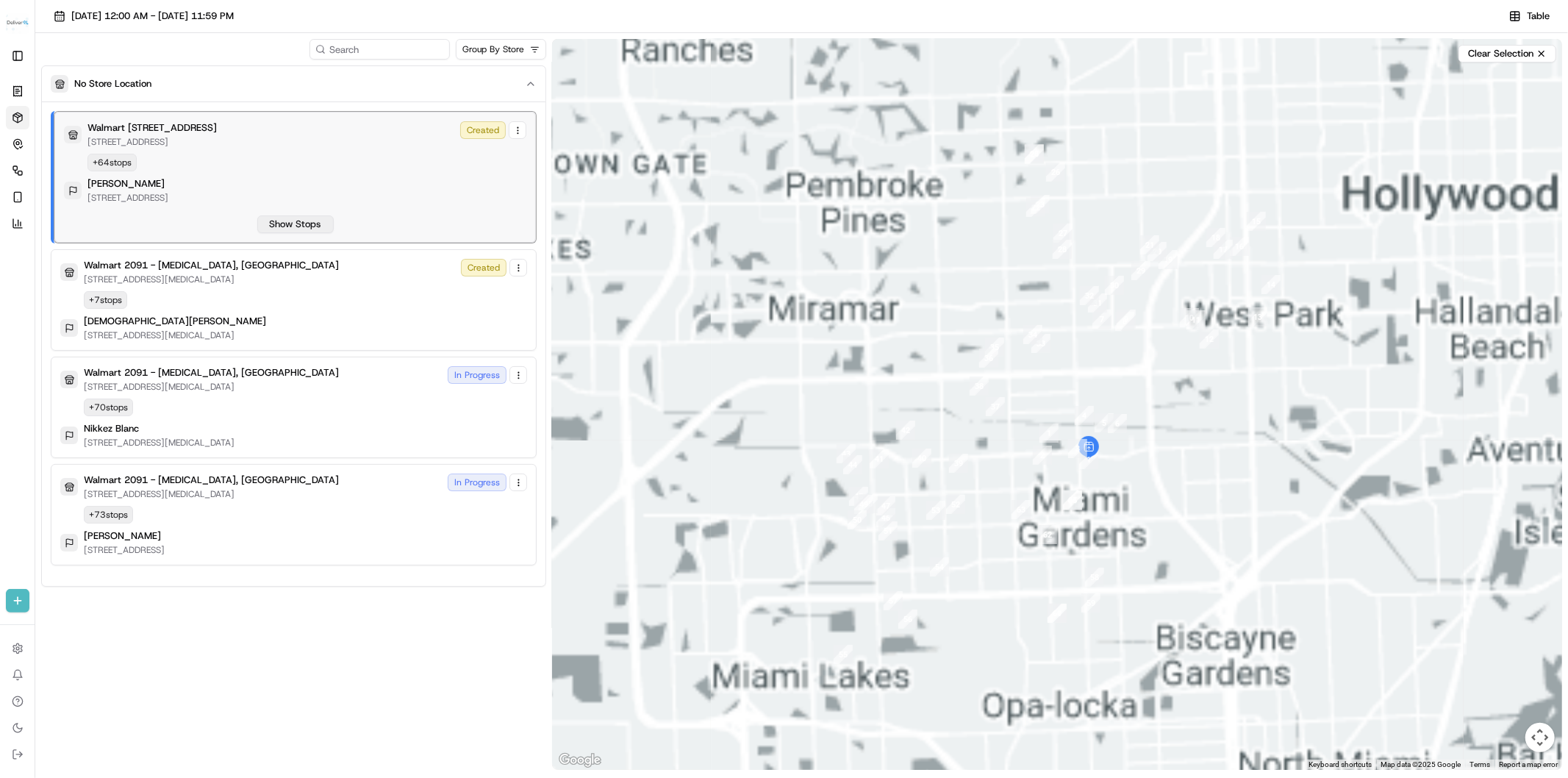
click at [300, 221] on button "Show Stops" at bounding box center [295, 224] width 77 height 18
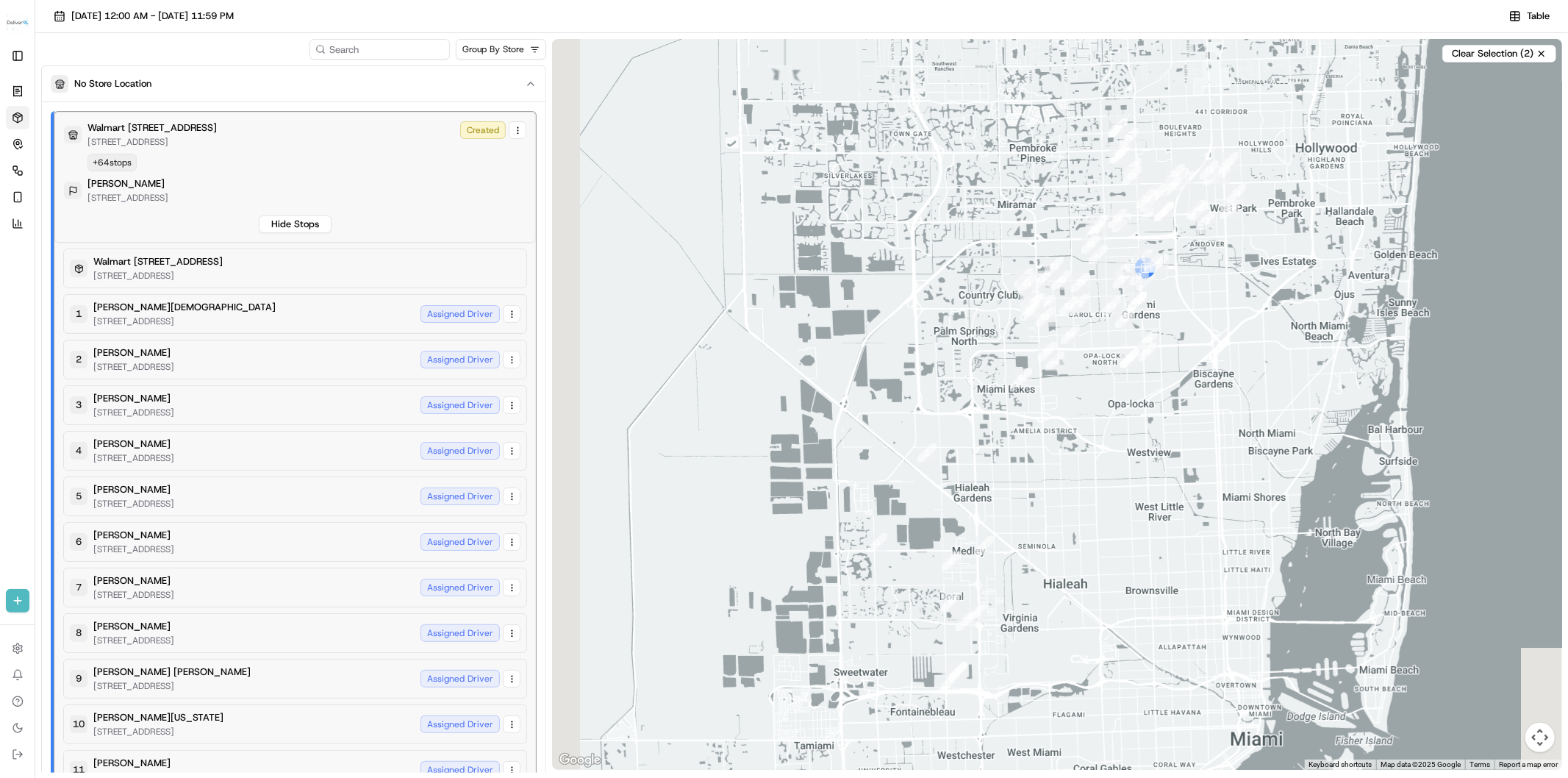
scroll to position [2879, 0]
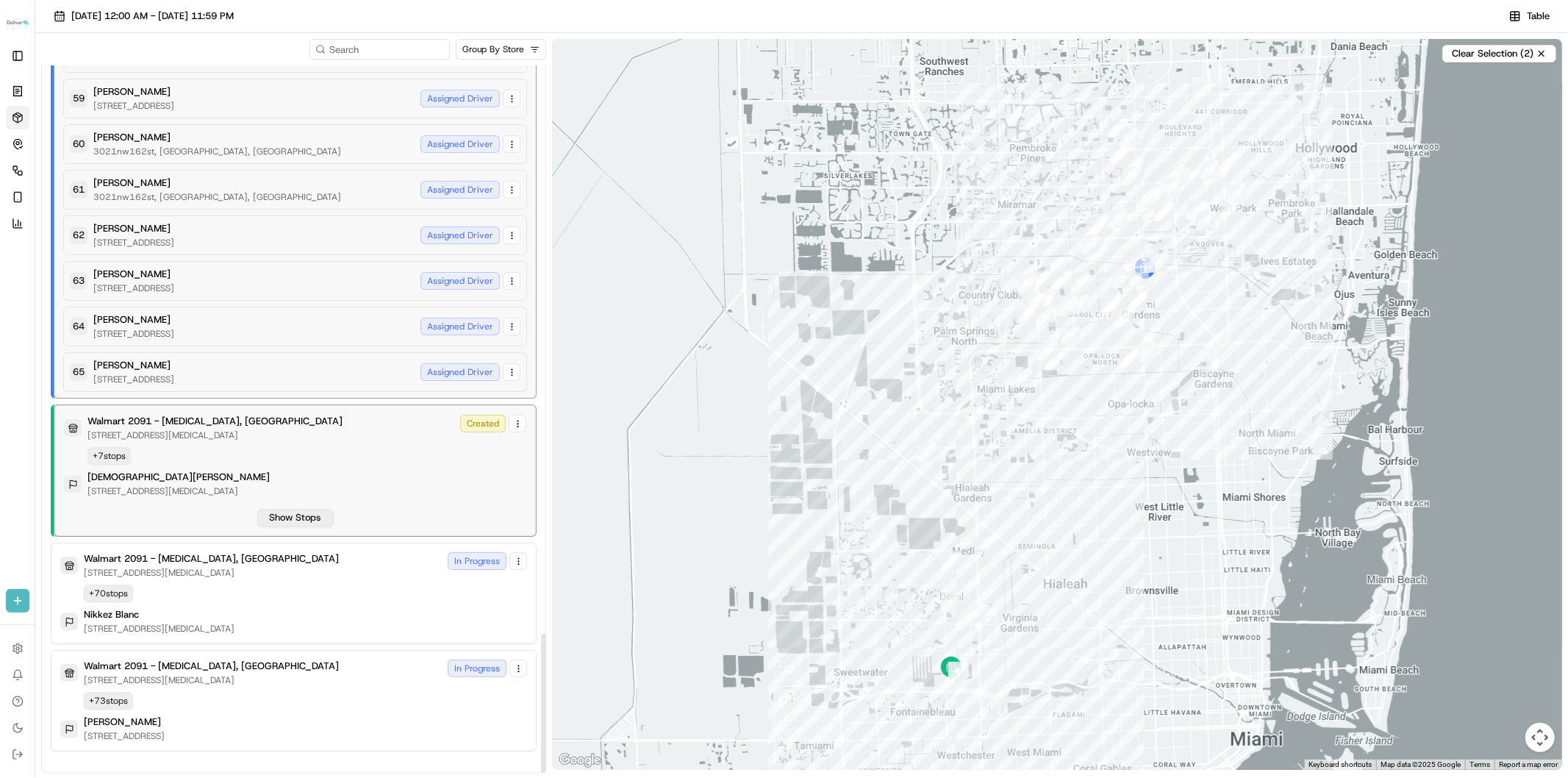
click at [315, 515] on button "Show Stops" at bounding box center [295, 517] width 77 height 18
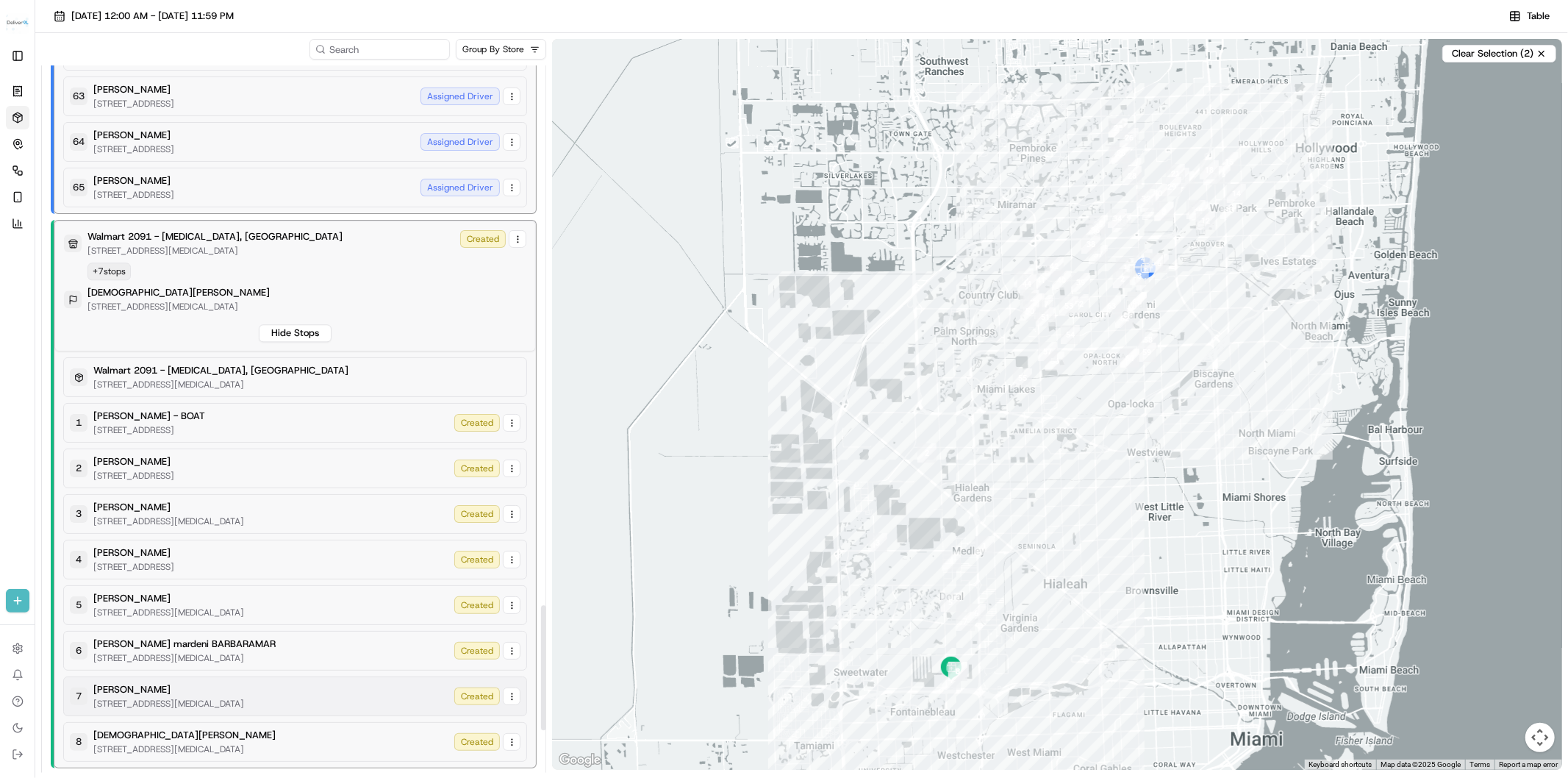
scroll to position [3297, 0]
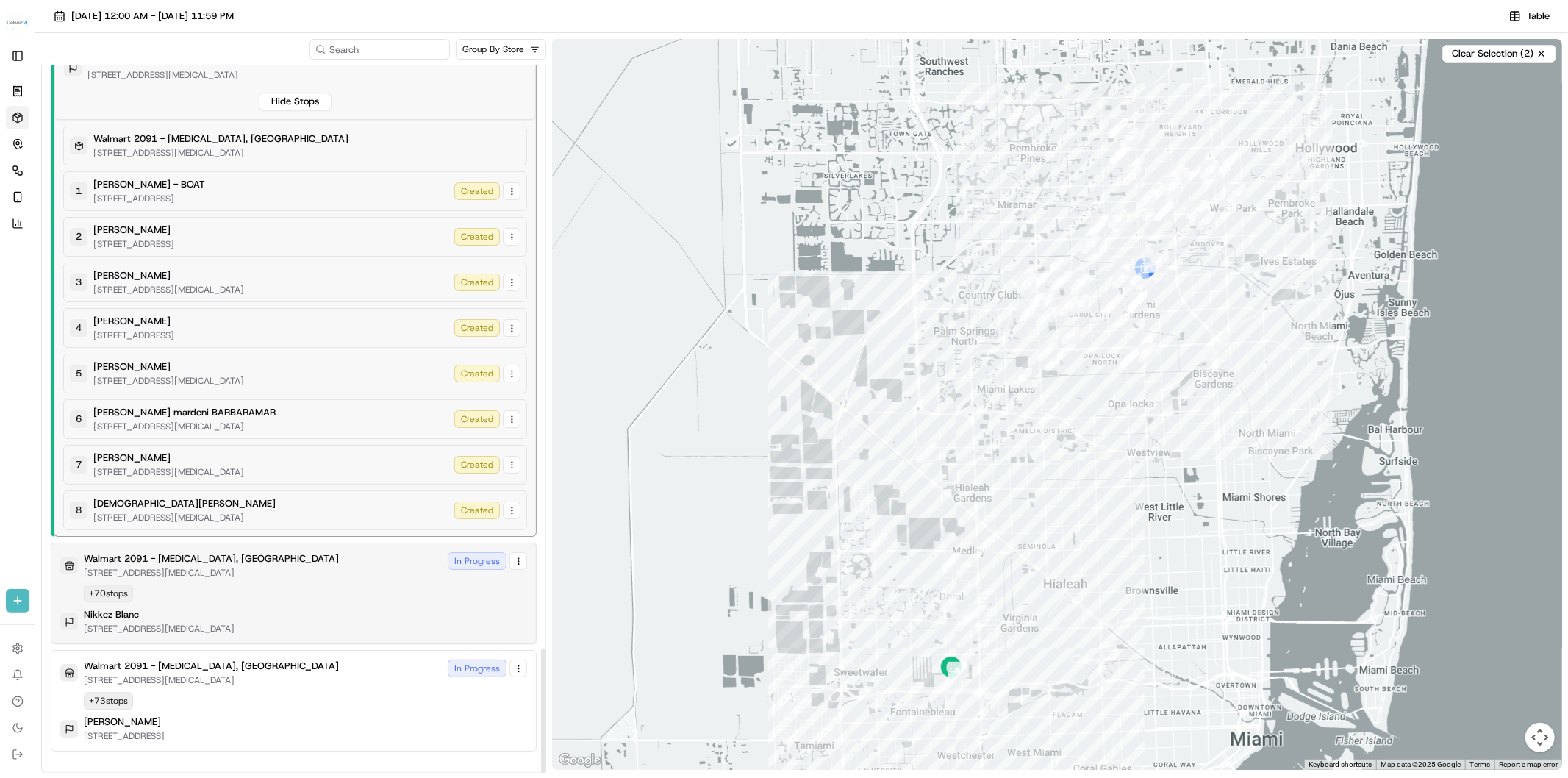
click at [290, 578] on div "Walmart 2091 - Doral, FL 8651 NW 13TH TER, DORAL, FL 33126, US In Progress" at bounding box center [294, 565] width 467 height 26
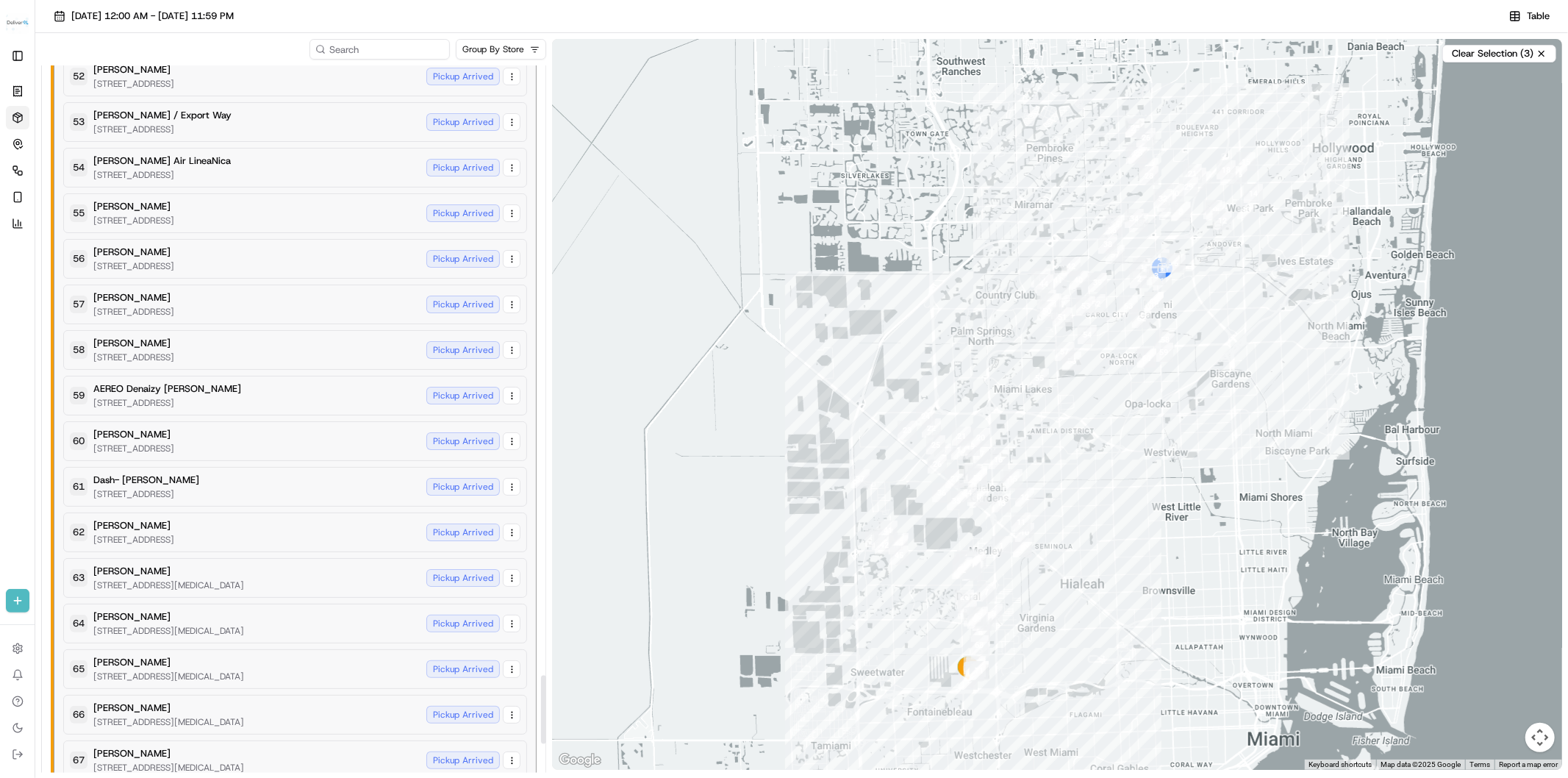
scroll to position [6648, 0]
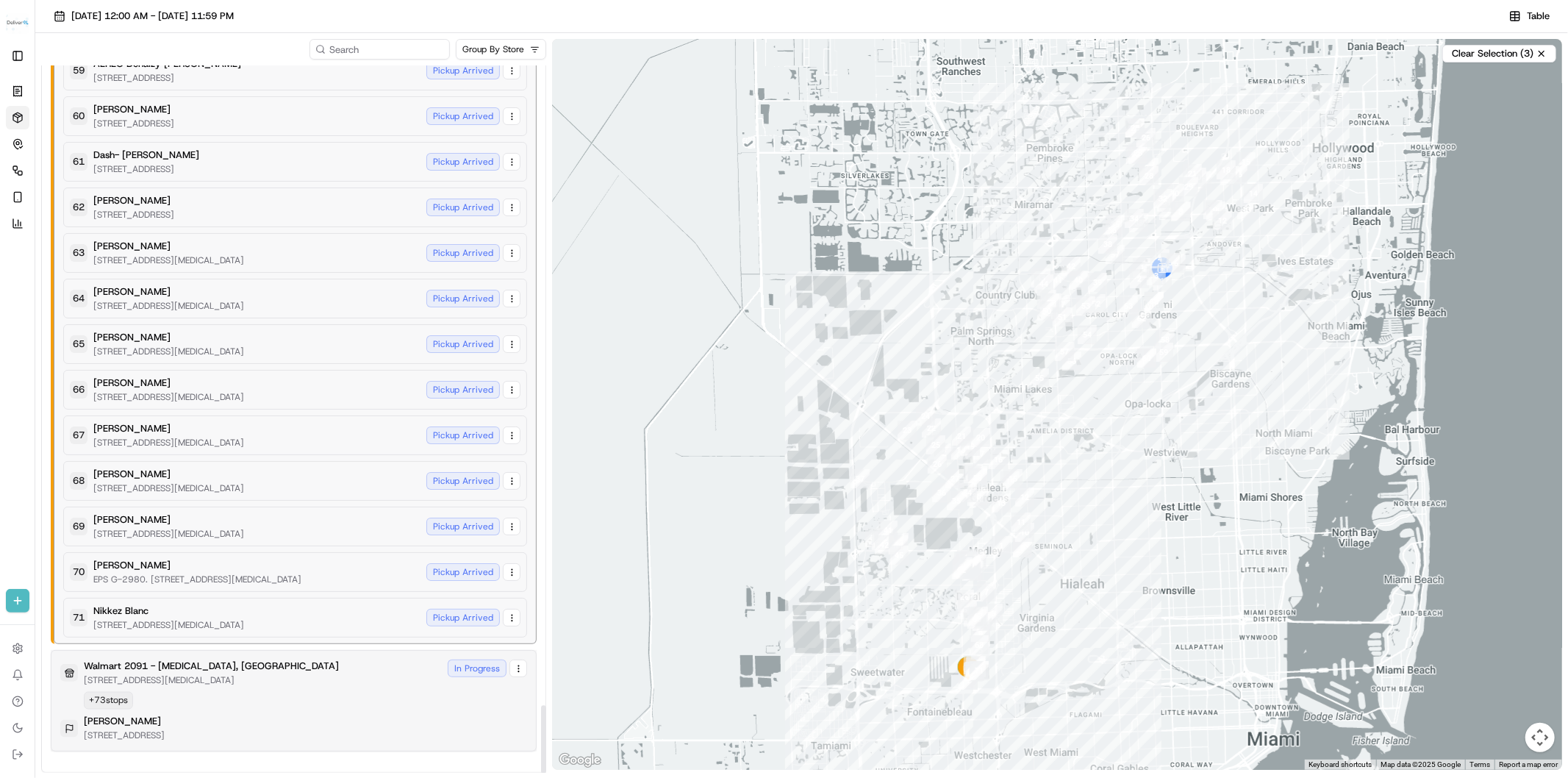
click at [269, 692] on div "Walmart 2091 - Doral, FL 8651 NW 13TH TER, DORAL, FL 33126, US In Progress + 73…" at bounding box center [294, 700] width 467 height 82
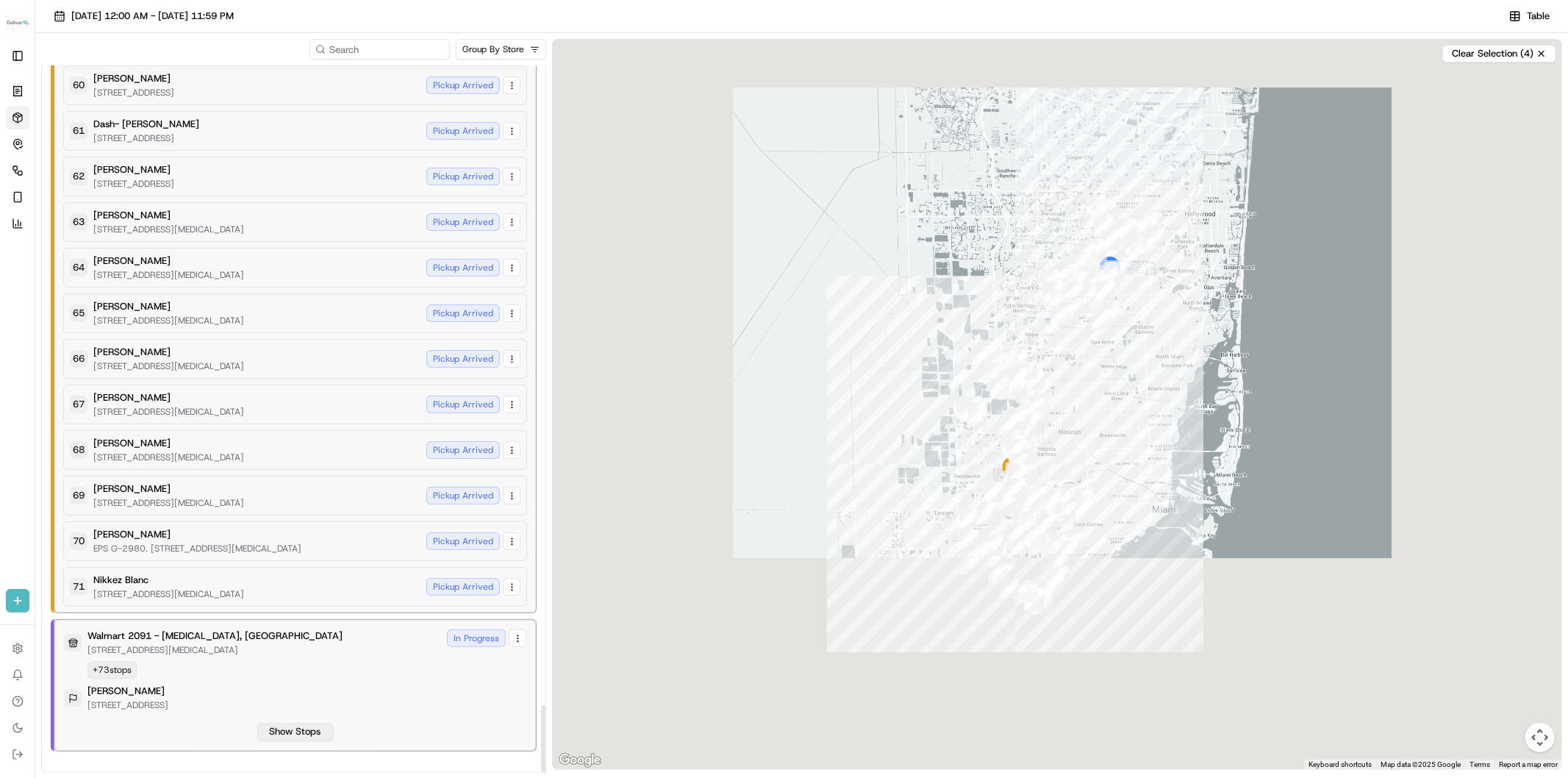
click at [289, 732] on button "Show Stops" at bounding box center [295, 732] width 77 height 18
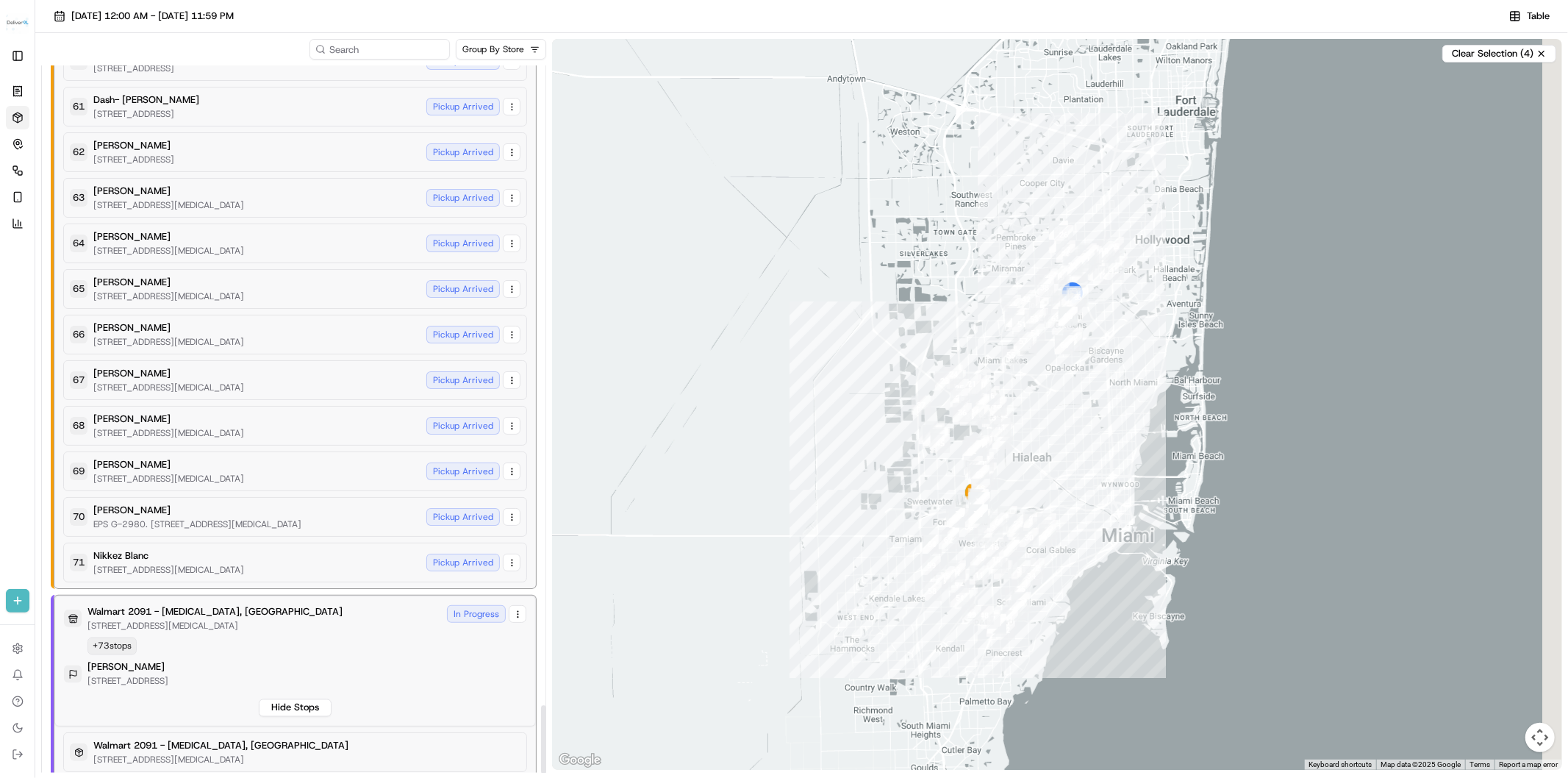
drag, startPoint x: 934, startPoint y: 519, endPoint x: 887, endPoint y: 552, distance: 57.4
click at [887, 552] on div at bounding box center [1057, 404] width 1010 height 731
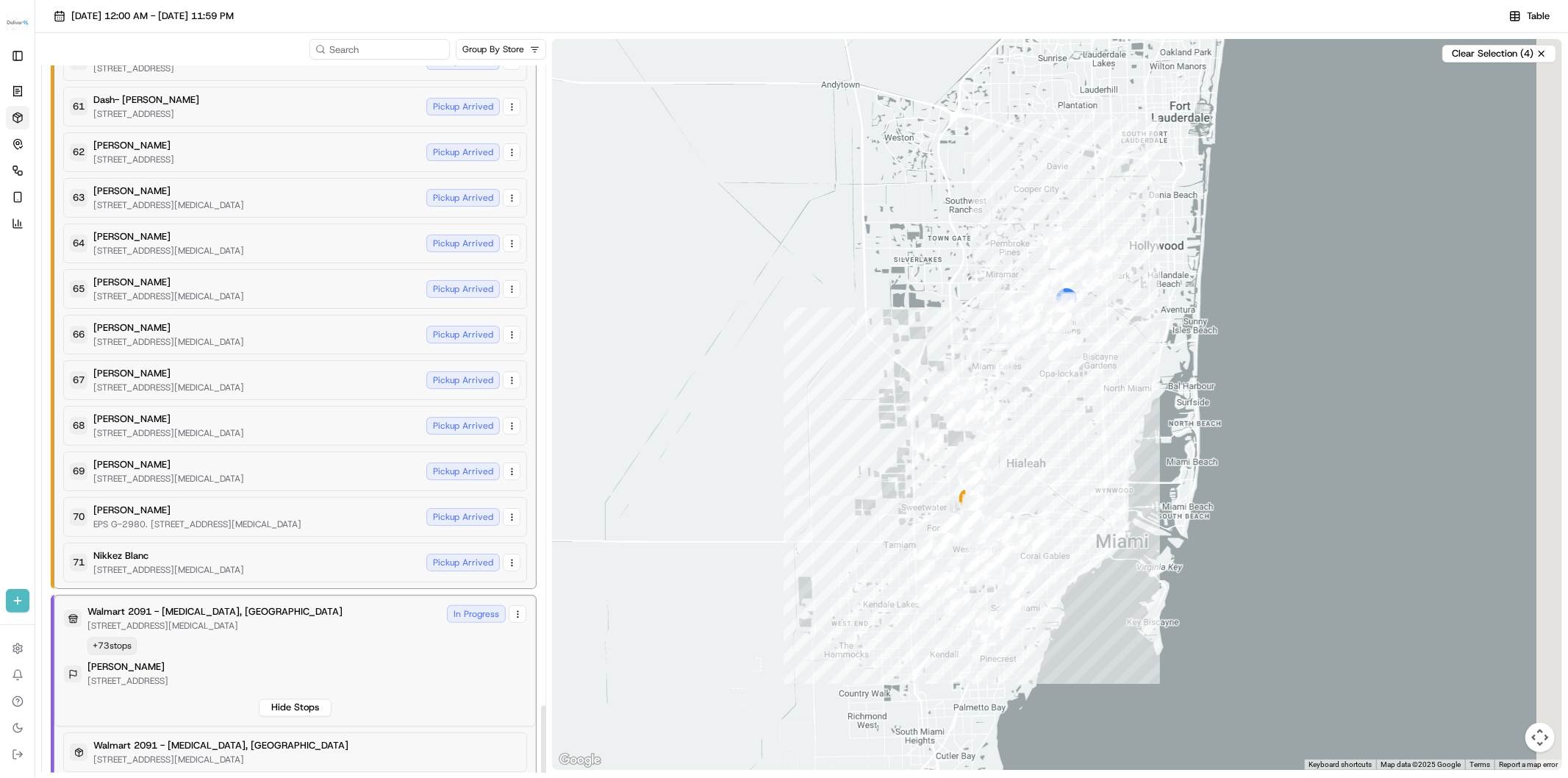
scroll to position [10114, 0]
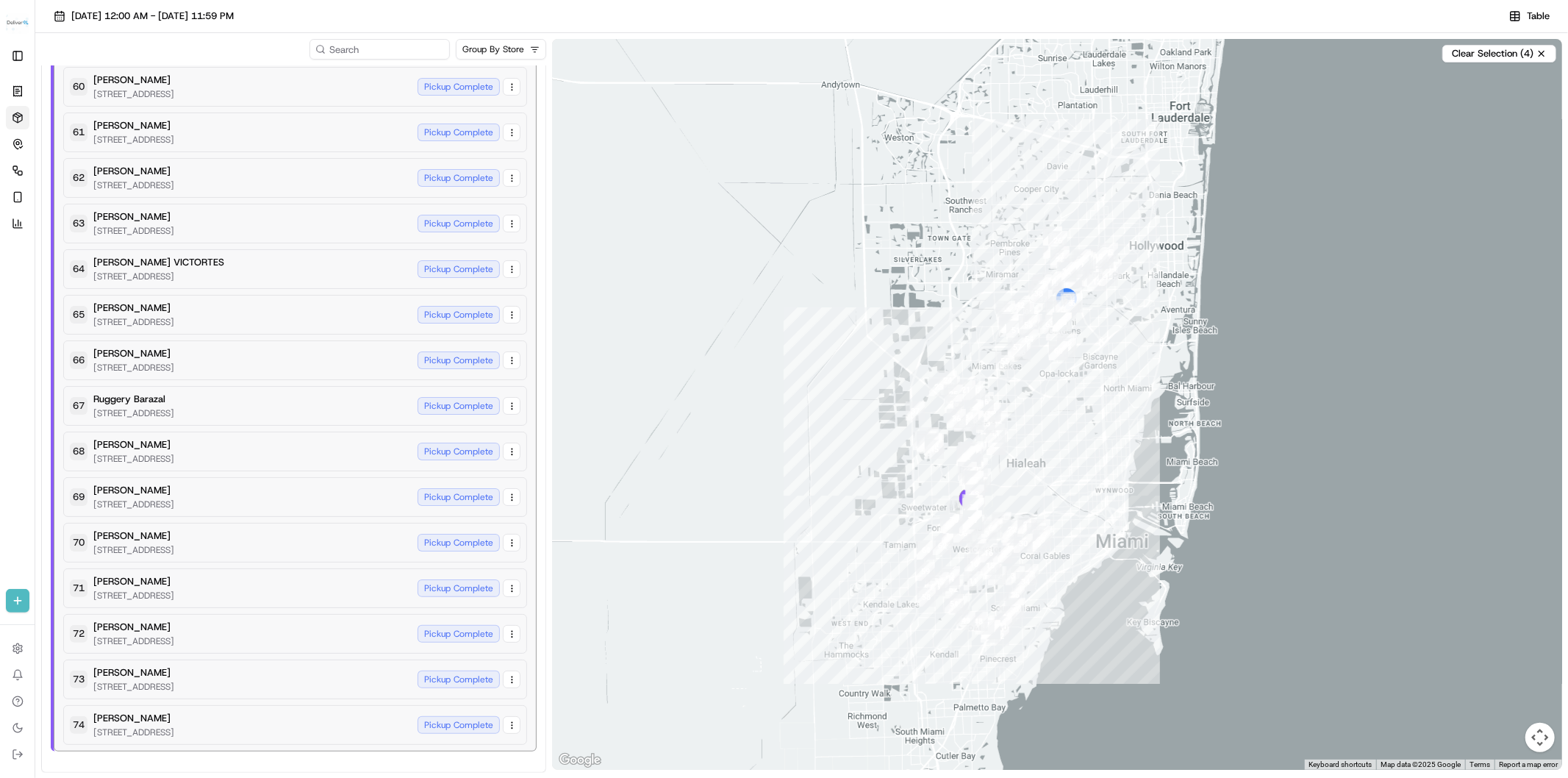
click at [965, 349] on div at bounding box center [1057, 404] width 1010 height 731
click at [957, 347] on div at bounding box center [1057, 404] width 1010 height 731
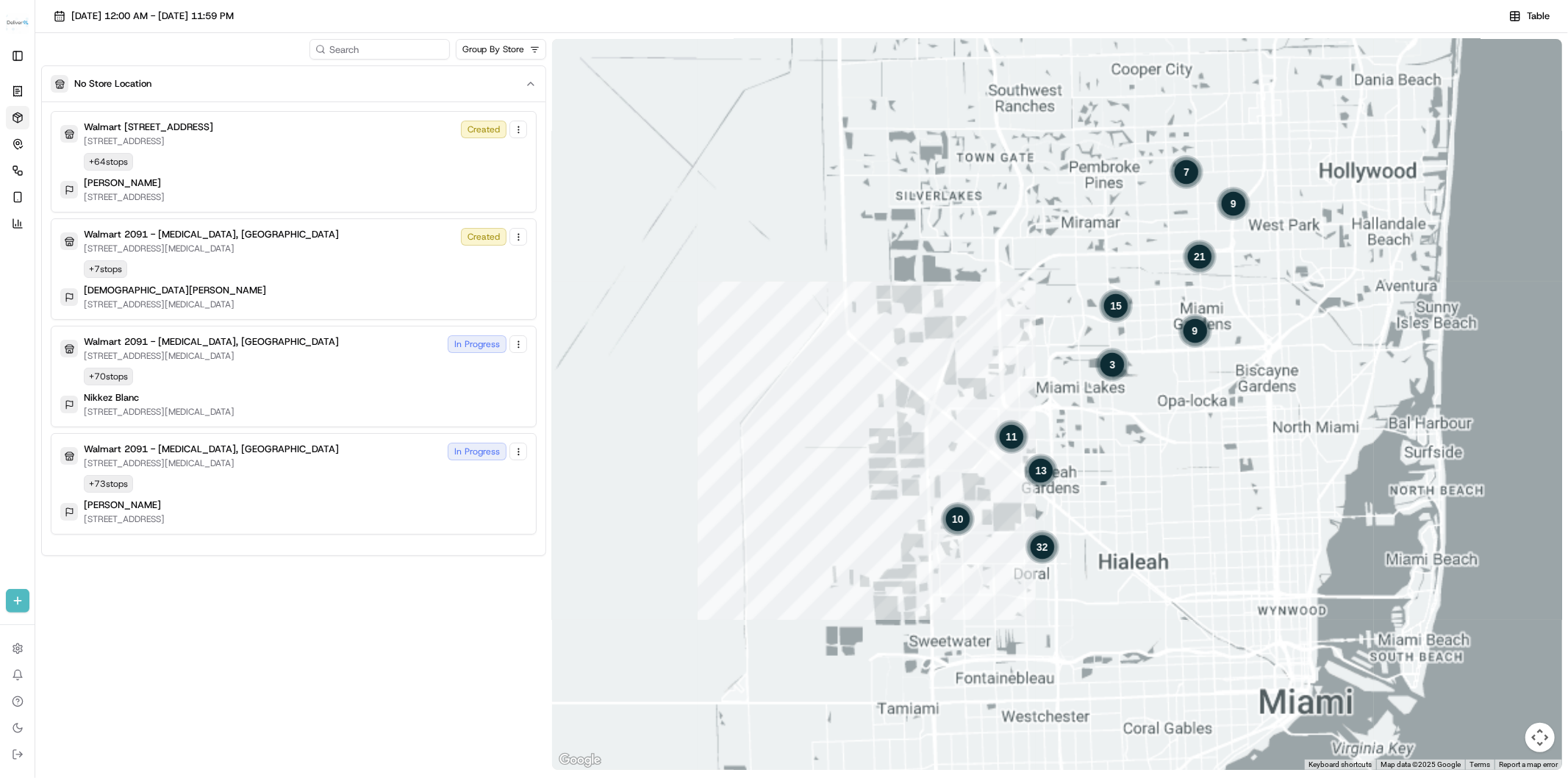
scroll to position [0, 0]
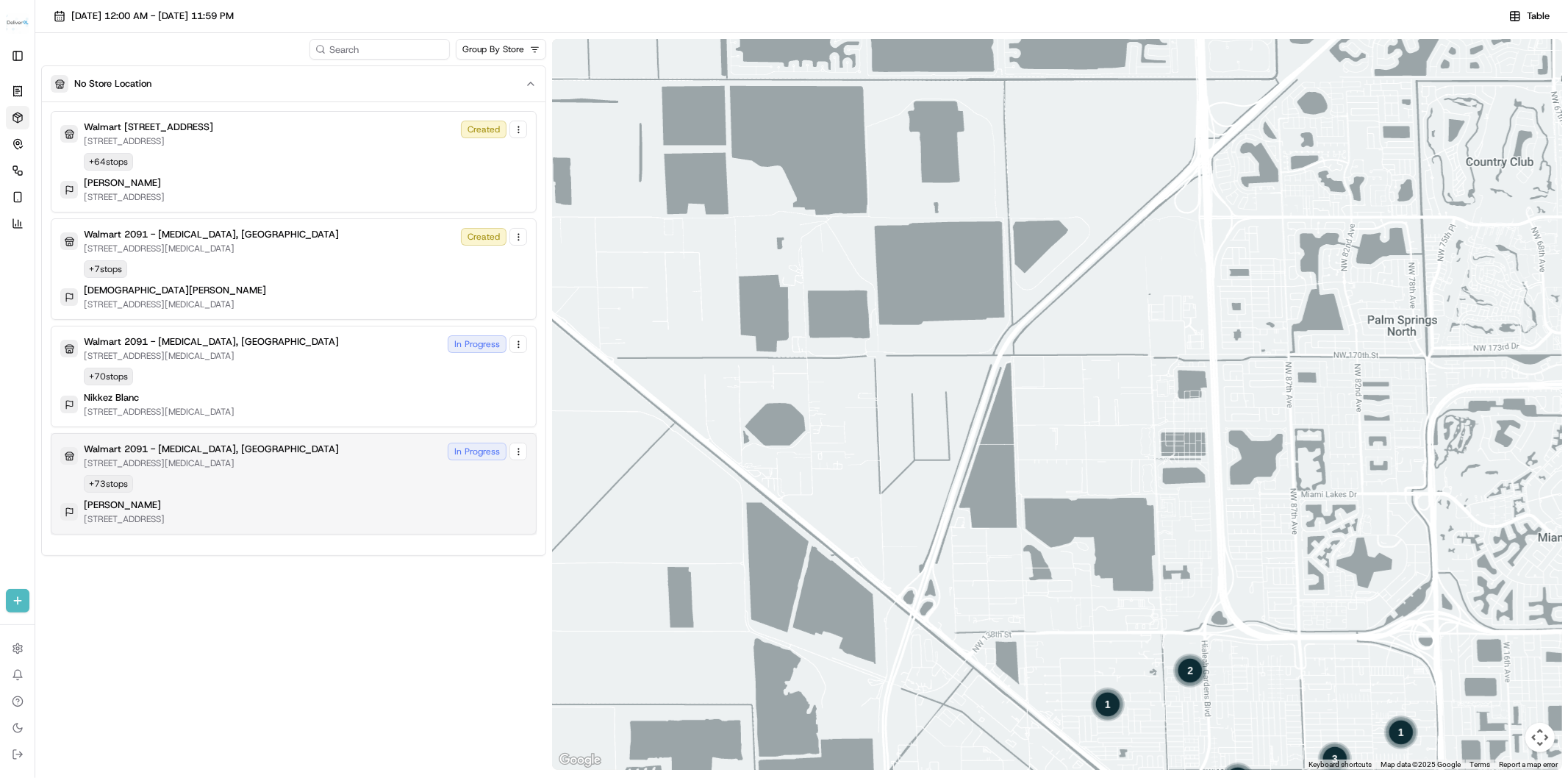
click at [269, 526] on div "Walmart 2091 - Doral, FL 8651 NW 13TH TER, DORAL, FL 33126, US In Progress + 73…" at bounding box center [294, 483] width 486 height 101
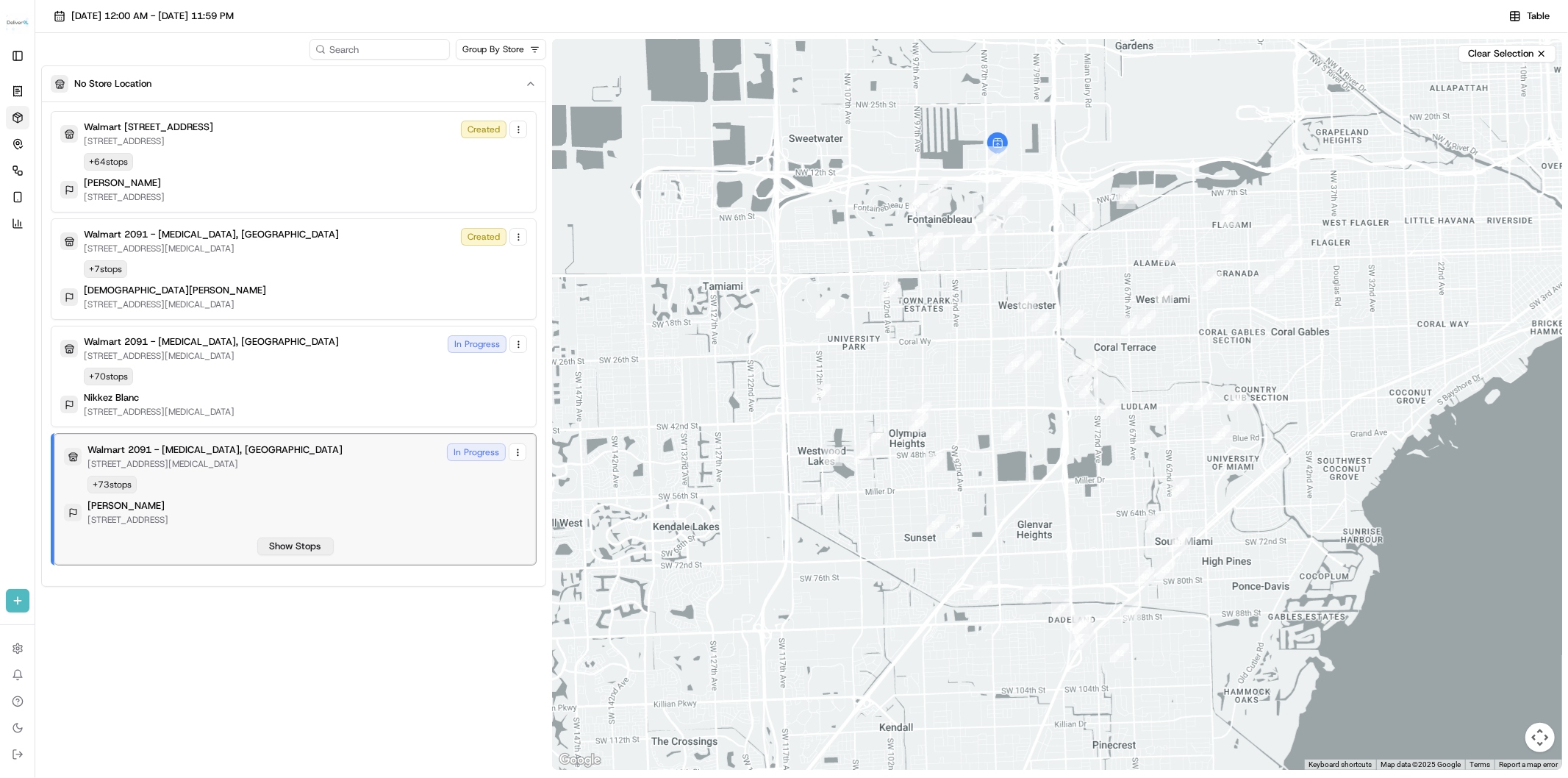
click at [284, 545] on button "Show Stops" at bounding box center [295, 545] width 77 height 18
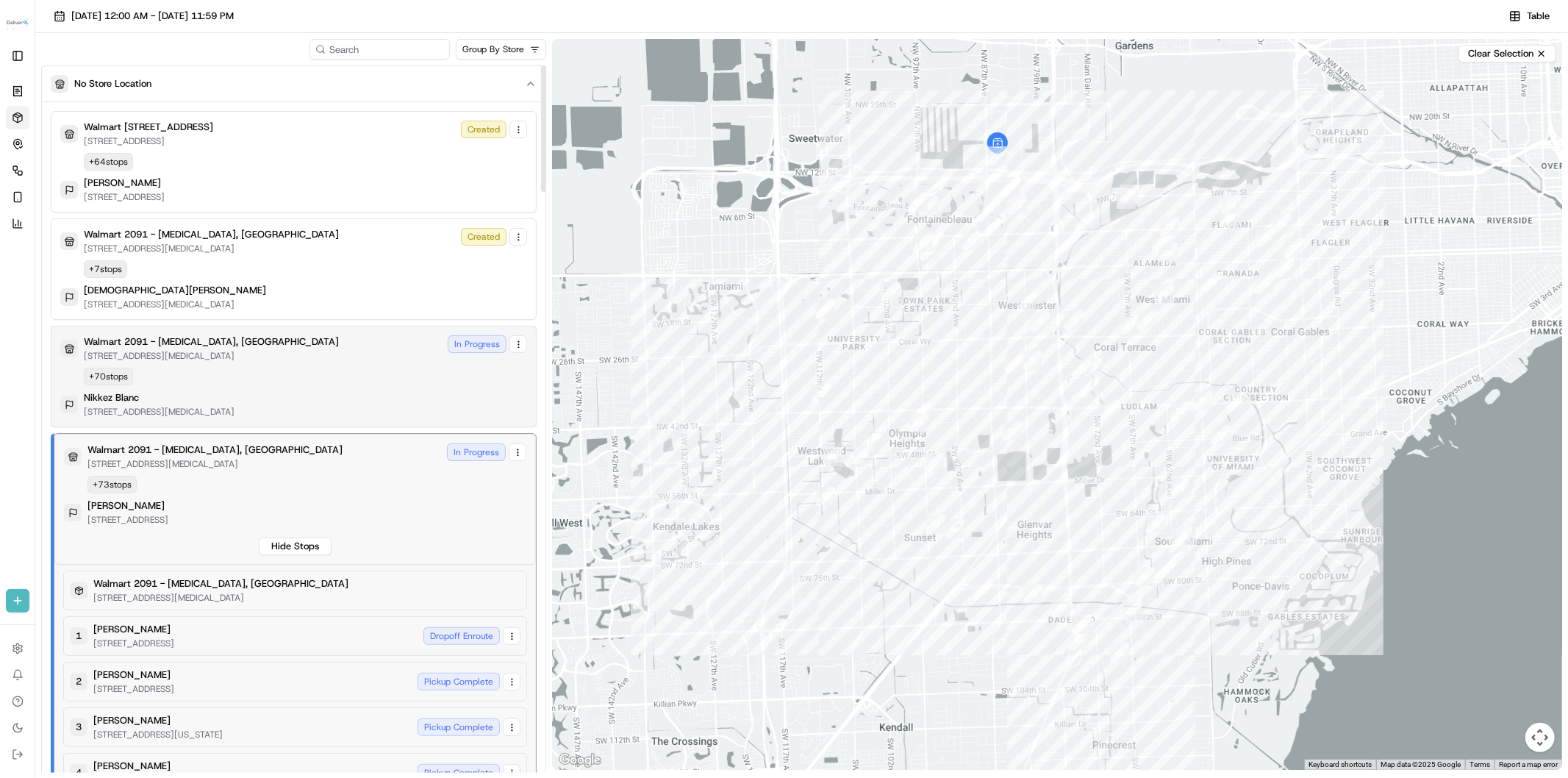
click at [300, 389] on div "Walmart 2091 - Doral, FL 8651 NW 13TH TER, DORAL, FL 33126, US In Progress + 70…" at bounding box center [294, 376] width 467 height 82
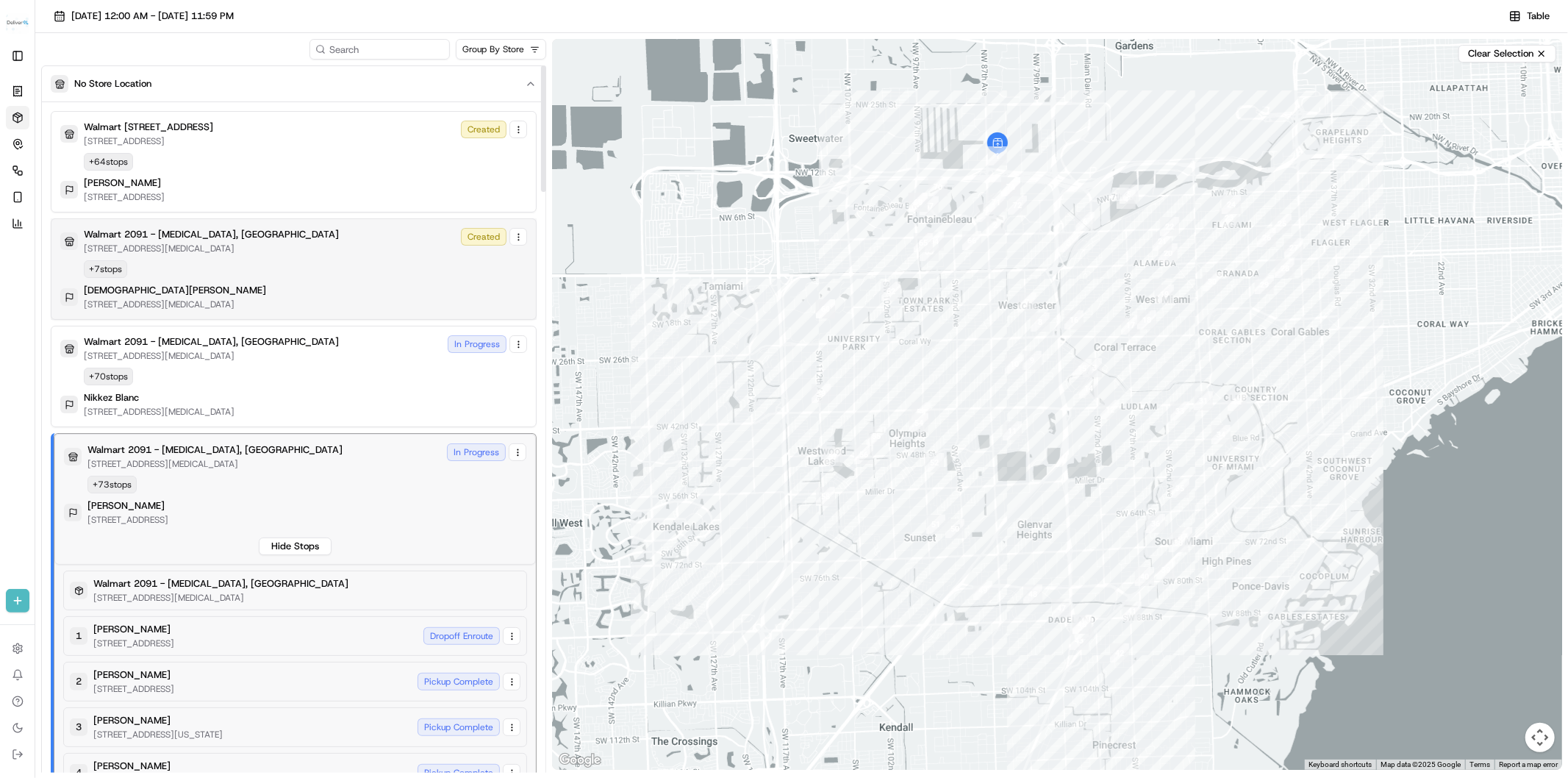
click at [312, 267] on div "Walmart 2091 - Doral, FL 8651 NW 13TH TER, DORAL, FL 33126, US Created + 7 stop…" at bounding box center [294, 268] width 467 height 82
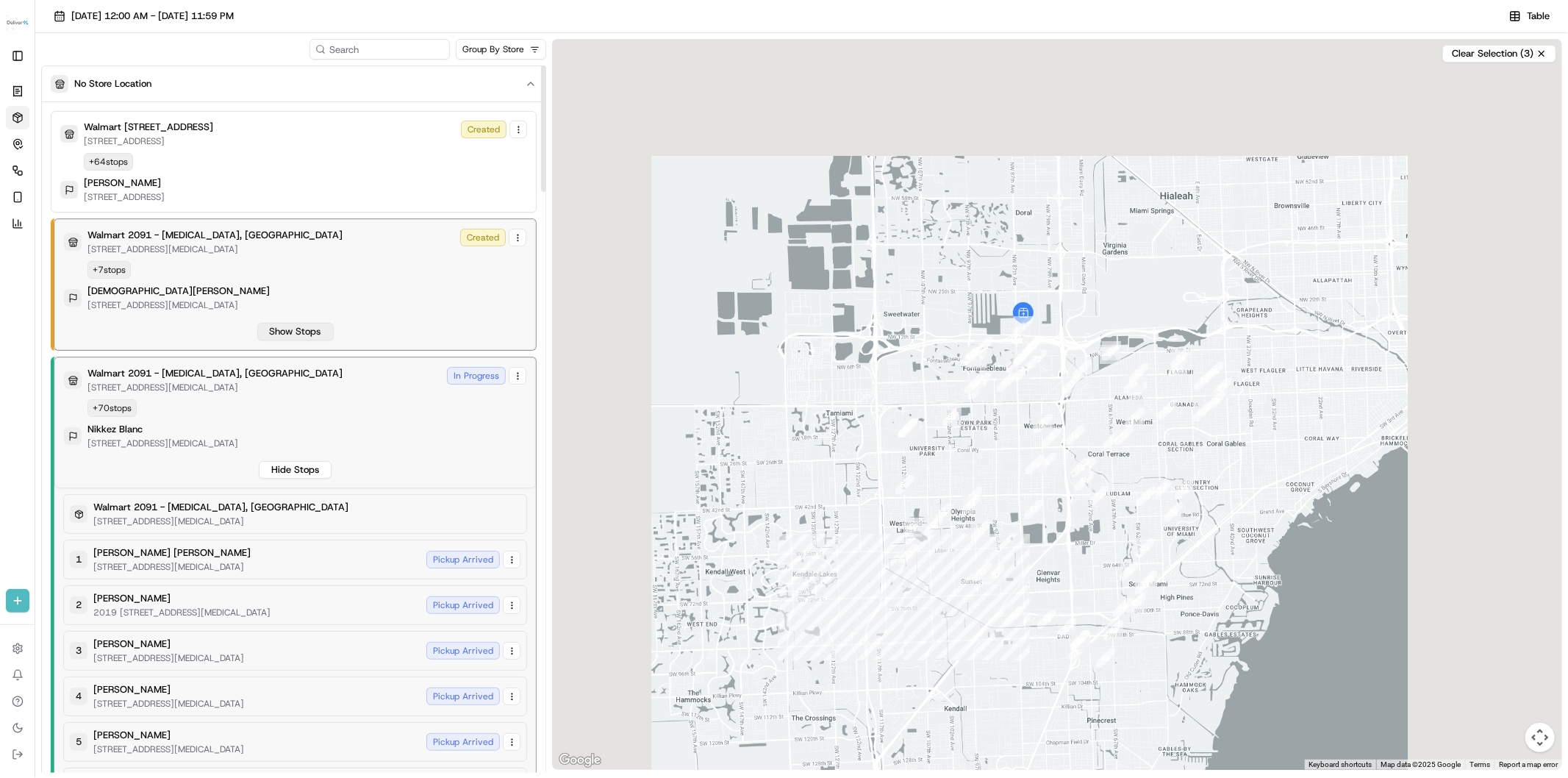
click at [307, 336] on button "Show Stops" at bounding box center [295, 331] width 77 height 18
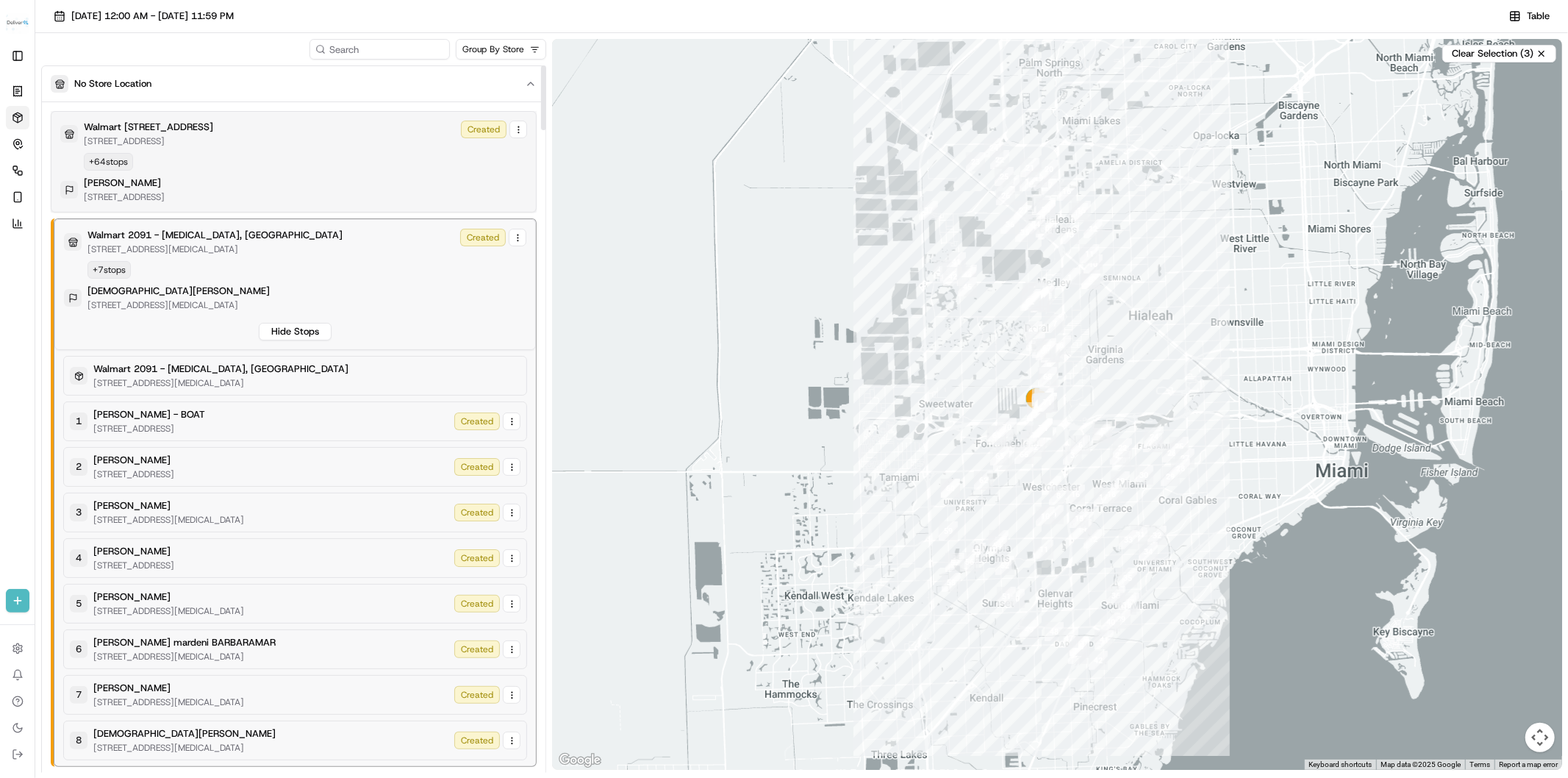
click at [317, 157] on div "Walmart 3311 - Miami Gardens, FL 19501 NW 27TH AVE, MIAMI GARDENS, FL 33056, US…" at bounding box center [294, 162] width 467 height 82
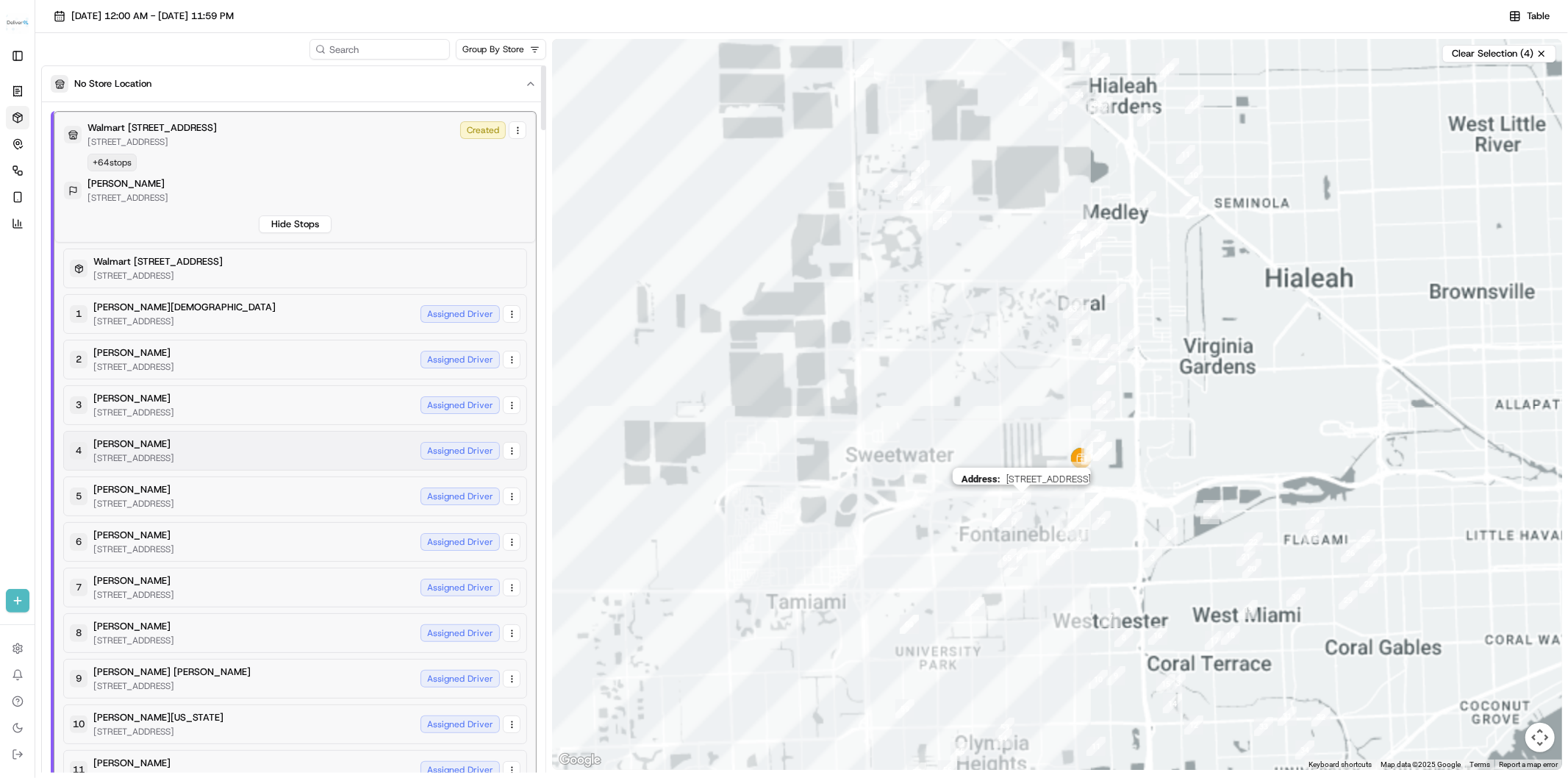
click at [312, 460] on div "4 Lance Burke 2565 NW 205 ST, Miami Gardens, FL 33056, US Assigned Driver" at bounding box center [295, 451] width 464 height 40
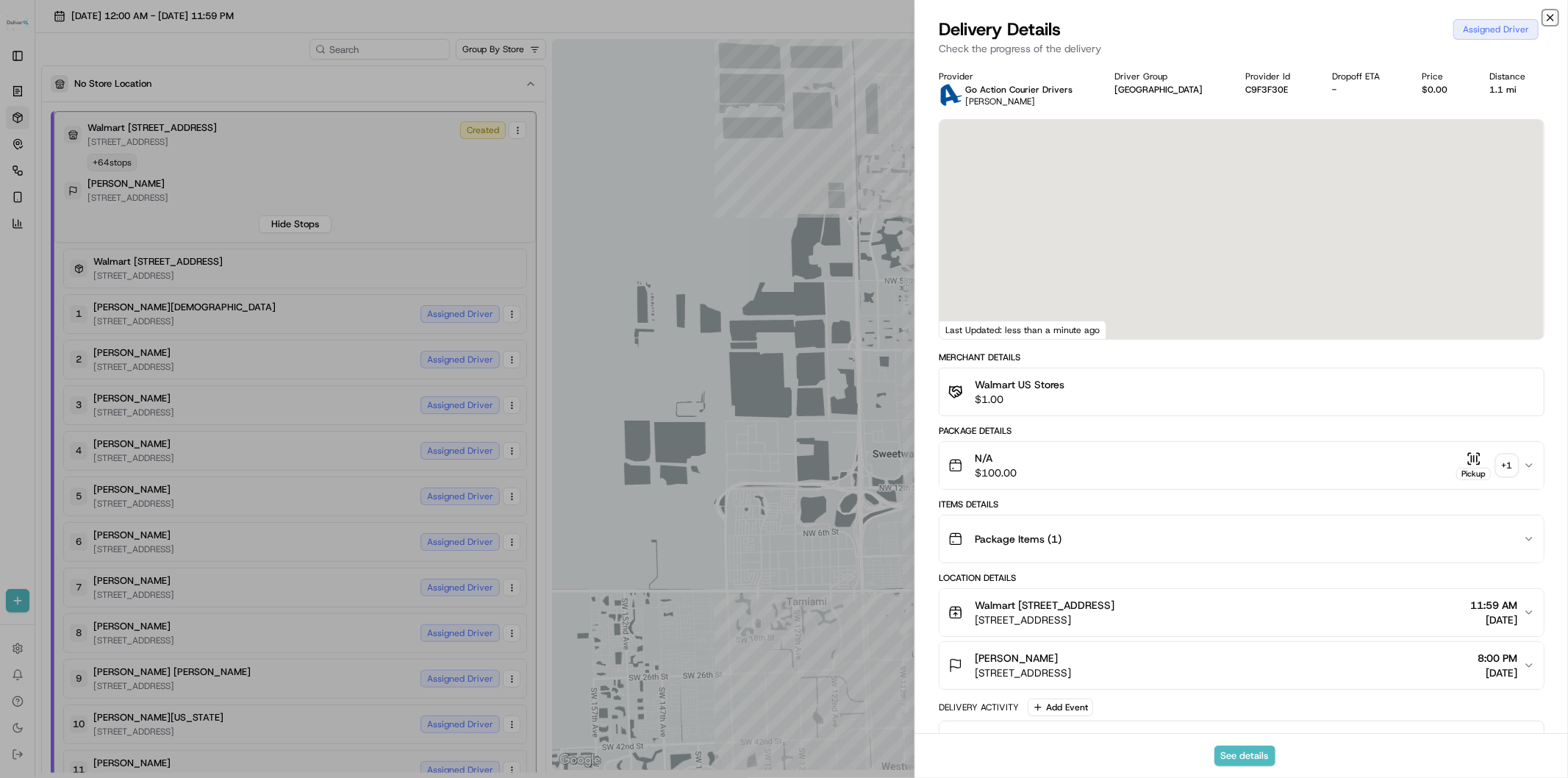
click at [1546, 15] on icon "button" at bounding box center [1550, 17] width 11 height 11
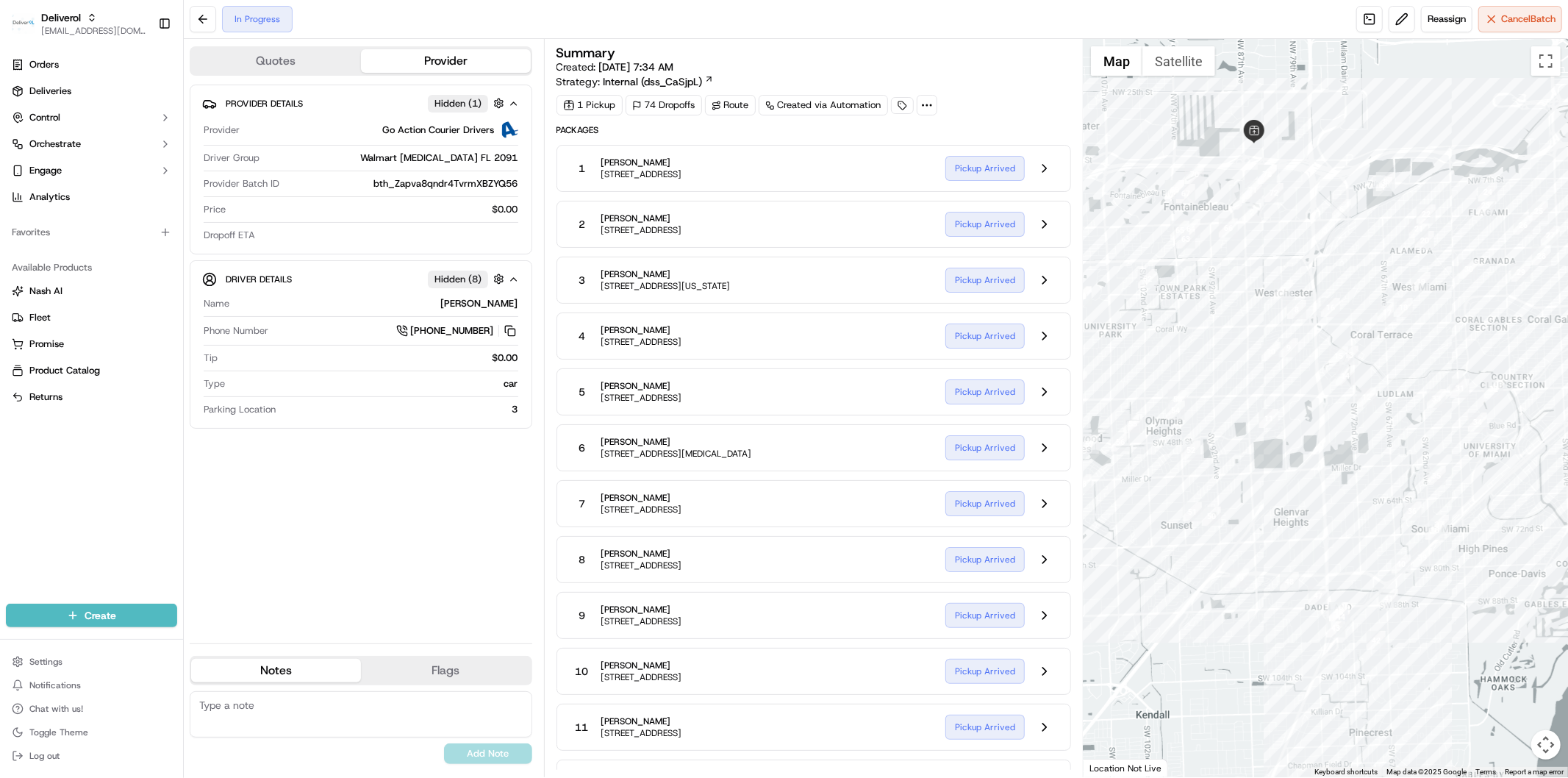
drag, startPoint x: 1222, startPoint y: 579, endPoint x: 1255, endPoint y: 362, distance: 219.5
click at [1371, 431] on div at bounding box center [1325, 407] width 484 height 738
